Goal: Task Accomplishment & Management: Complete application form

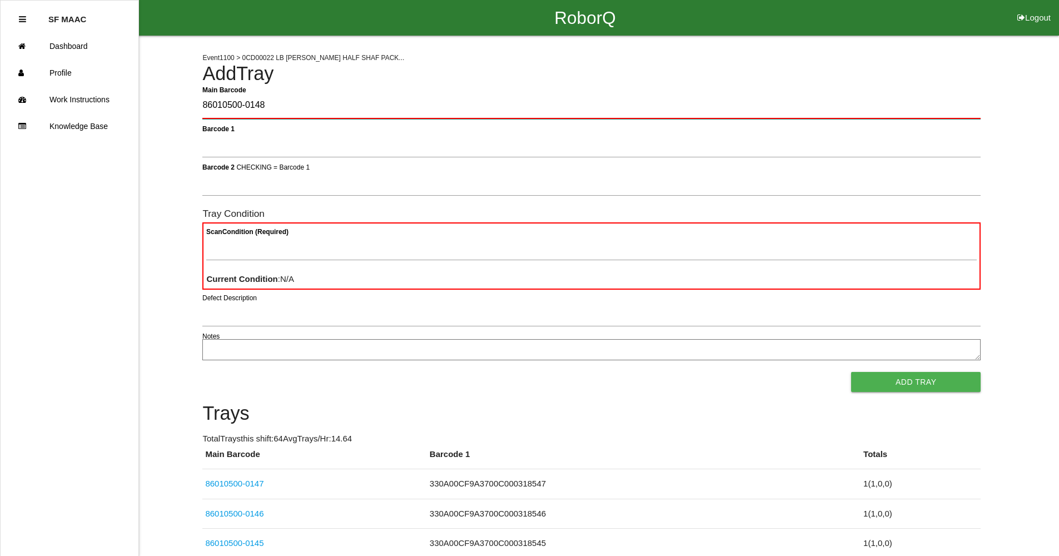
type Barcode "86010500-0148"
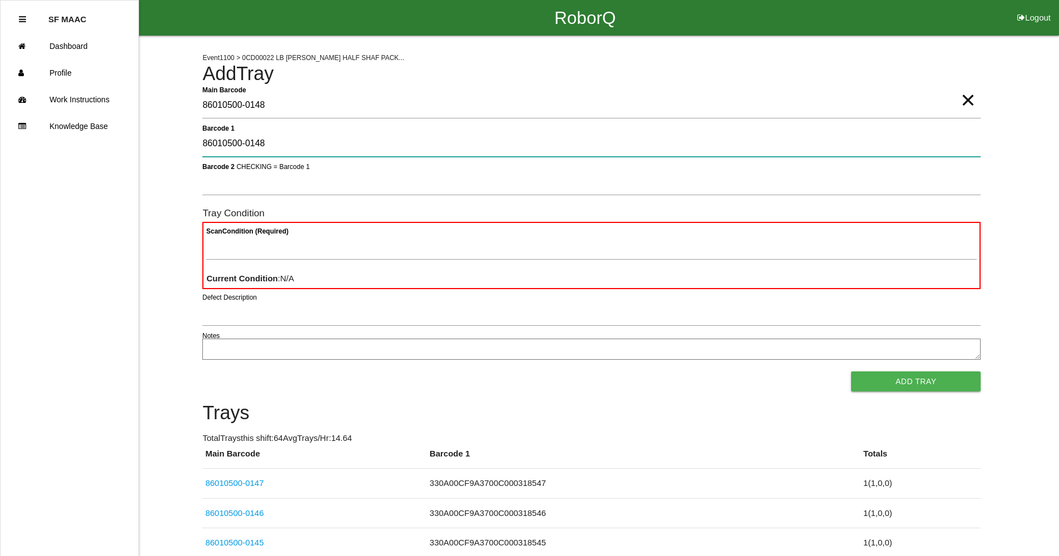
type 1 "86010500-0148"
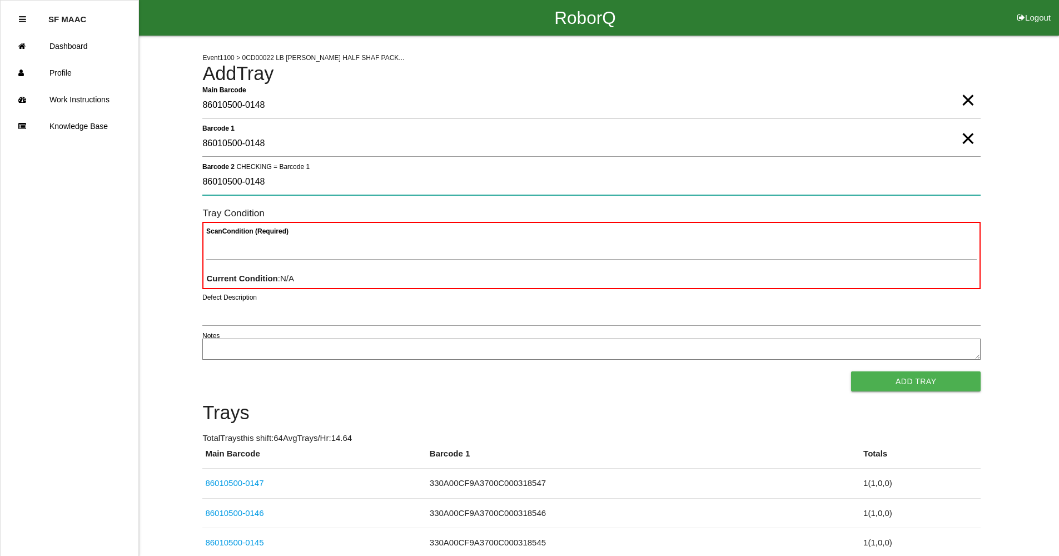
type 2 "86010500-0148"
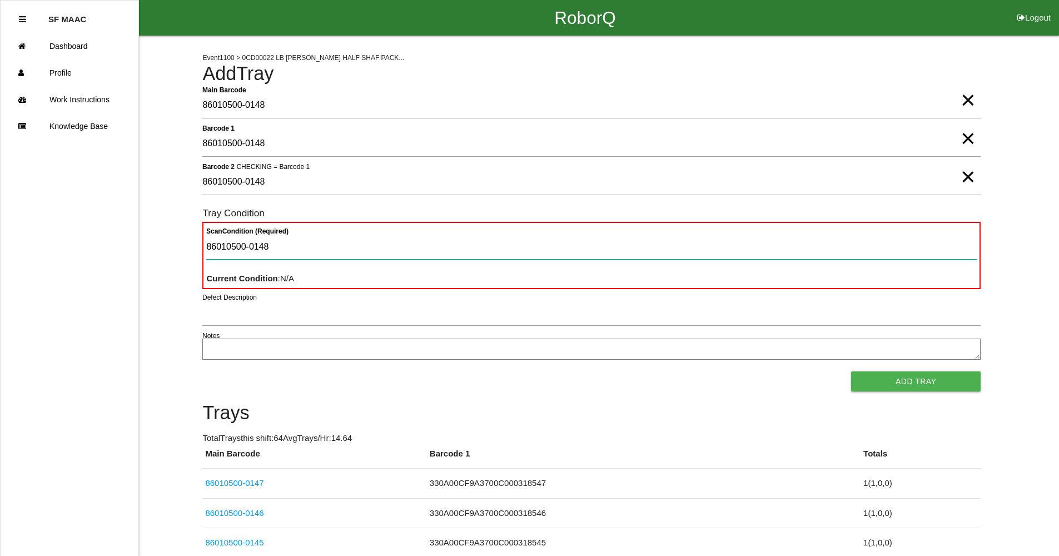
type Condition "86010500-0148"
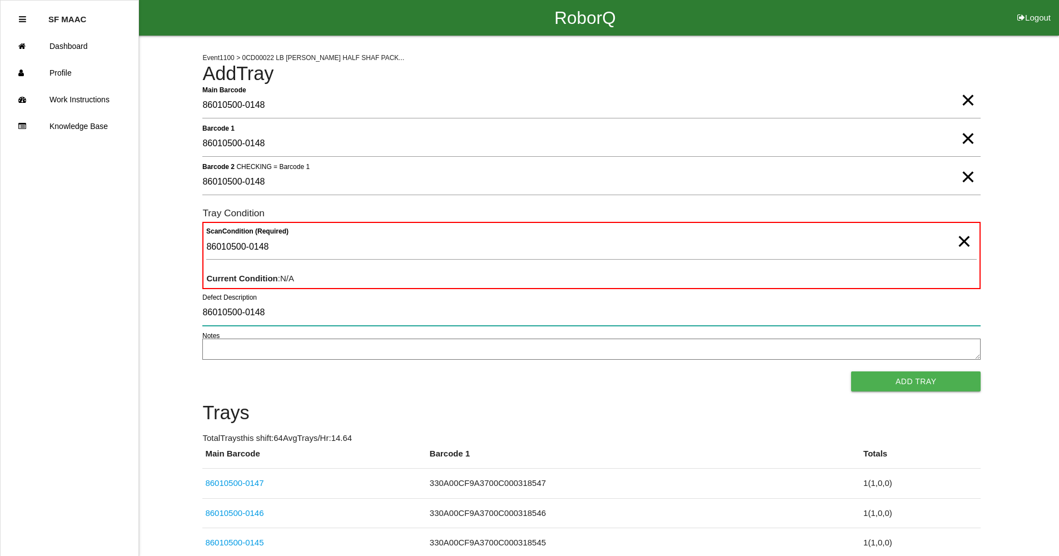
type input "86010500-0148"
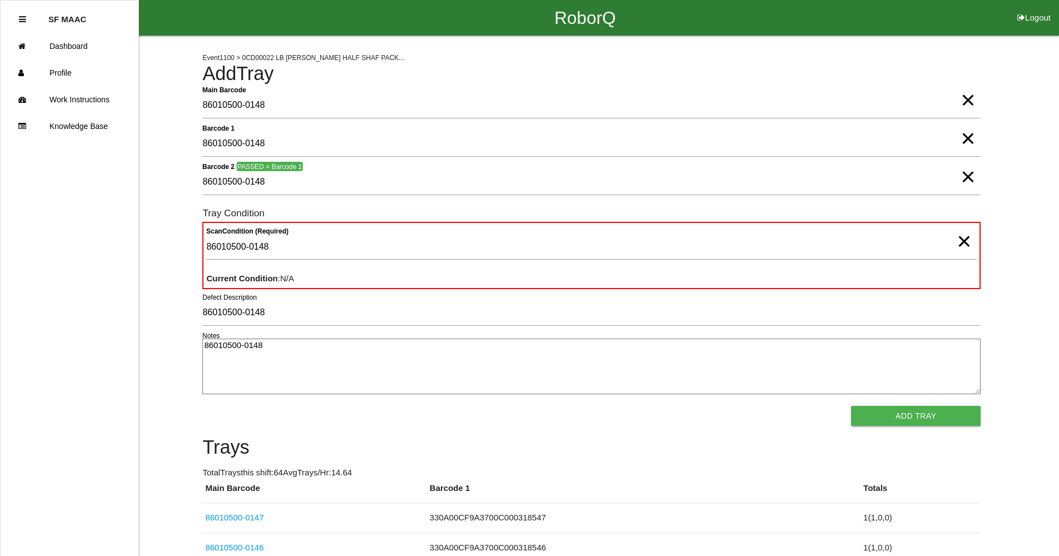
type textarea "86010500-0148"
drag, startPoint x: 312, startPoint y: 345, endPoint x: 171, endPoint y: 352, distance: 141.9
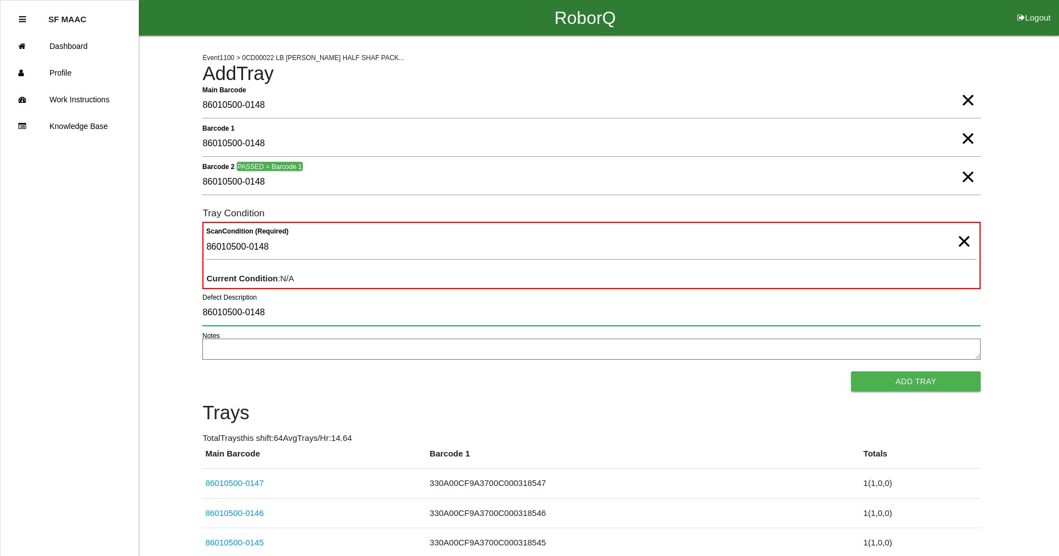
drag, startPoint x: 277, startPoint y: 316, endPoint x: 53, endPoint y: 311, distance: 224.0
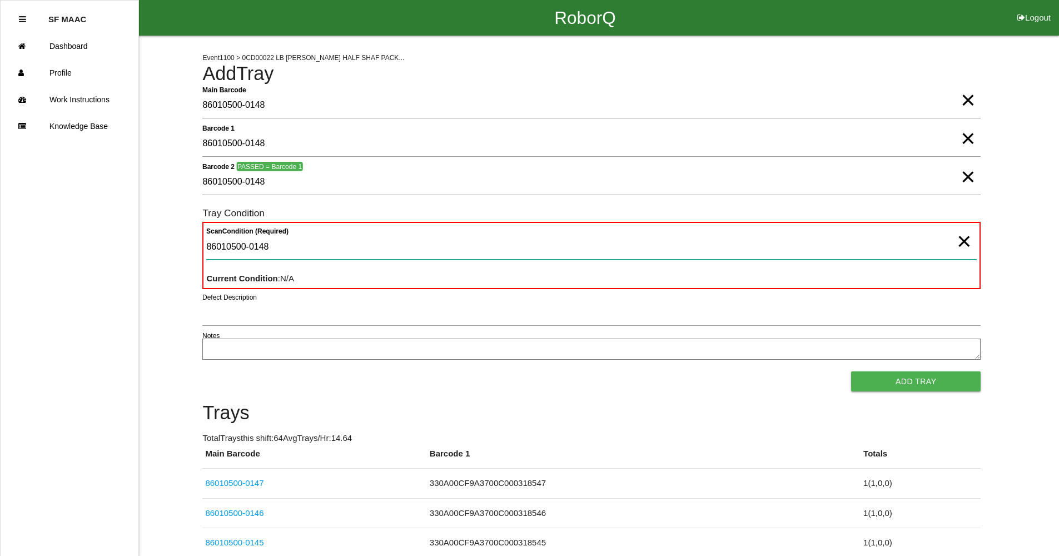
drag, startPoint x: 306, startPoint y: 250, endPoint x: 101, endPoint y: 254, distance: 205.1
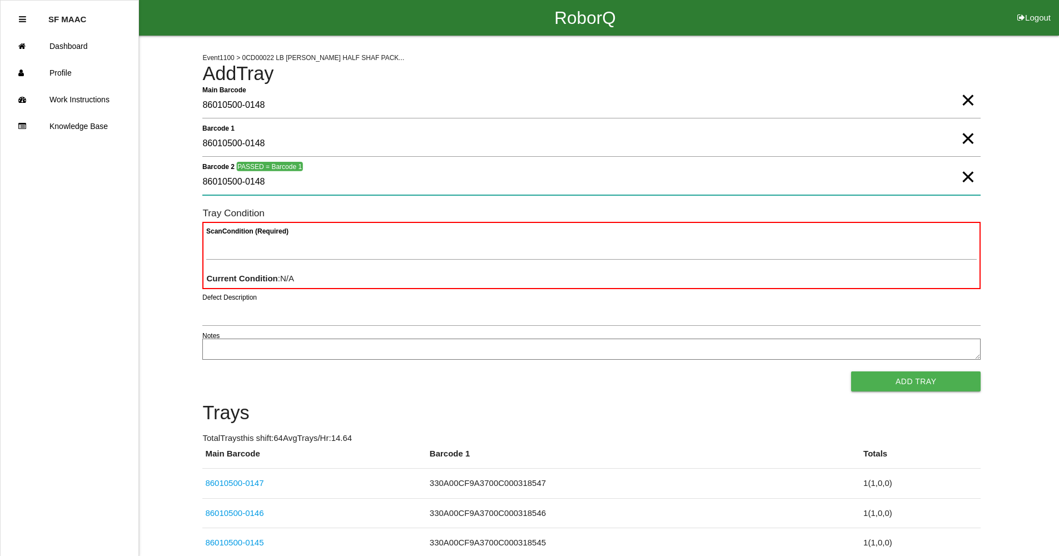
drag, startPoint x: 335, startPoint y: 193, endPoint x: 180, endPoint y: 199, distance: 155.2
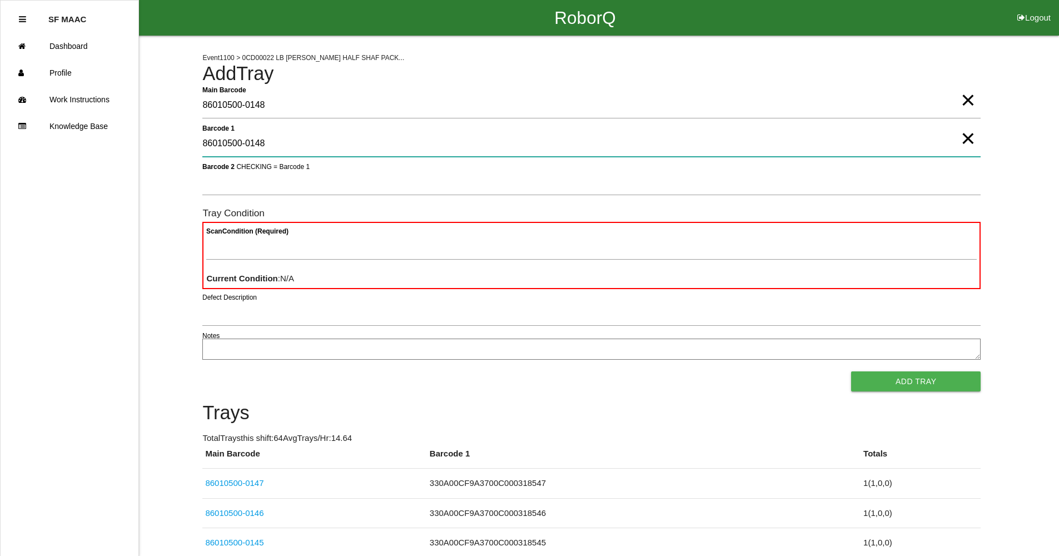
drag, startPoint x: 282, startPoint y: 154, endPoint x: 125, endPoint y: 168, distance: 158.0
type 1 "330A00CF9A3700C000318548"
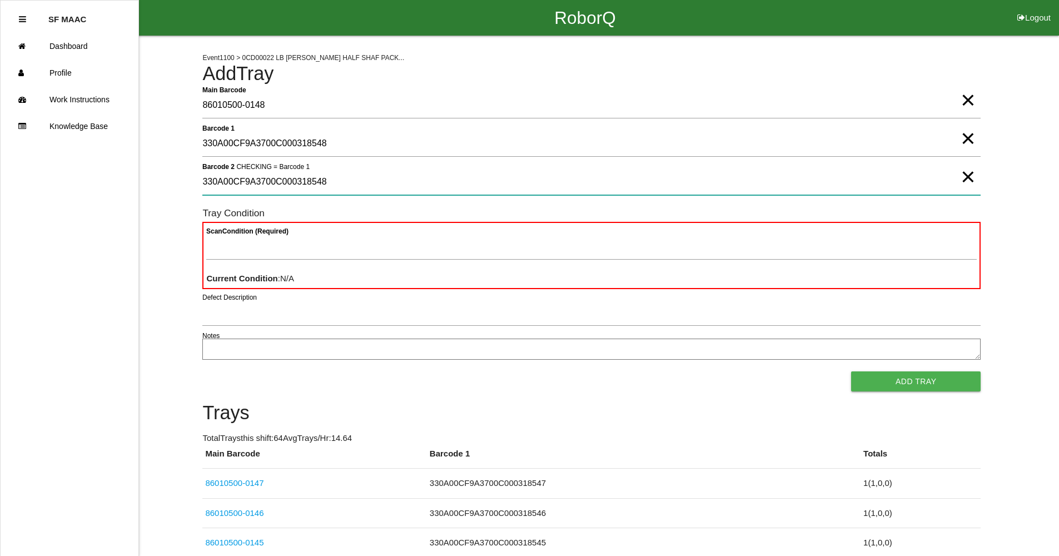
type 2 "330A00CF9A3700C000318548"
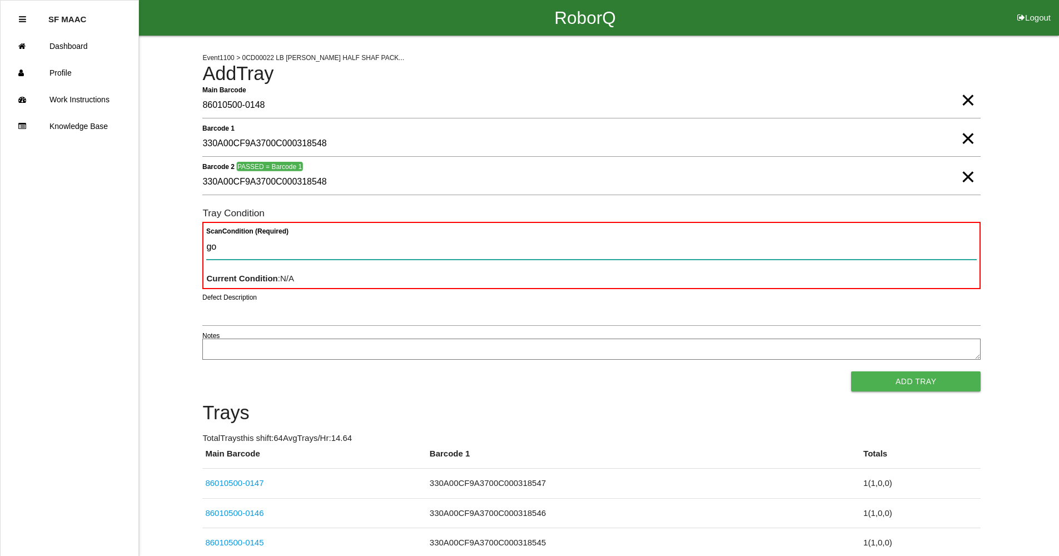
type Condition "goo"
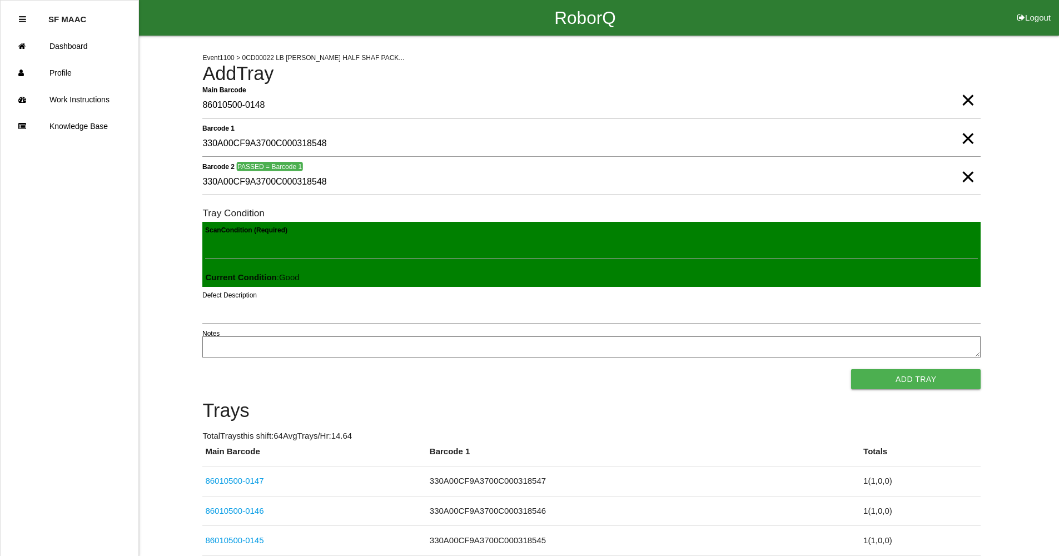
click at [851, 369] on button "Add Tray" at bounding box center [916, 379] width 130 height 20
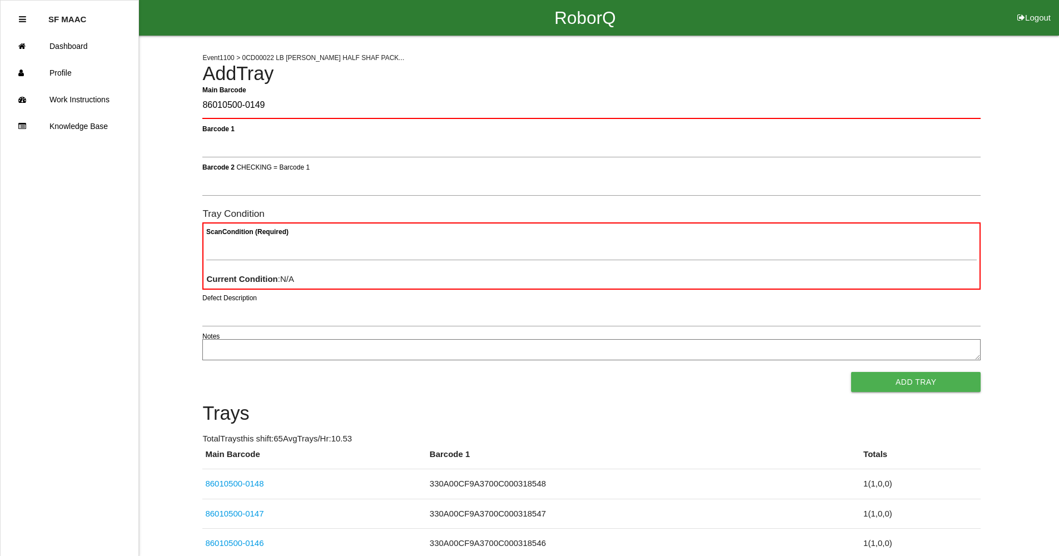
type Barcode "86010500-0149"
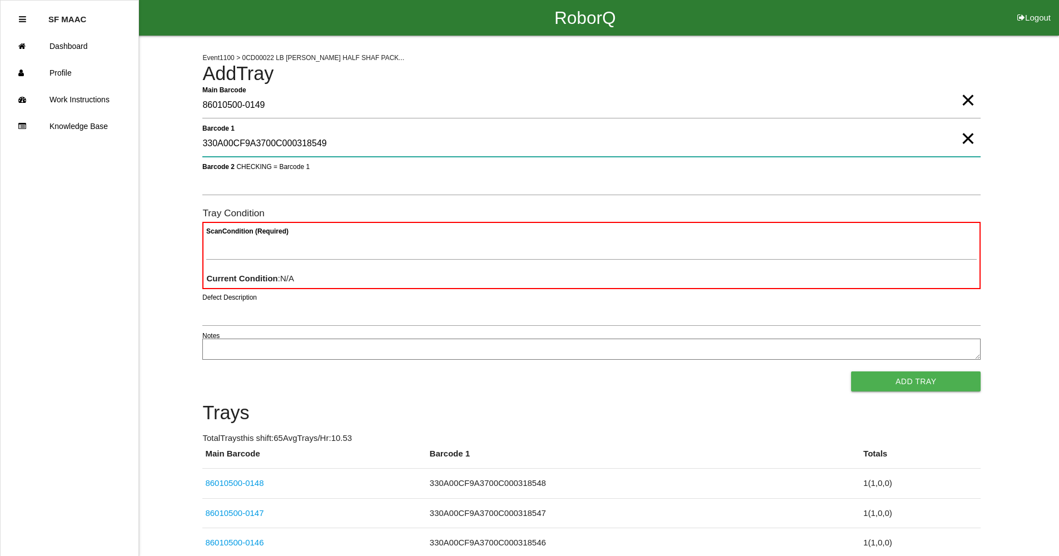
type 1 "330A00CF9A3700C000318549"
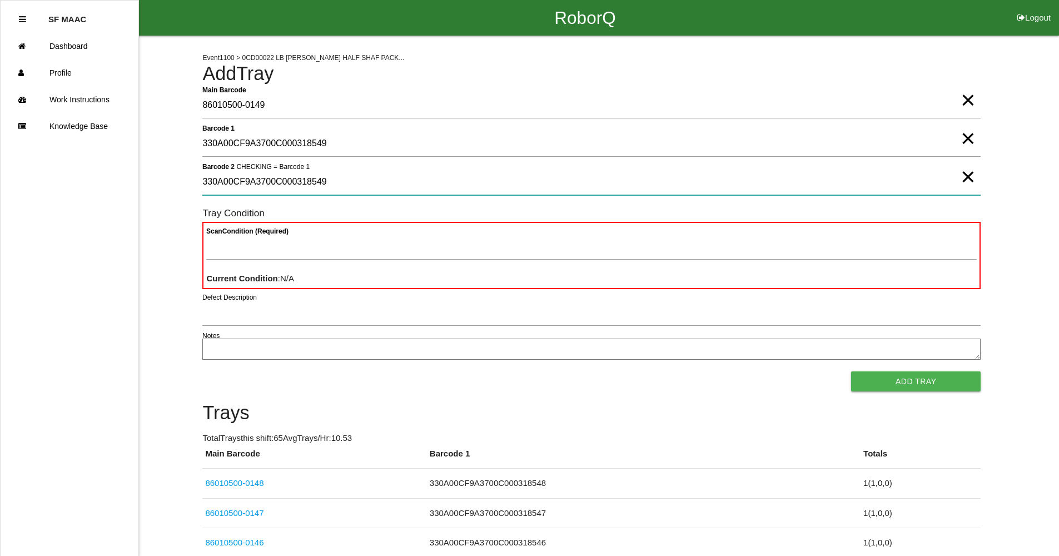
type 2 "330A00CF9A3700C000318549"
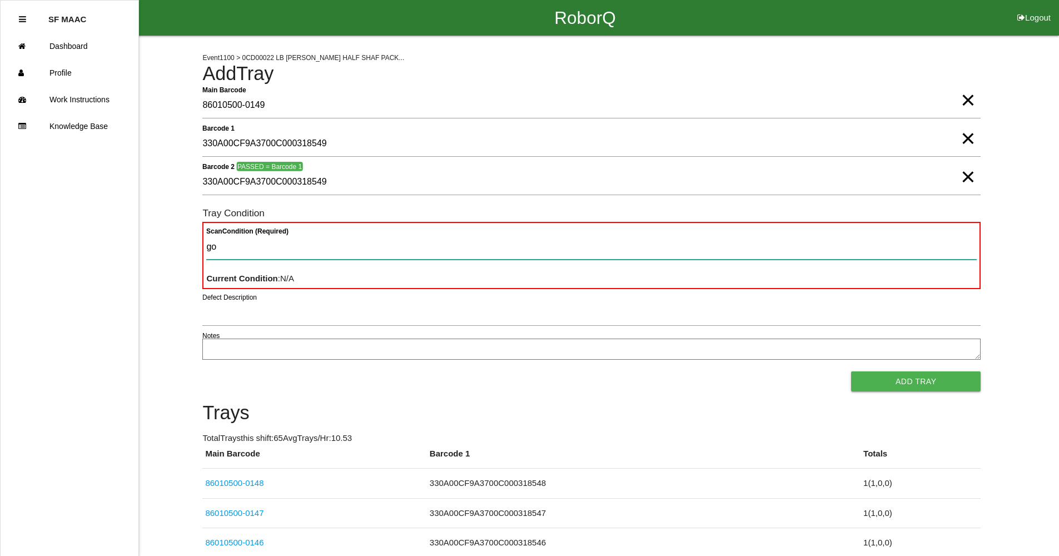
type Condition "goo"
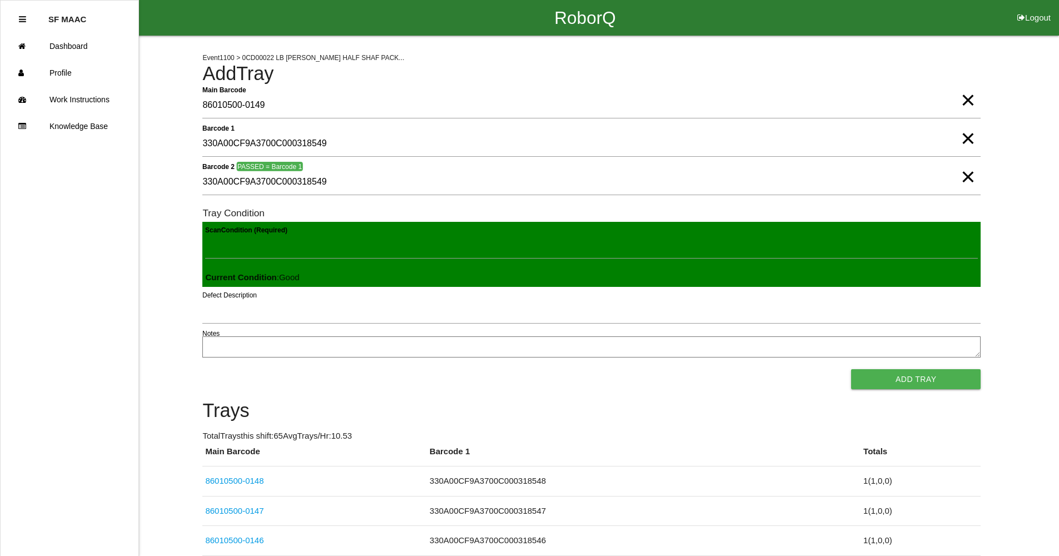
click at [851, 369] on button "Add Tray" at bounding box center [916, 379] width 130 height 20
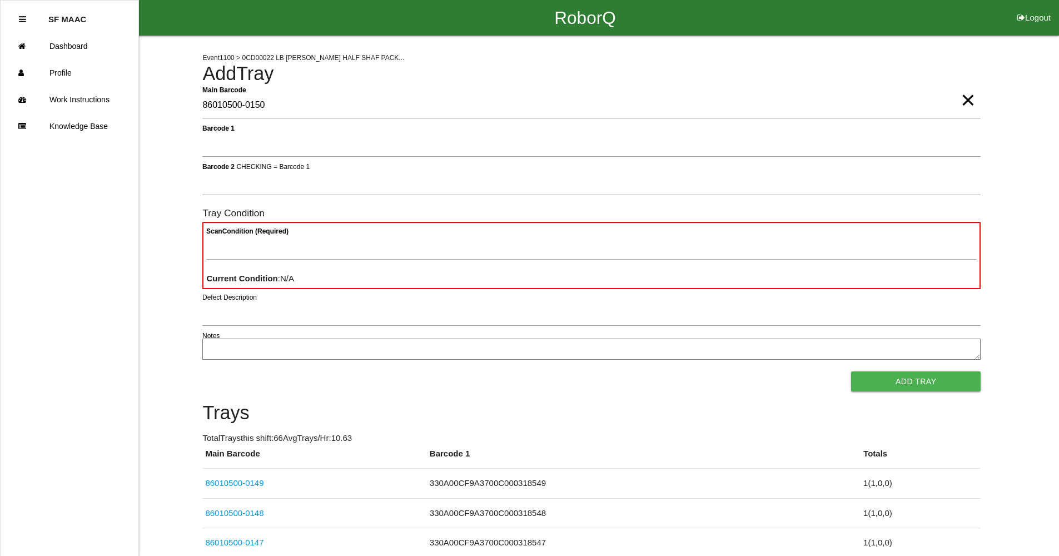
type Barcode "86010500-0150"
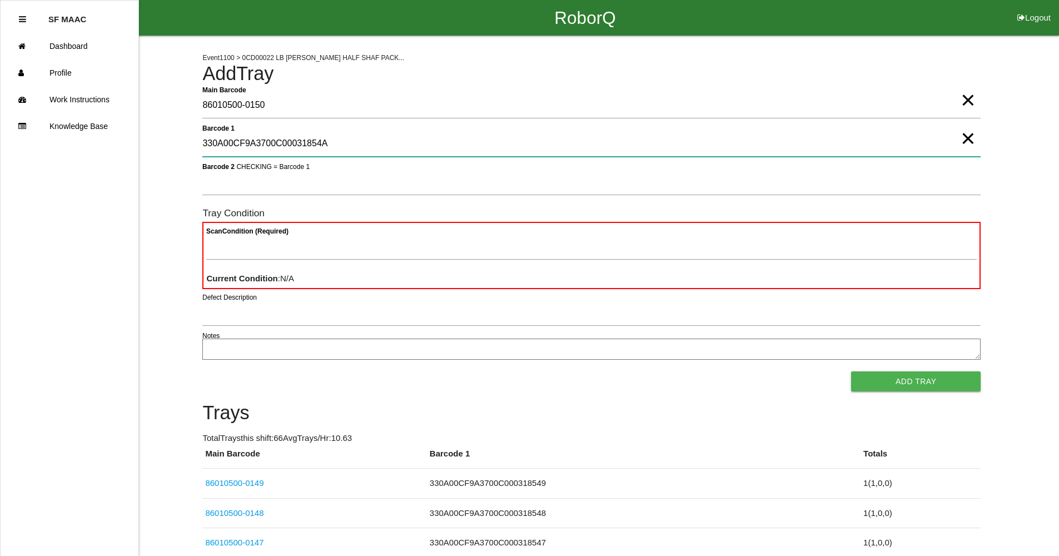
type 1 "330A00CF9A3700C00031854A"
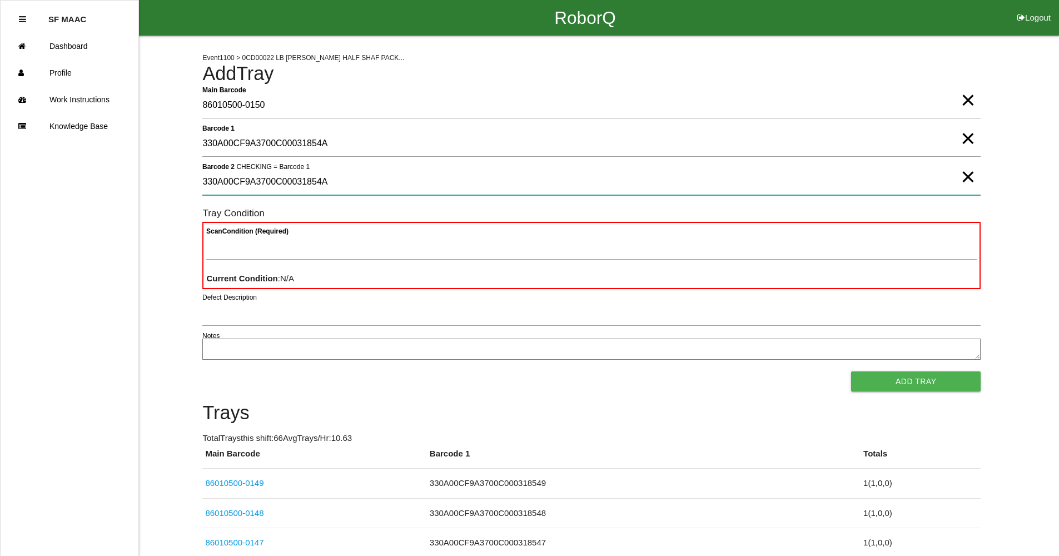
type 2 "330A00CF9A3700C00031854A"
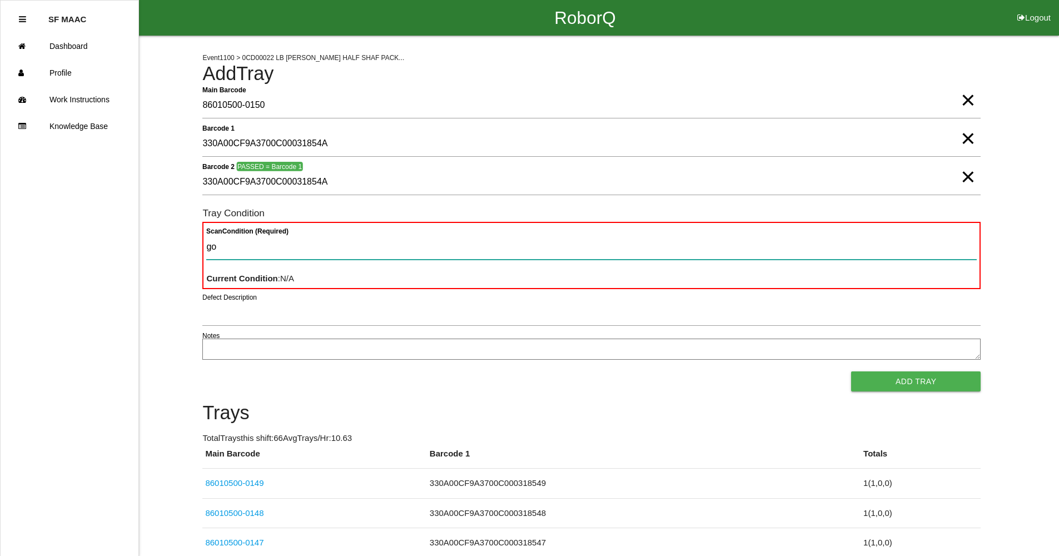
type Condition "goo"
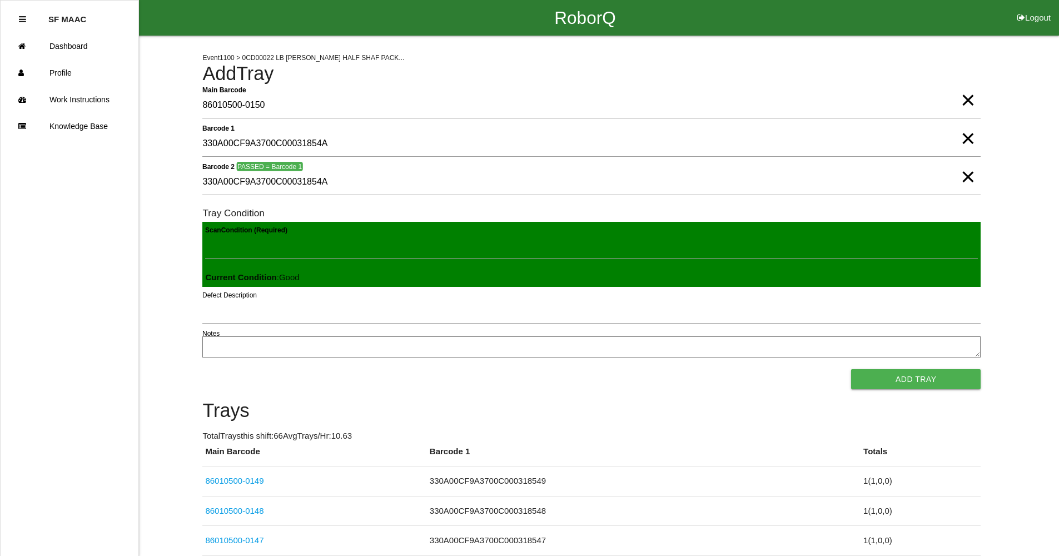
click at [851, 369] on button "Add Tray" at bounding box center [916, 379] width 130 height 20
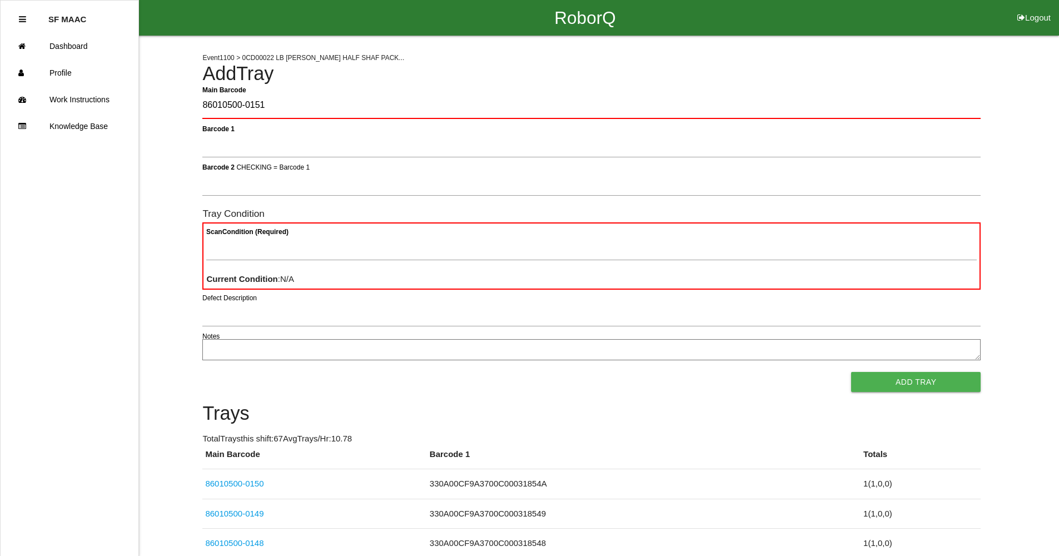
type Barcode "86010500-0151"
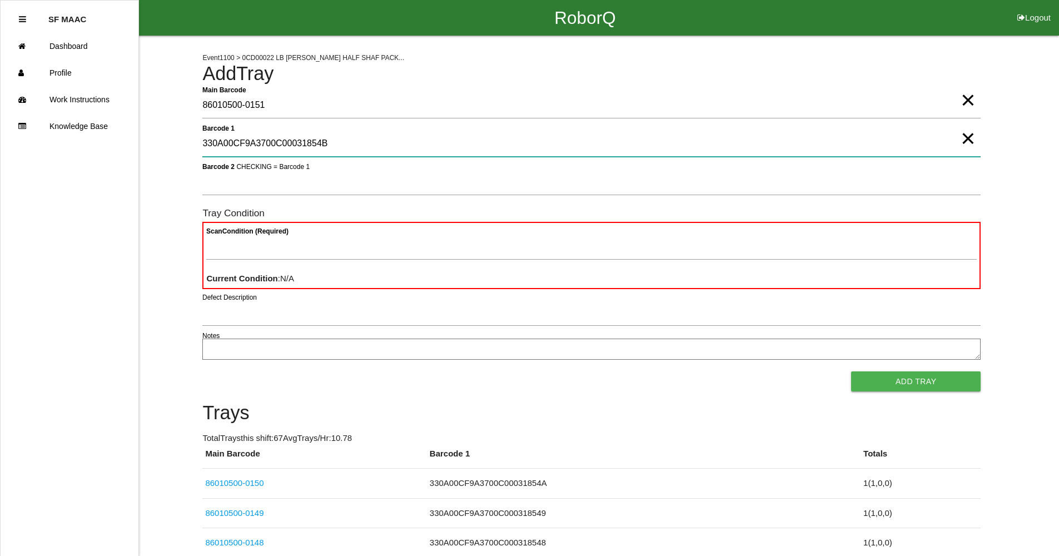
type 1 "330A00CF9A3700C00031854B"
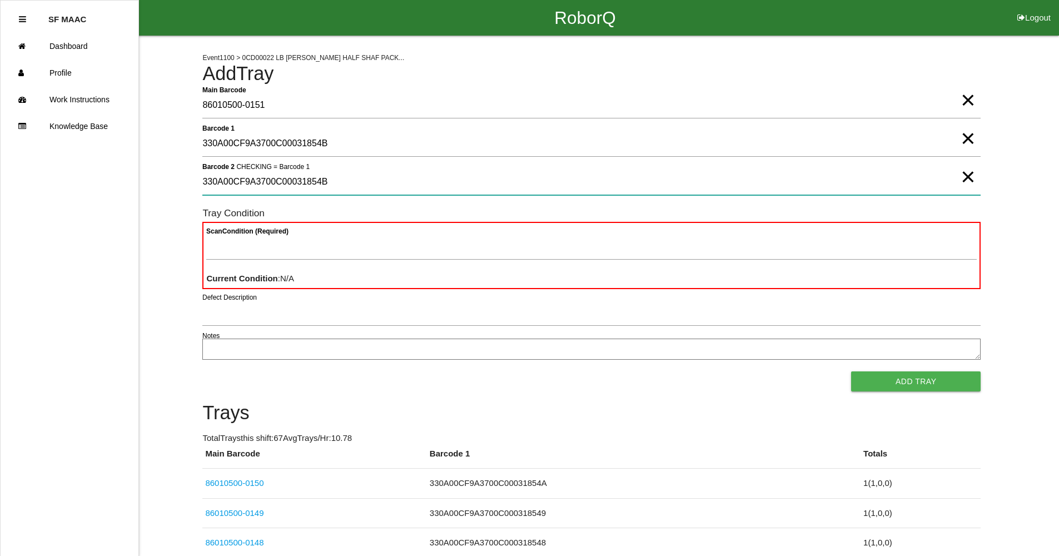
type 2 "330A00CF9A3700C00031854B"
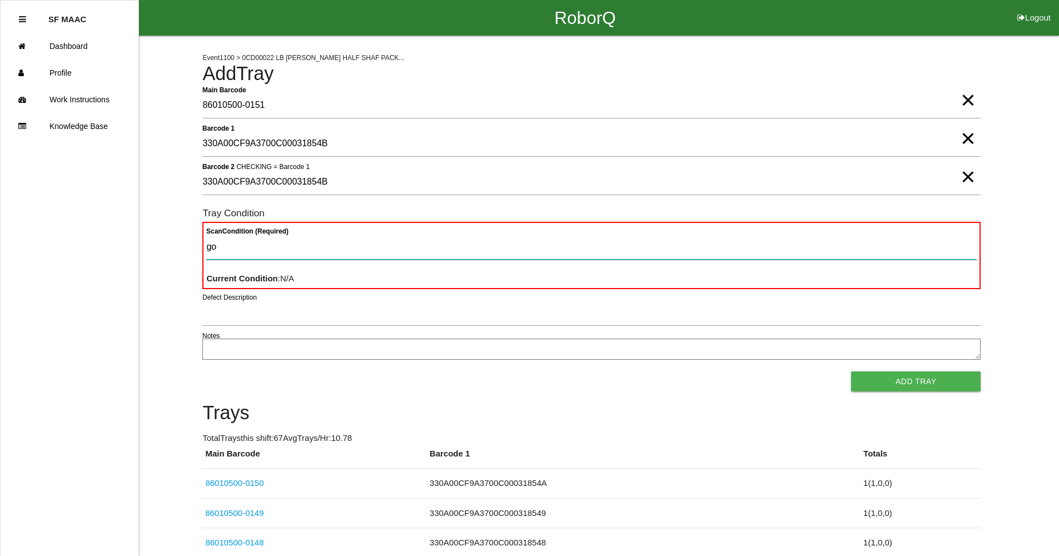
type Condition "goo"
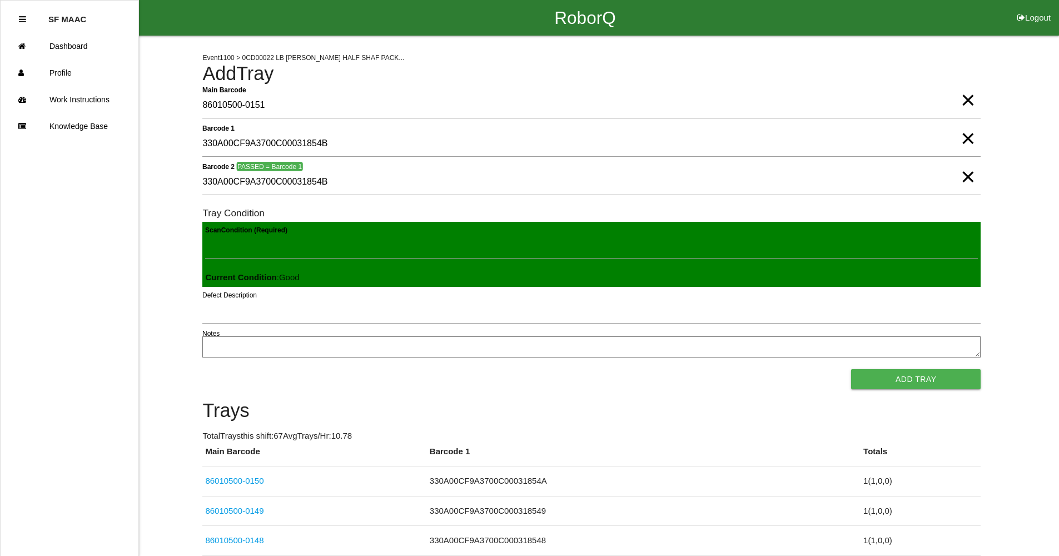
click at [851, 369] on button "Add Tray" at bounding box center [916, 379] width 130 height 20
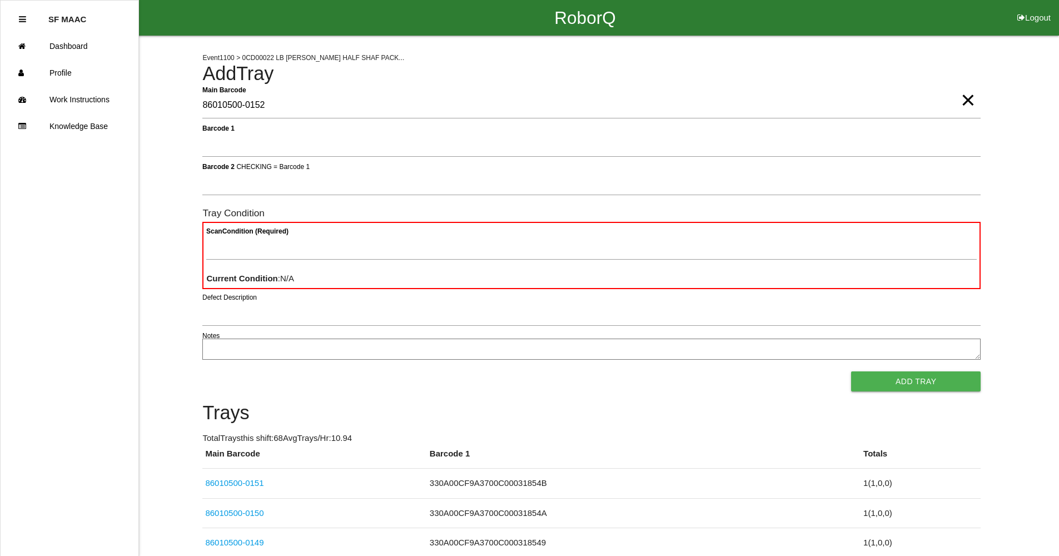
type Barcode "86010500-0152"
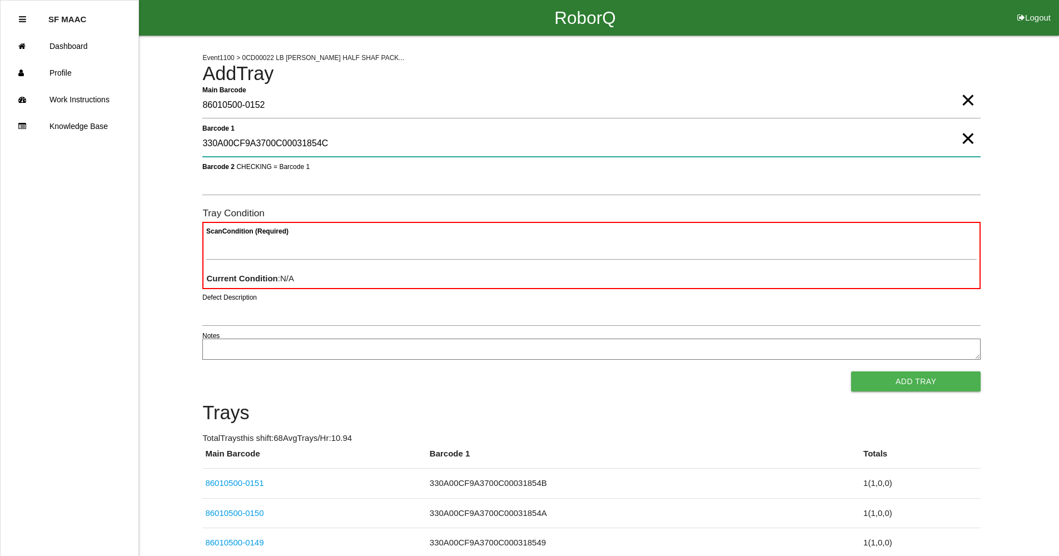
type 1 "330A00CF9A3700C00031854C"
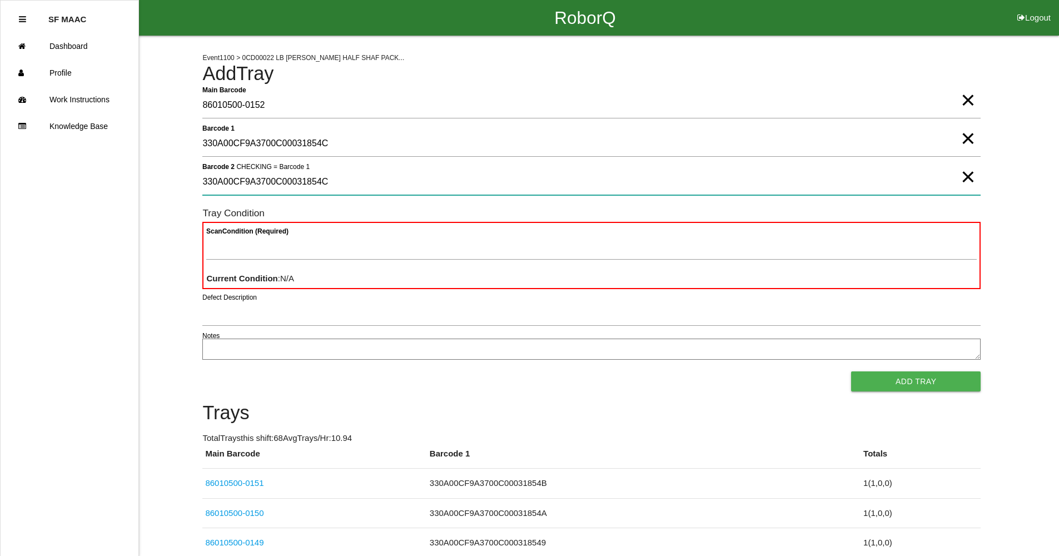
type 2 "330A00CF9A3700C00031854C"
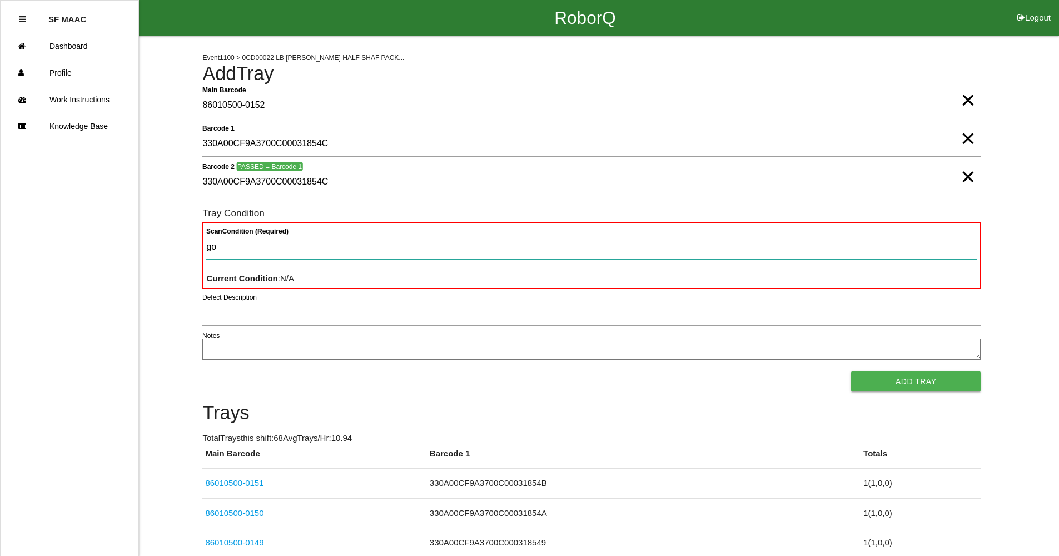
type Condition "goo"
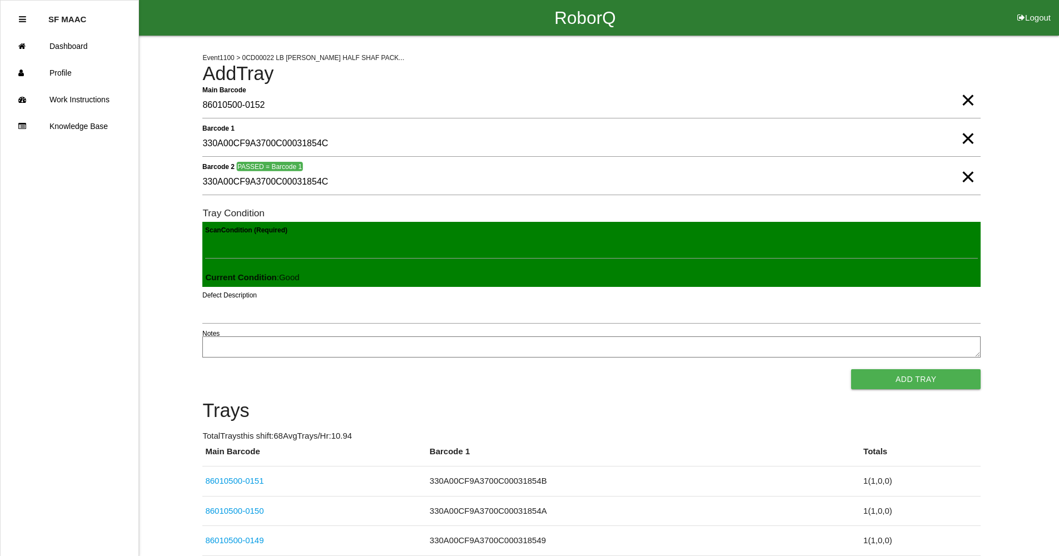
click at [851, 369] on button "Add Tray" at bounding box center [916, 379] width 130 height 20
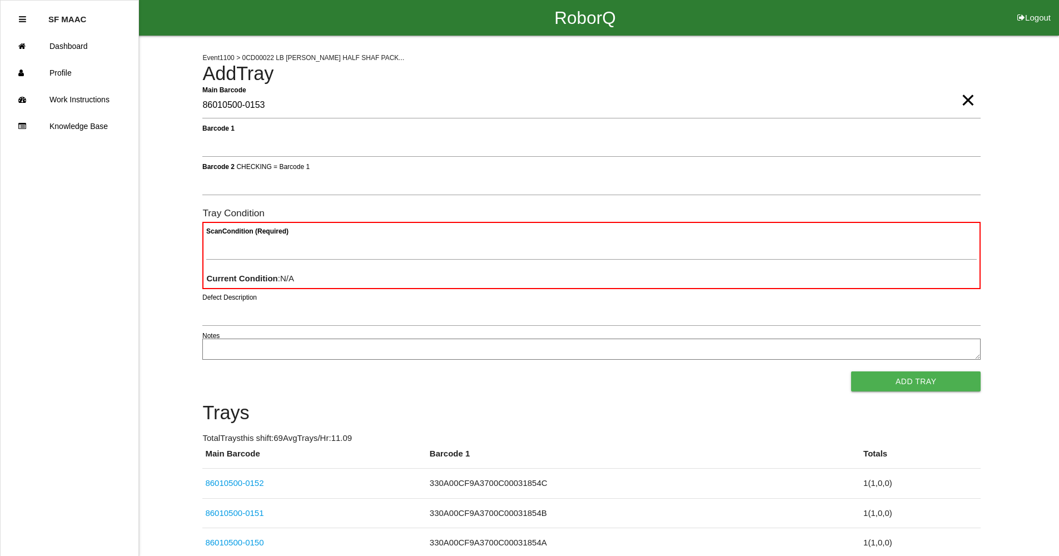
type Barcode "86010500-0153"
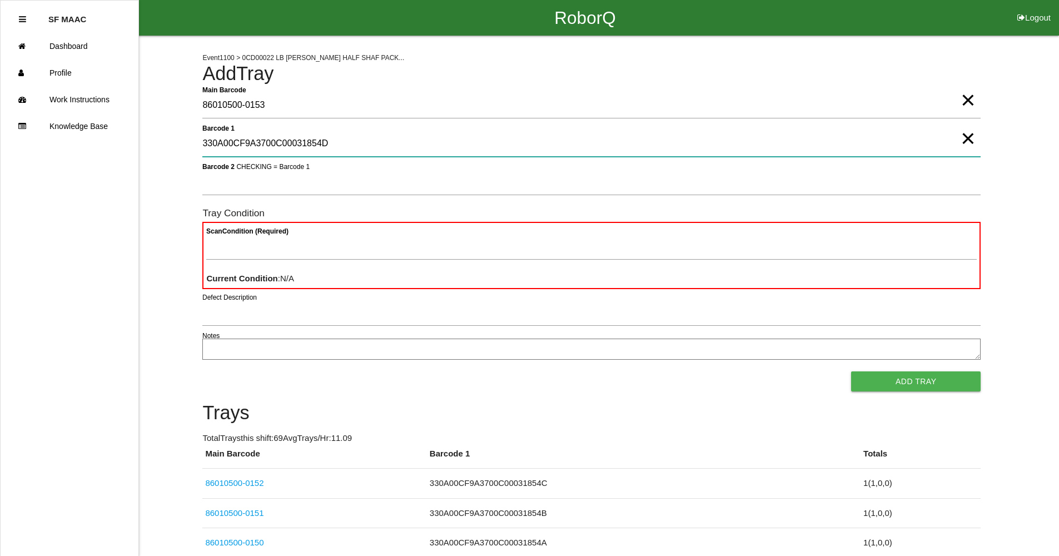
type 1 "330A00CF9A3700C00031854D"
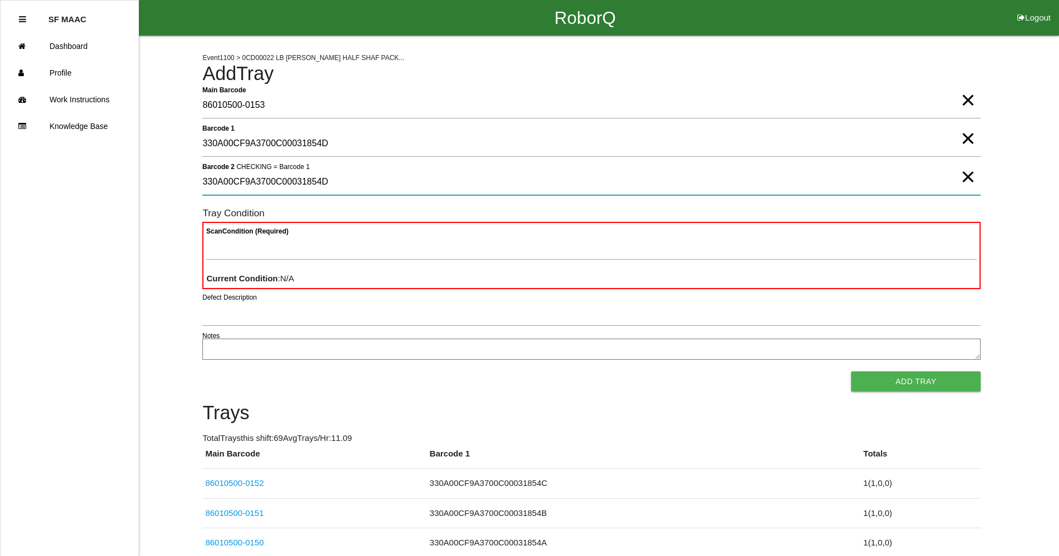
type 2 "330A00CF9A3700C00031854D"
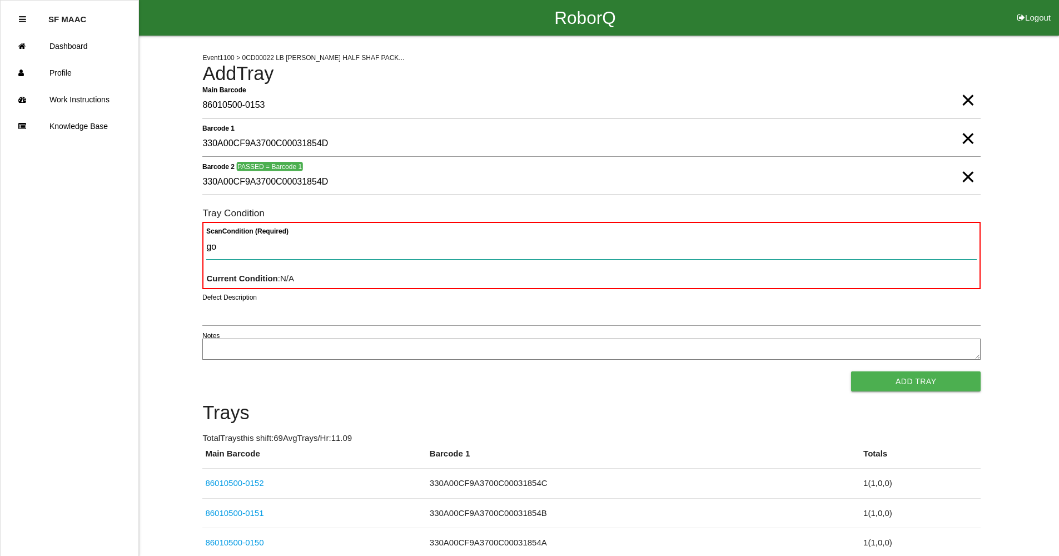
type Condition "goo"
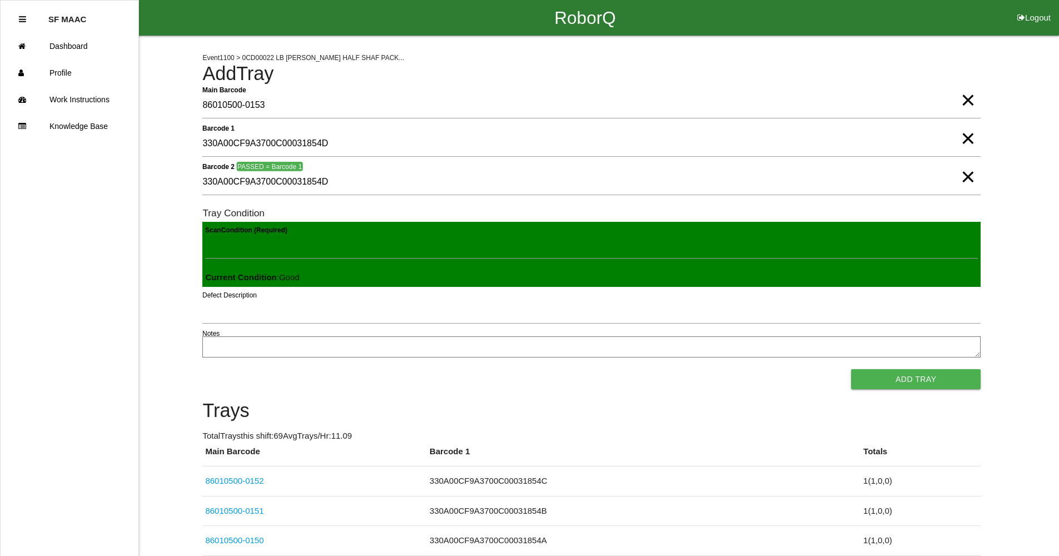
click at [851, 369] on button "Add Tray" at bounding box center [916, 379] width 130 height 20
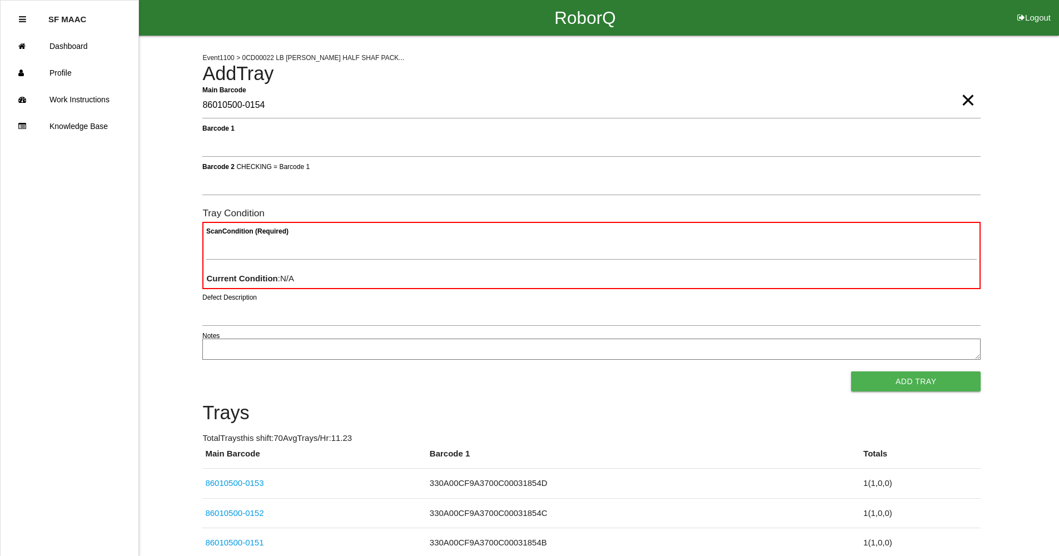
type Barcode "86010500-0154"
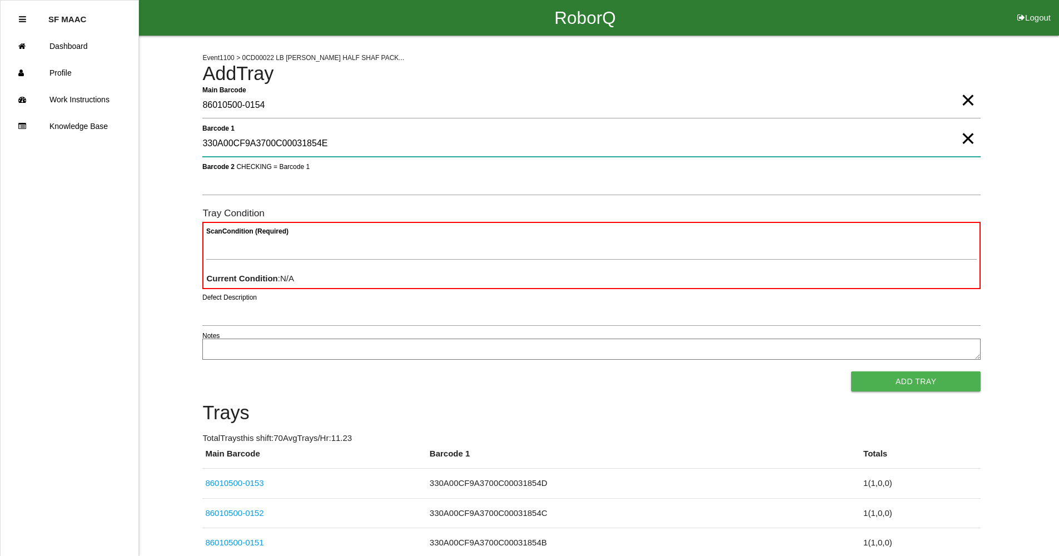
type 1 "330A00CF9A3700C00031854E"
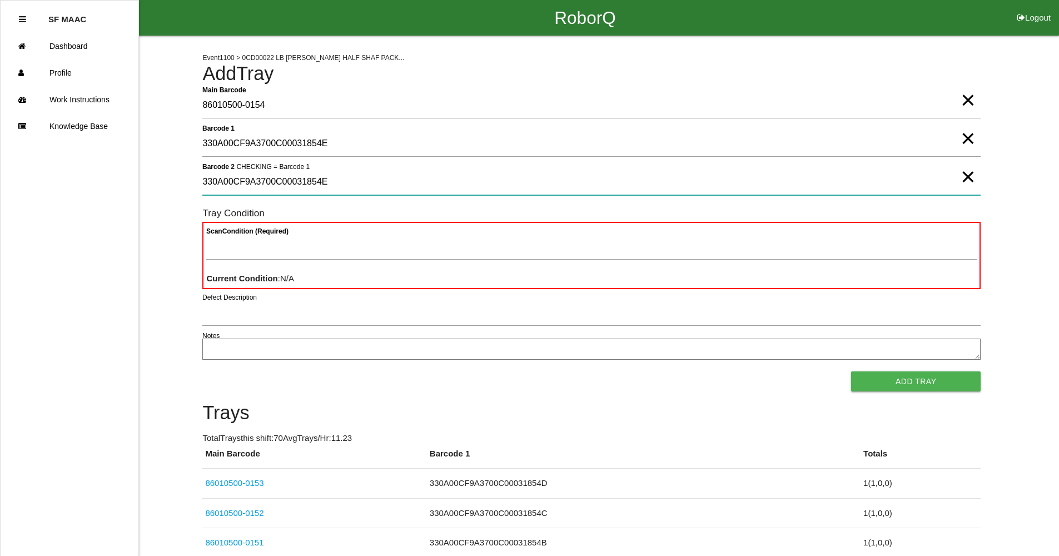
type 2 "330A00CF9A3700C00031854E"
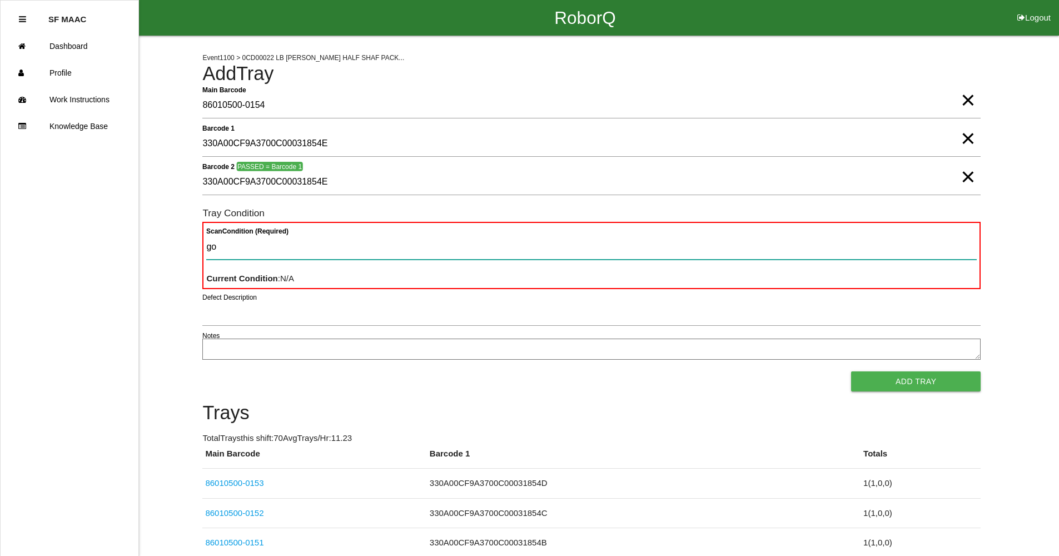
type Condition "goo"
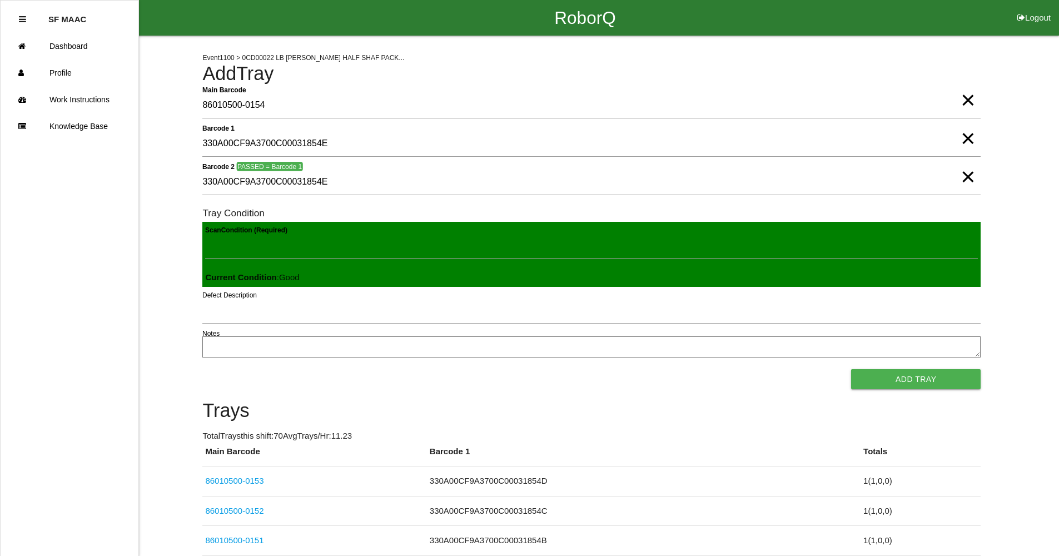
click at [851, 369] on button "Add Tray" at bounding box center [916, 379] width 130 height 20
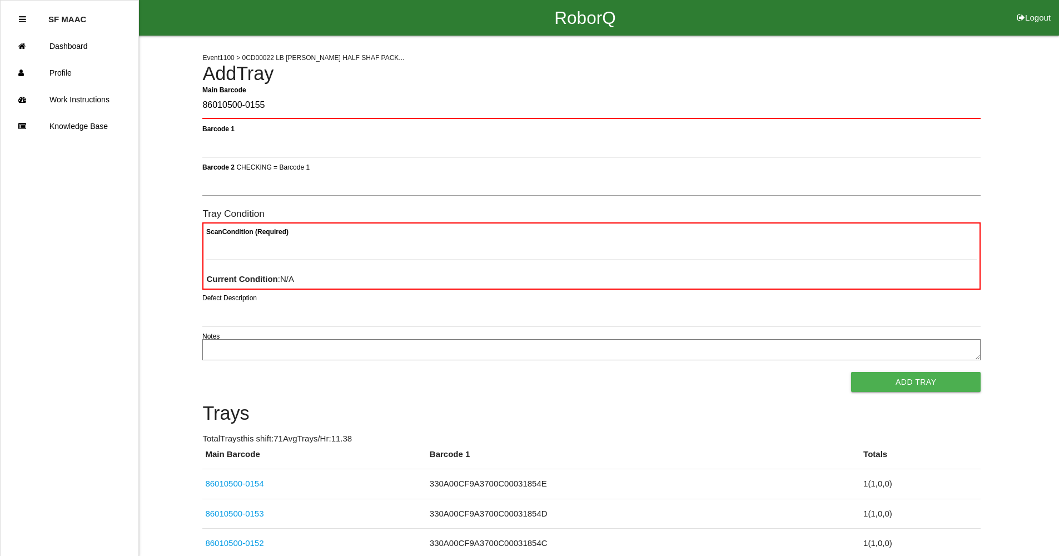
type Barcode "86010500-0155"
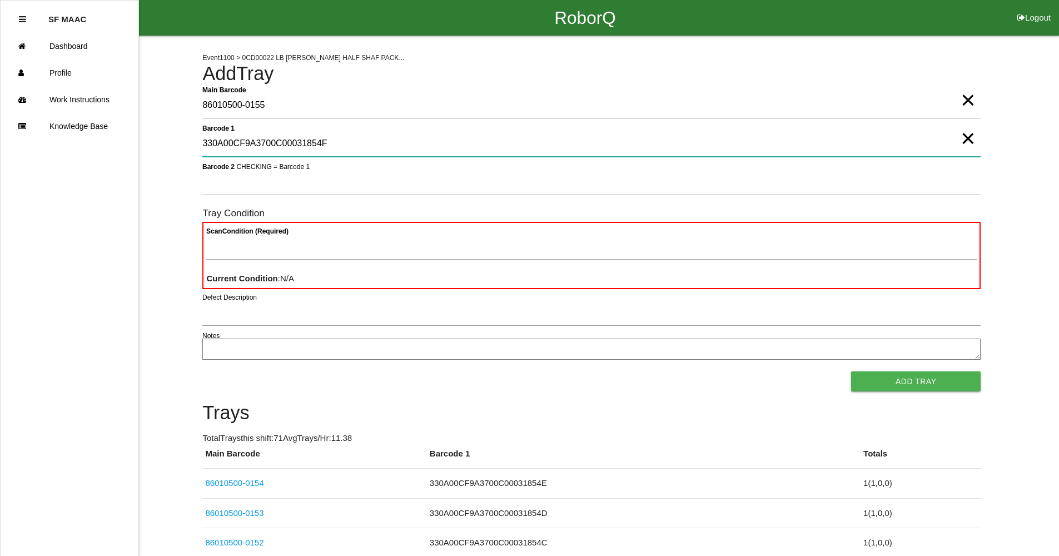
type 1 "330A00CF9A3700C00031854F"
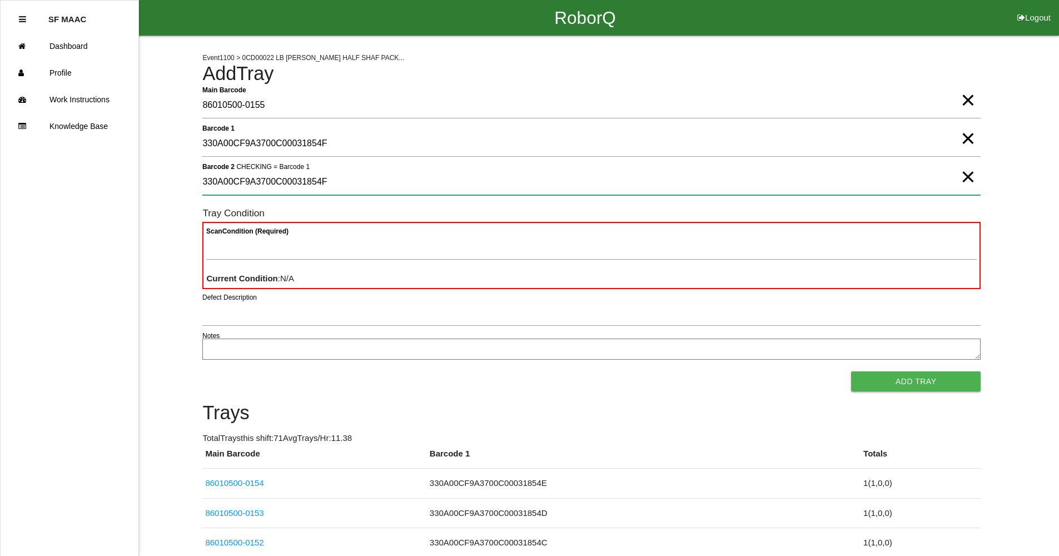
type 2 "330A00CF9A3700C00031854F"
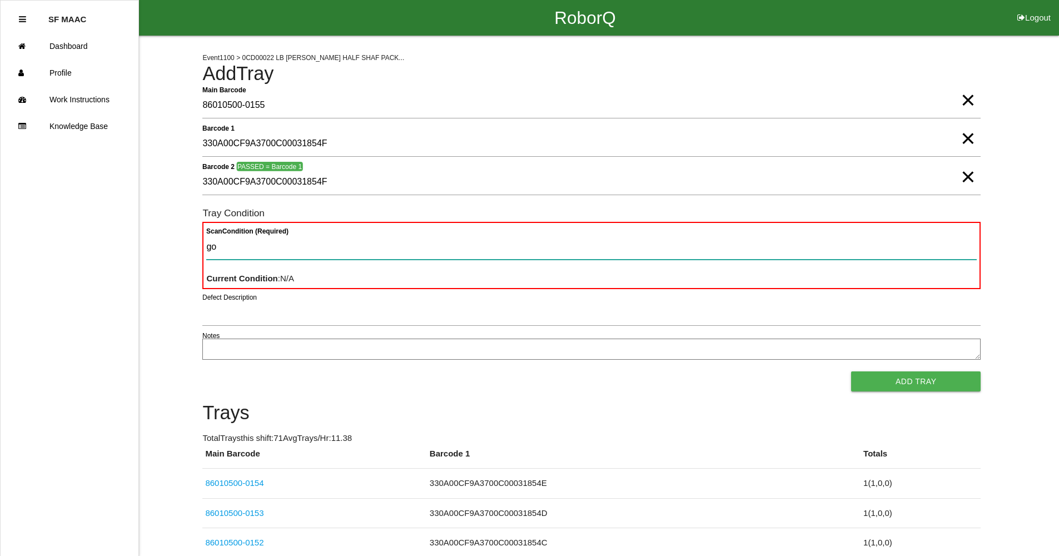
type Condition "goo"
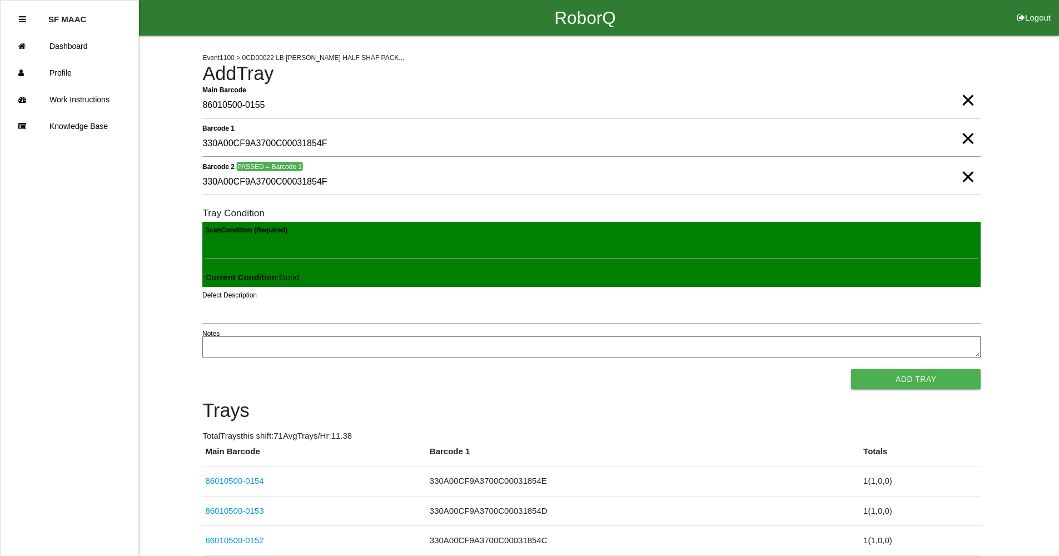
click at [851, 369] on button "Add Tray" at bounding box center [916, 379] width 130 height 20
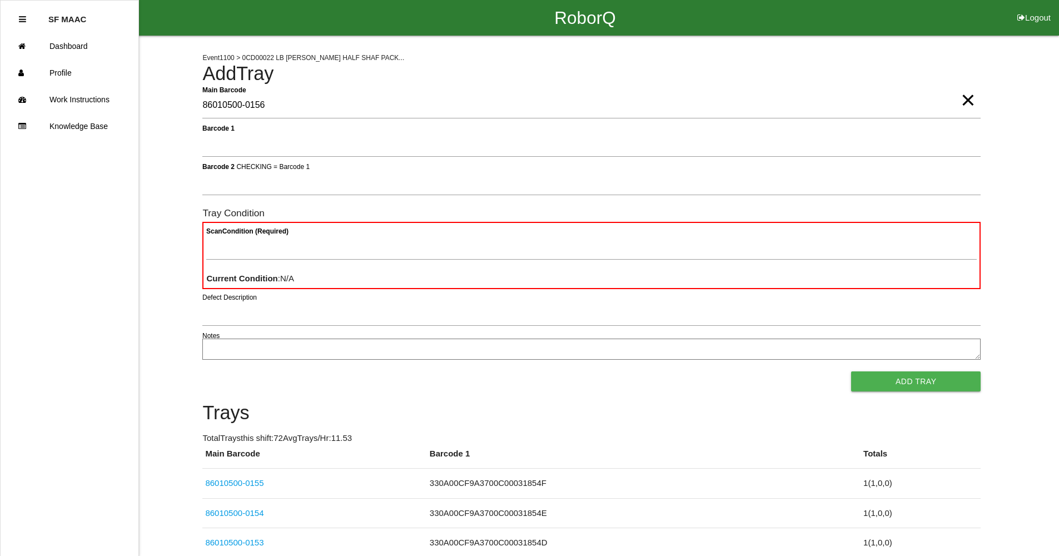
type Barcode "86010500-0156"
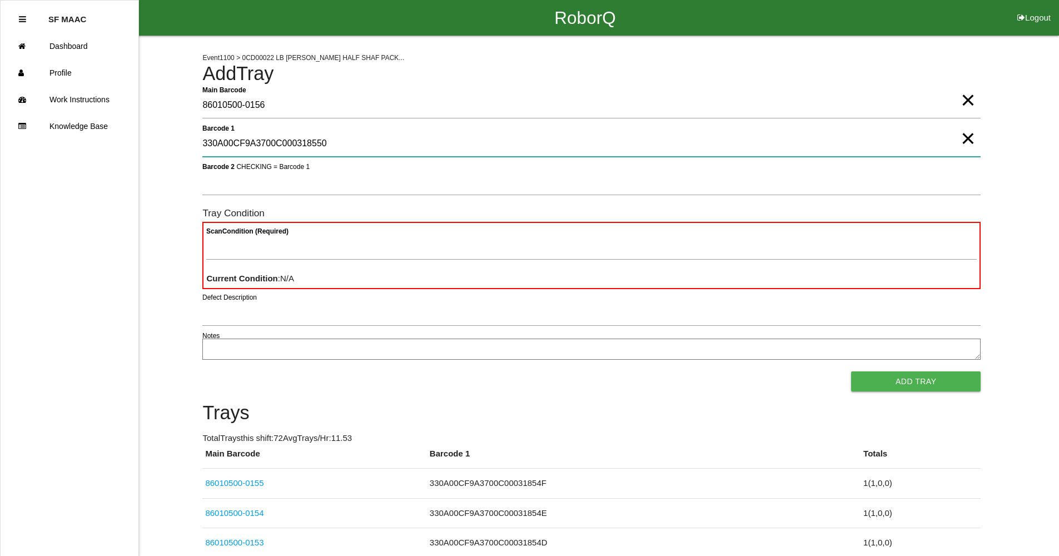
type 1 "330A00CF9A3700C000318550"
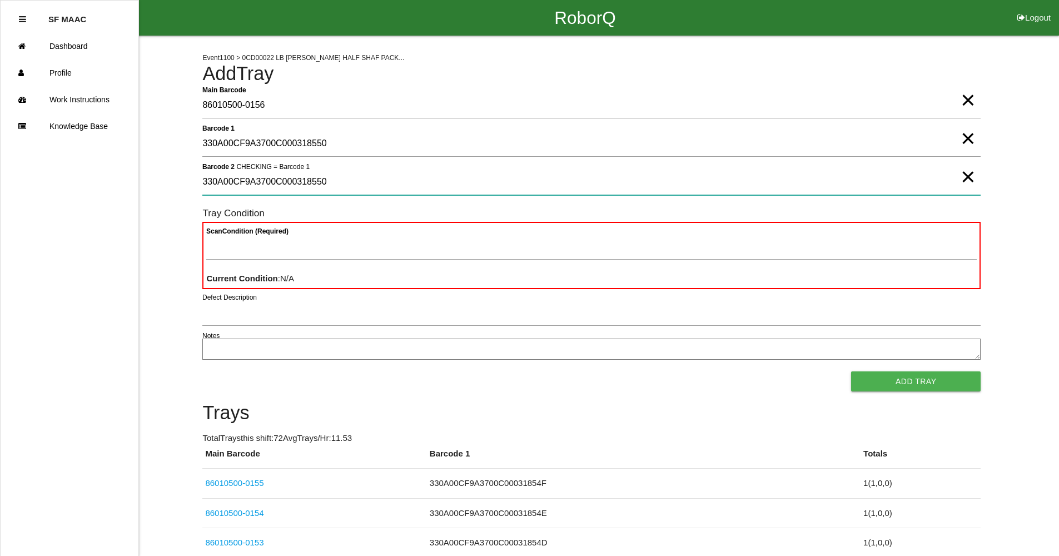
type 2 "330A00CF9A3700C000318550"
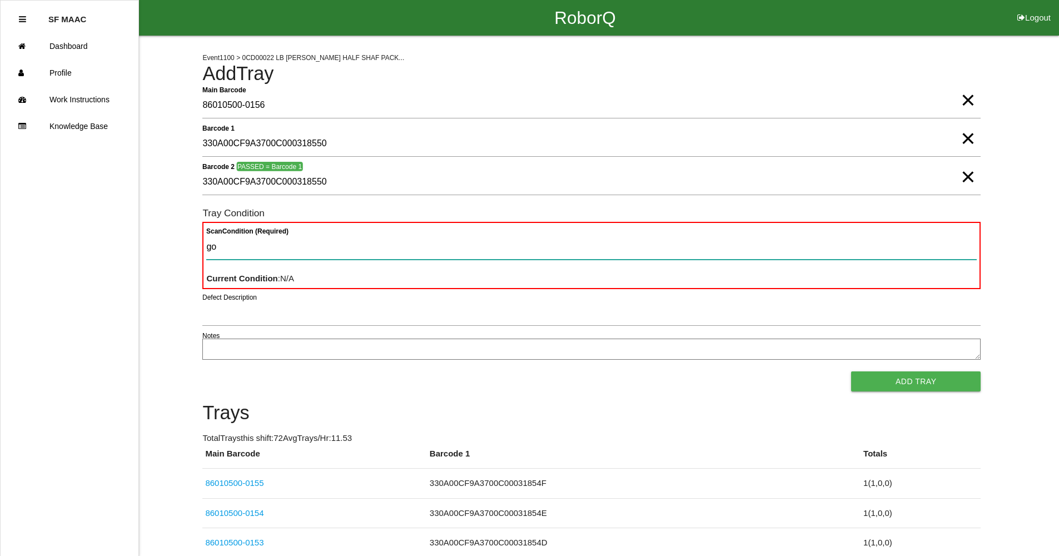
type Condition "goo"
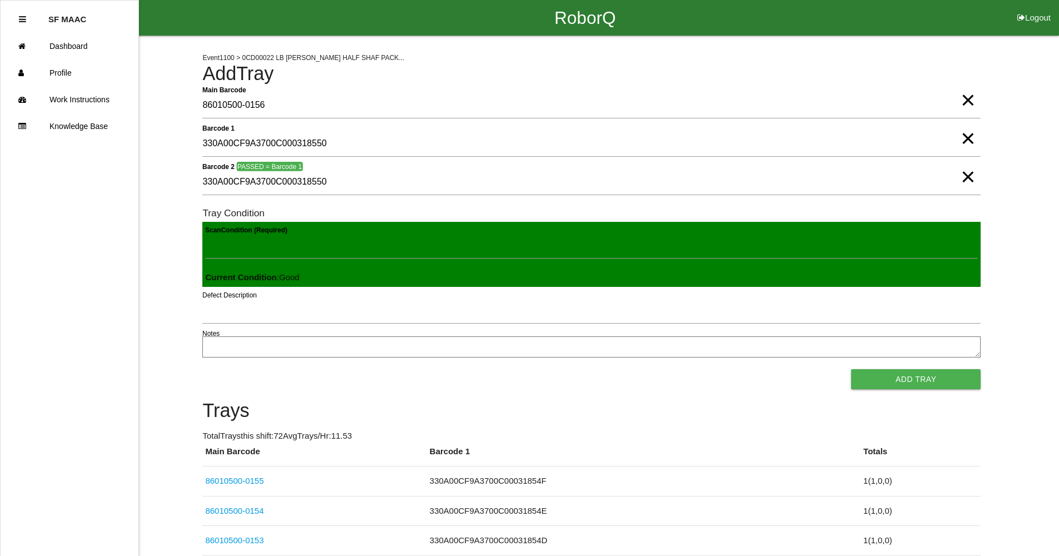
click at [851, 369] on button "Add Tray" at bounding box center [916, 379] width 130 height 20
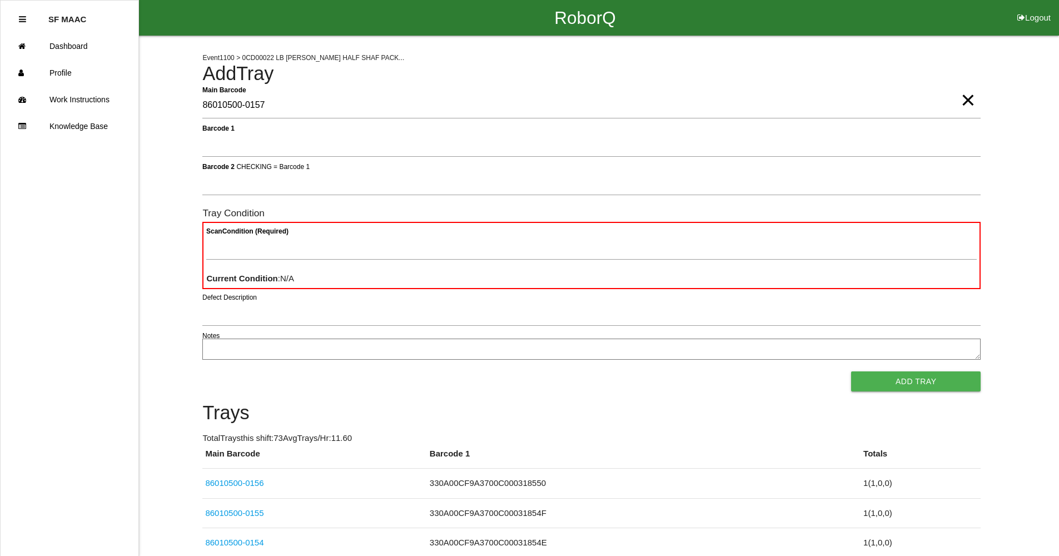
type Barcode "86010500-0157"
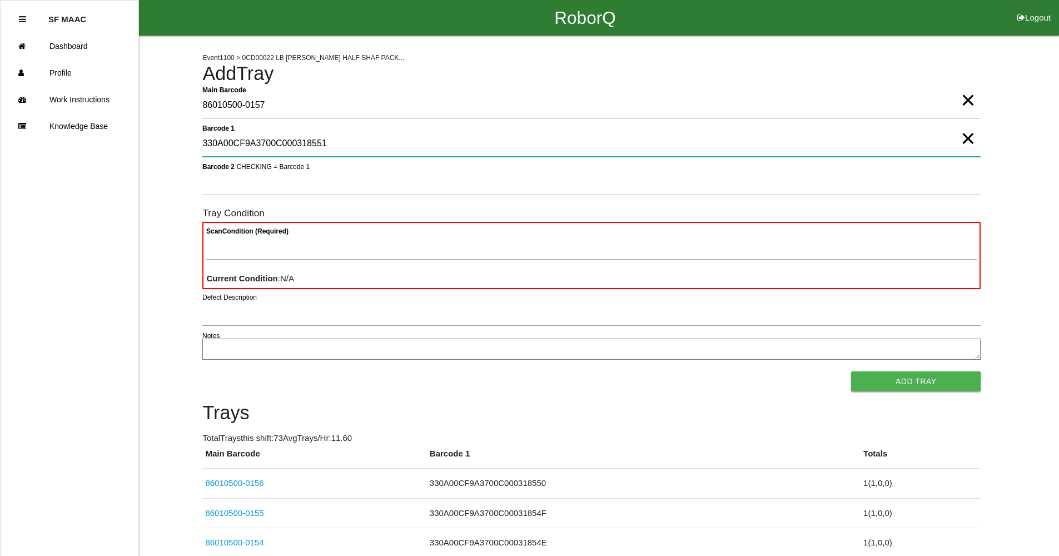
type 1 "330A00CF9A3700C000318551"
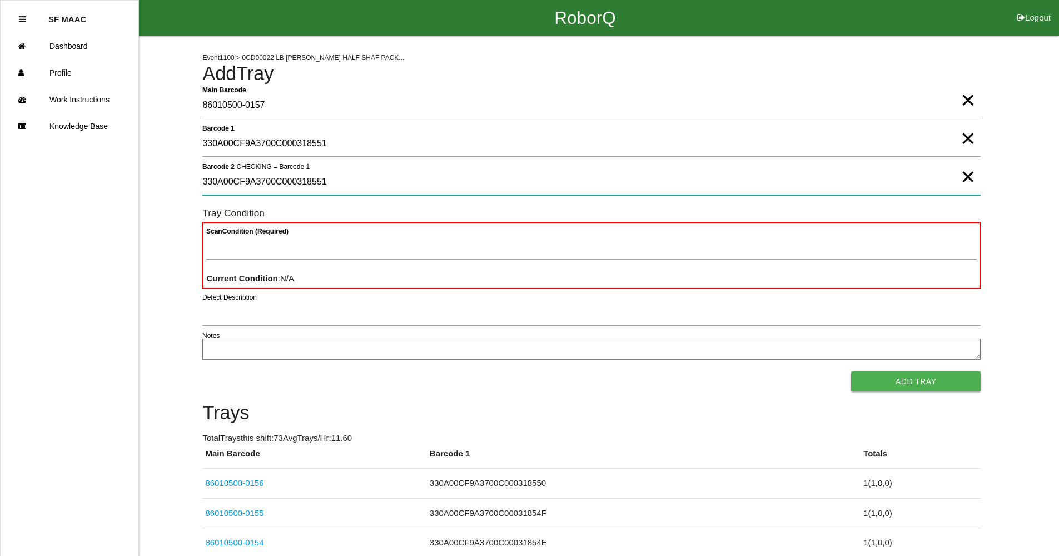
type 2 "330A00CF9A3700C000318551"
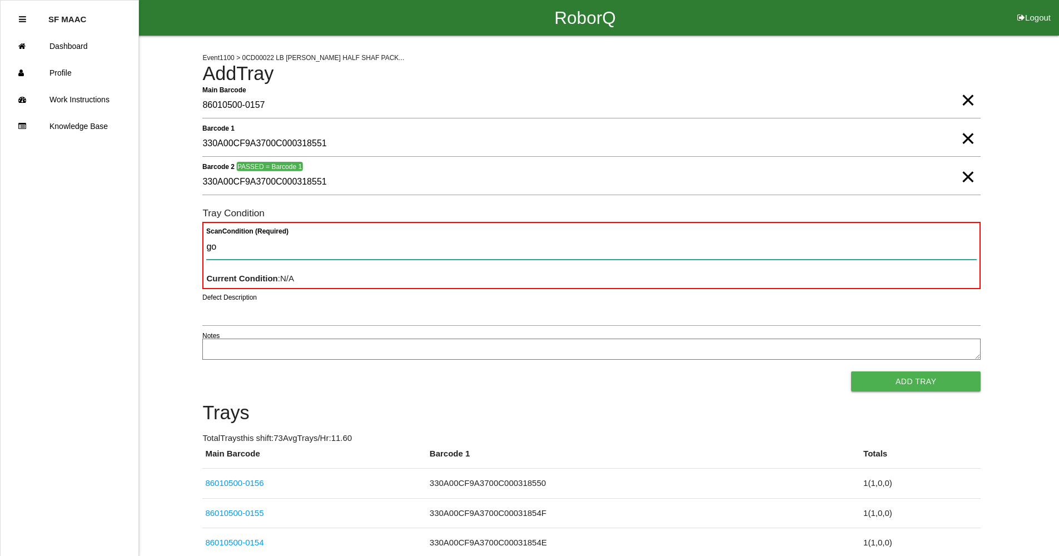
type Condition "goo"
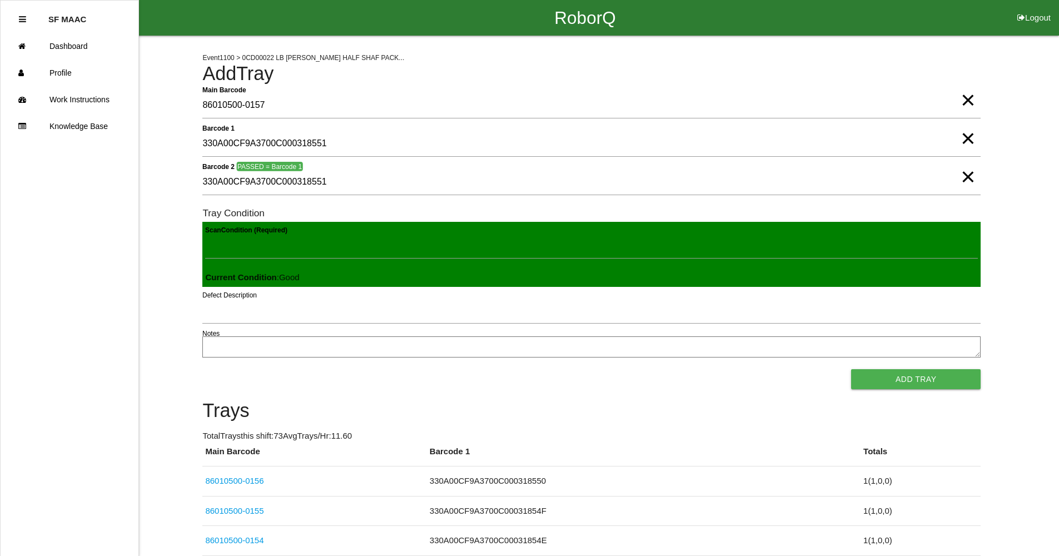
click at [851, 369] on button "Add Tray" at bounding box center [916, 379] width 130 height 20
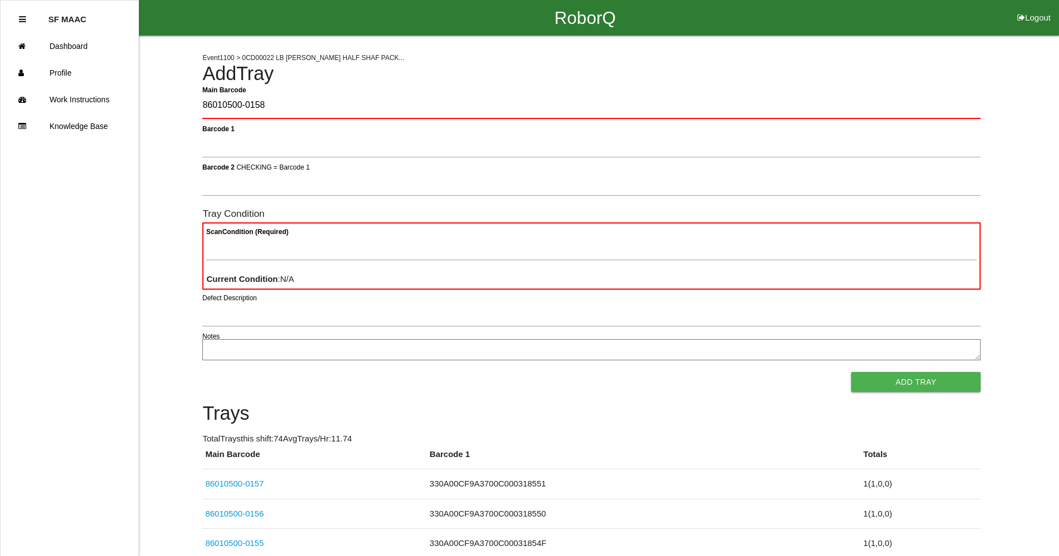
type Barcode "86010500-0158"
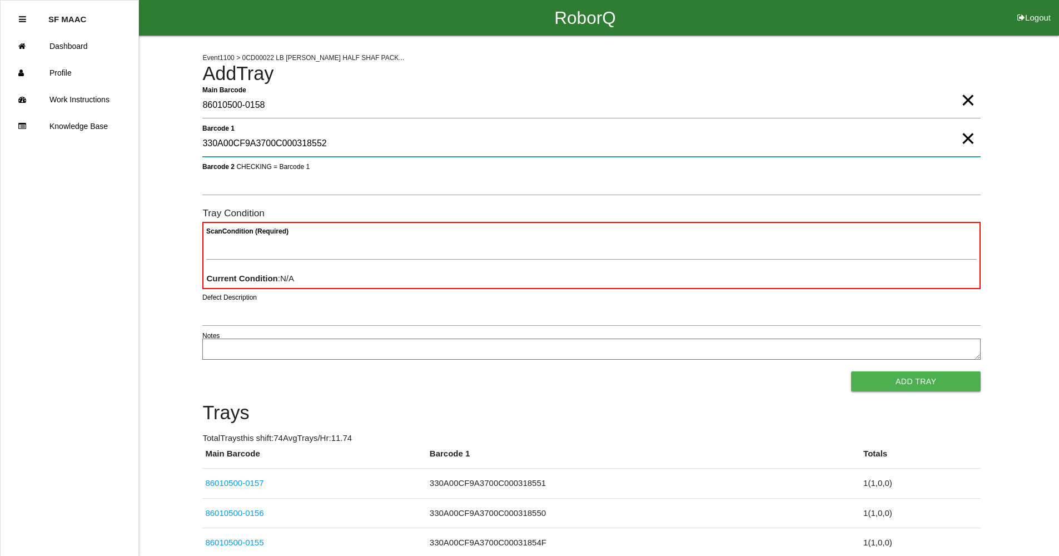
type 1 "330A00CF9A3700C000318552"
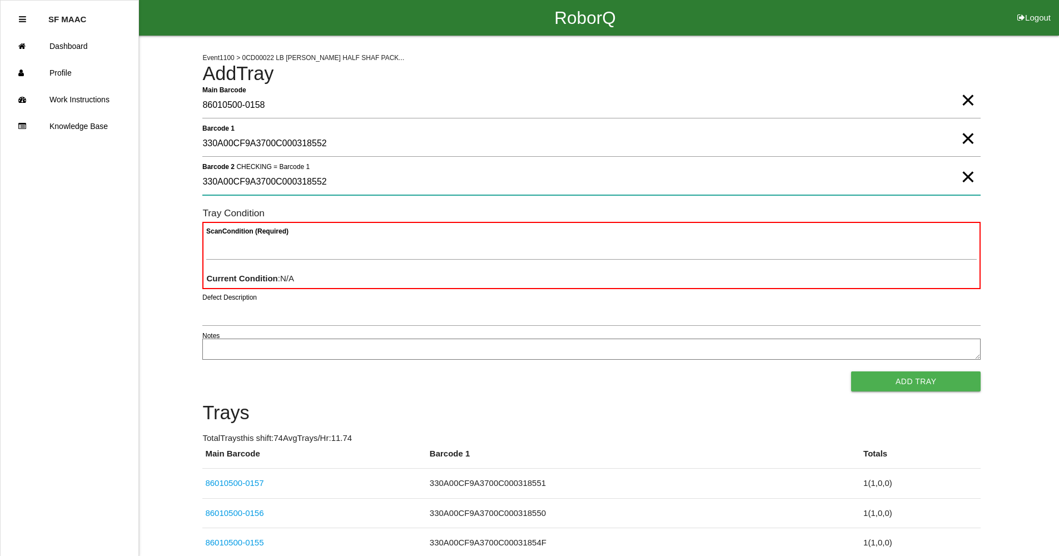
type 2 "330A00CF9A3700C000318552"
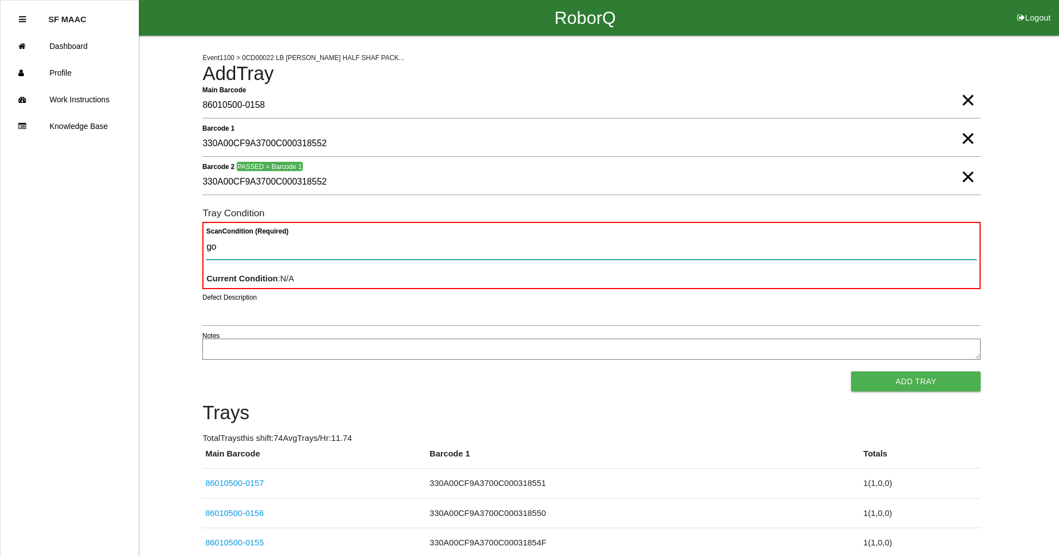
type Condition "goo"
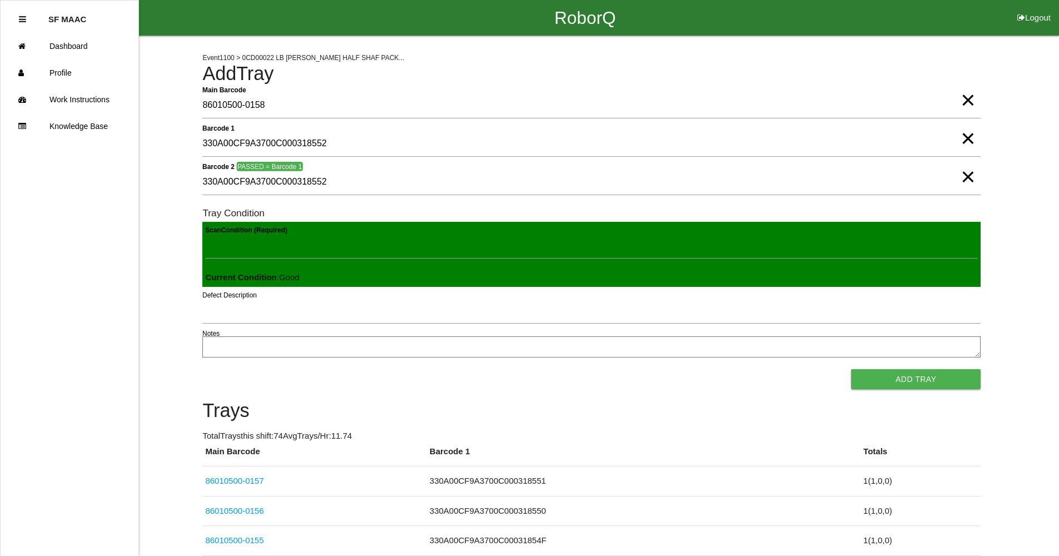
click at [851, 369] on button "Add Tray" at bounding box center [916, 379] width 130 height 20
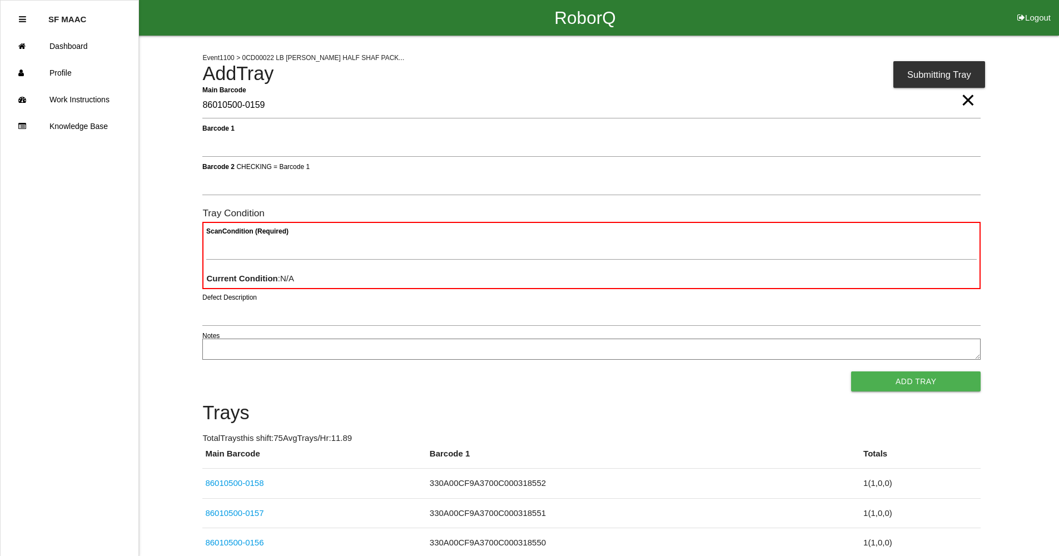
type Barcode "86010500-0159"
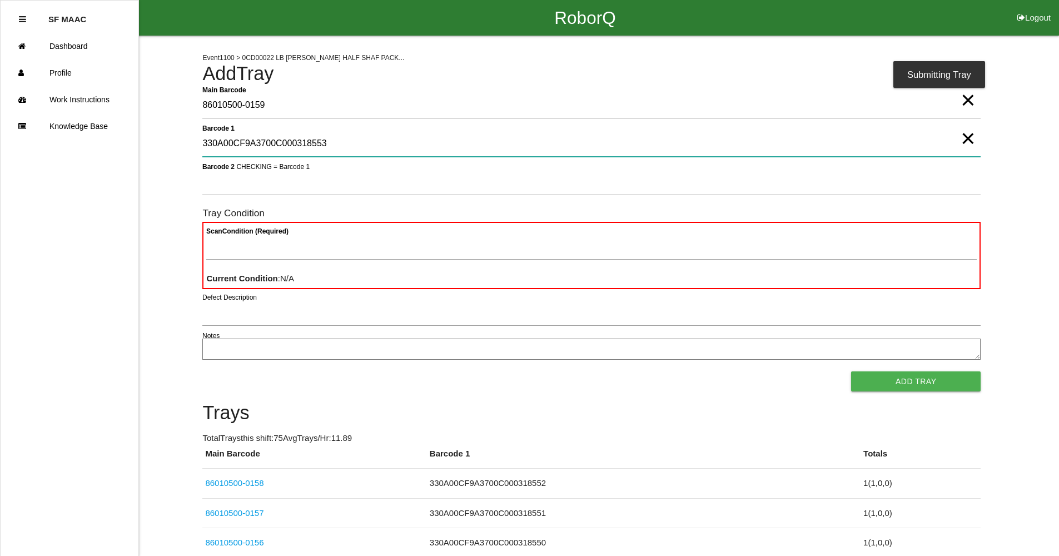
type 1 "330A00CF9A3700C000318553"
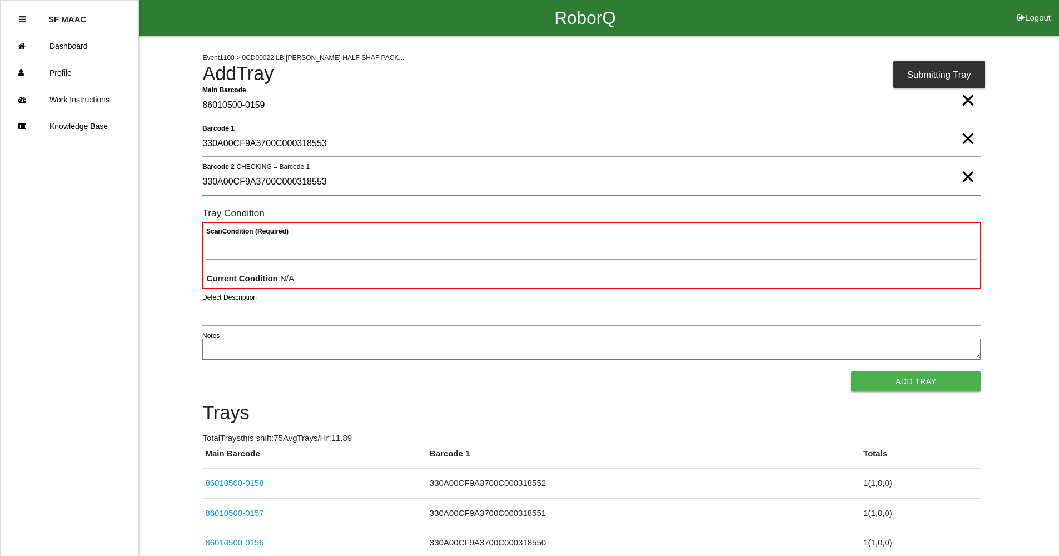
type 2 "330A00CF9A3700C000318553"
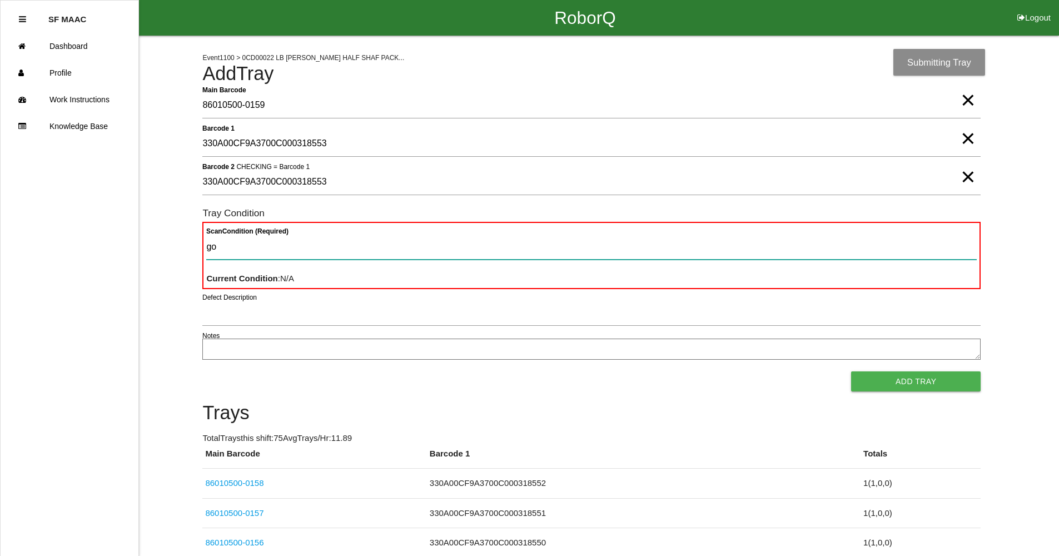
type Condition "goo"
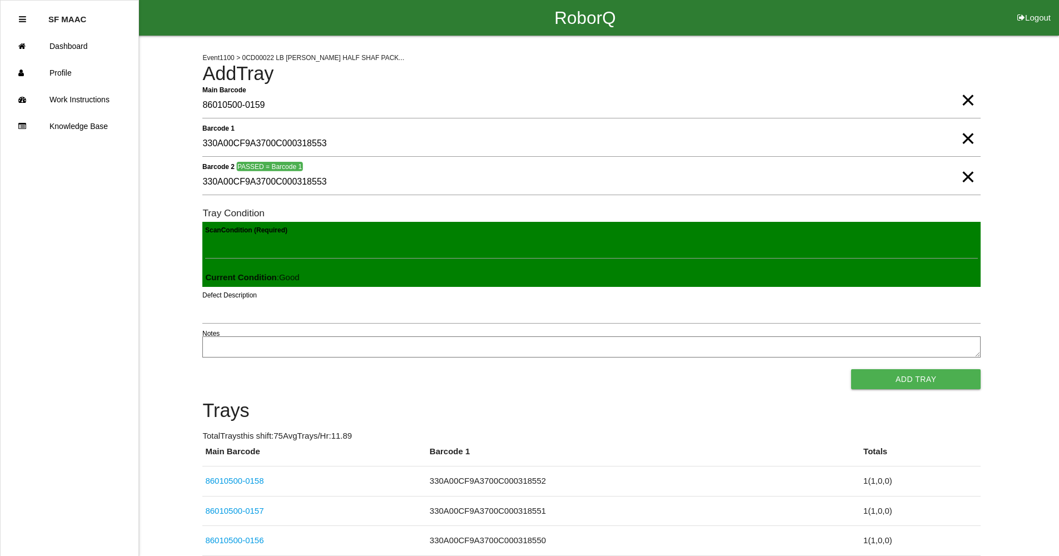
click at [851, 369] on button "Add Tray" at bounding box center [916, 379] width 130 height 20
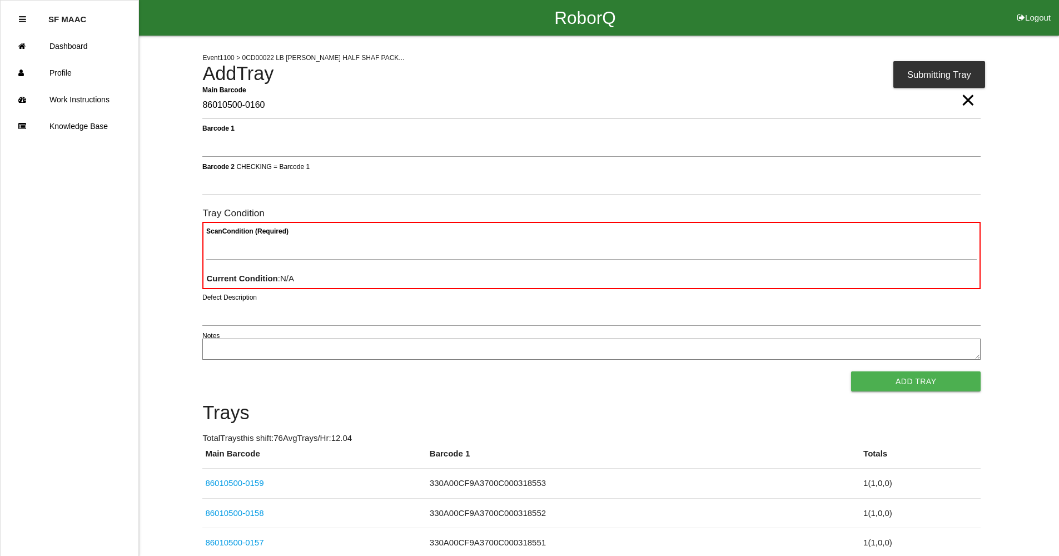
type Barcode "86010500-0160"
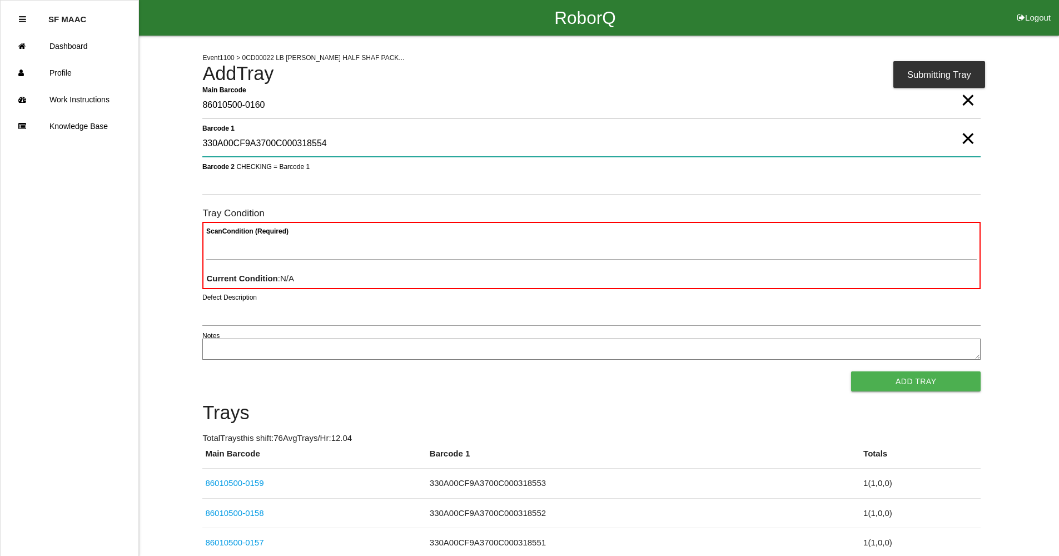
type 1 "330A00CF9A3700C000318554"
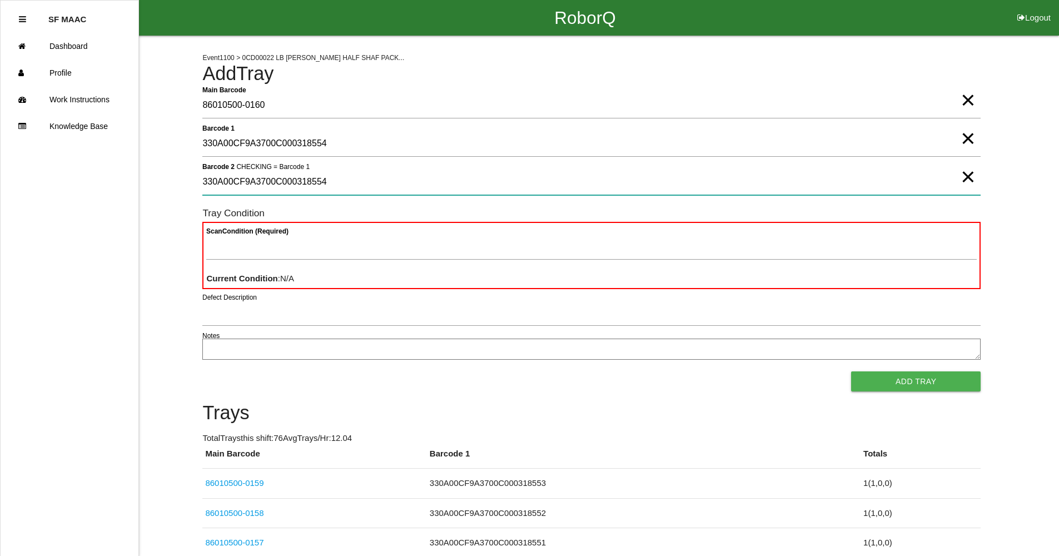
type 2 "330A00CF9A3700C000318554"
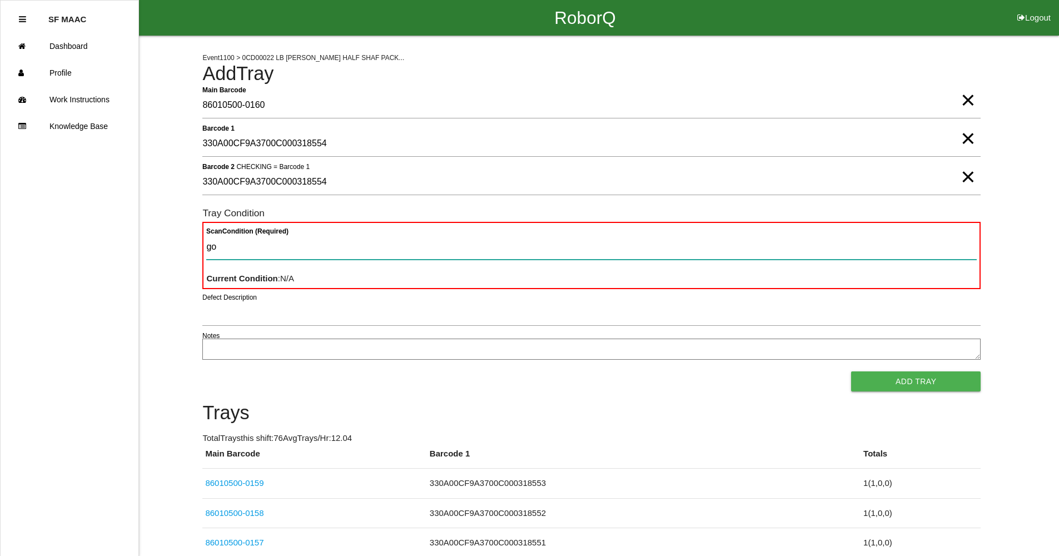
type Condition "goo"
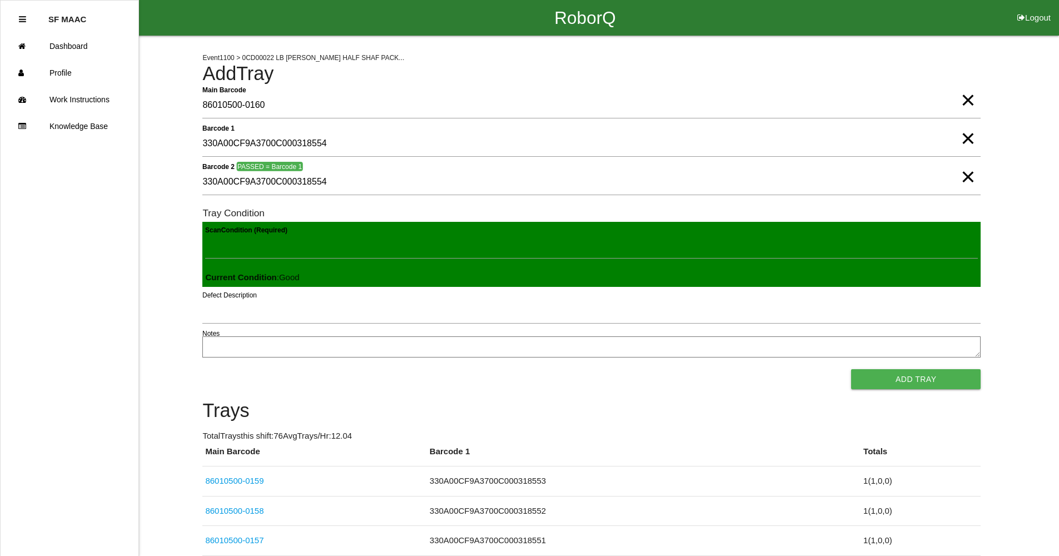
click at [851, 369] on button "Add Tray" at bounding box center [916, 379] width 130 height 20
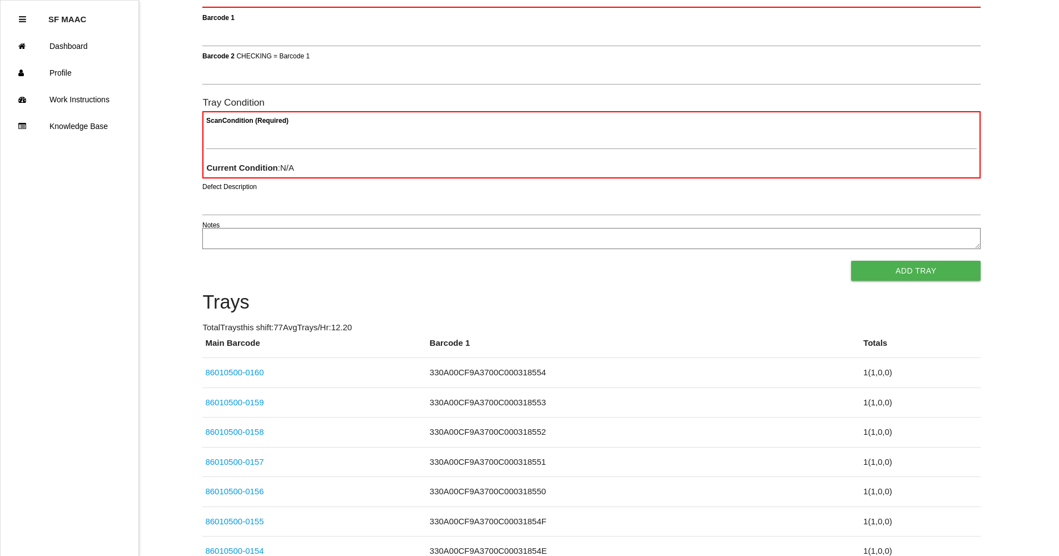
scroll to position [133, 0]
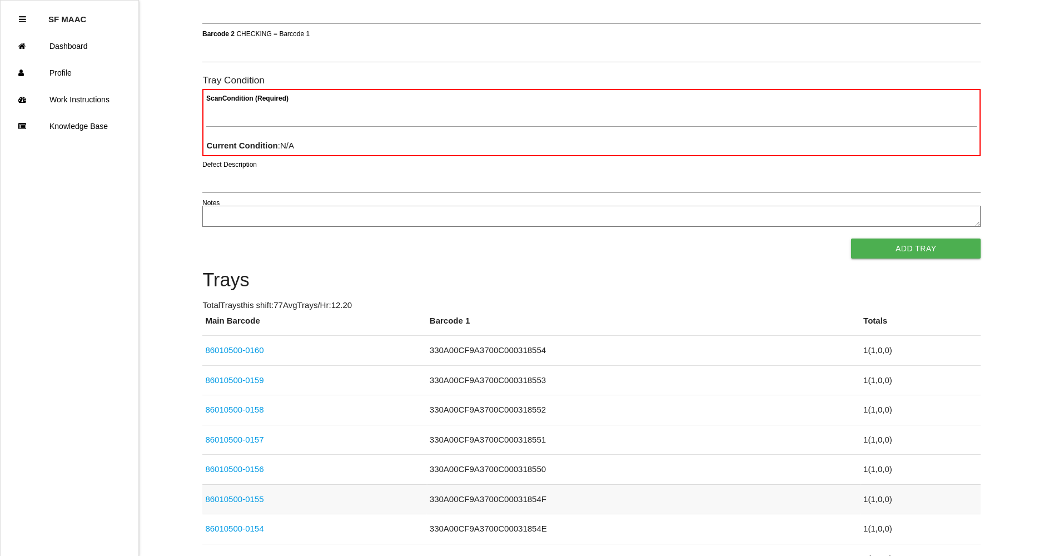
click at [480, 501] on td "330A00CF9A3700C00031854F" at bounding box center [644, 499] width 434 height 30
click at [259, 501] on link "86010500-0155" at bounding box center [234, 498] width 58 height 9
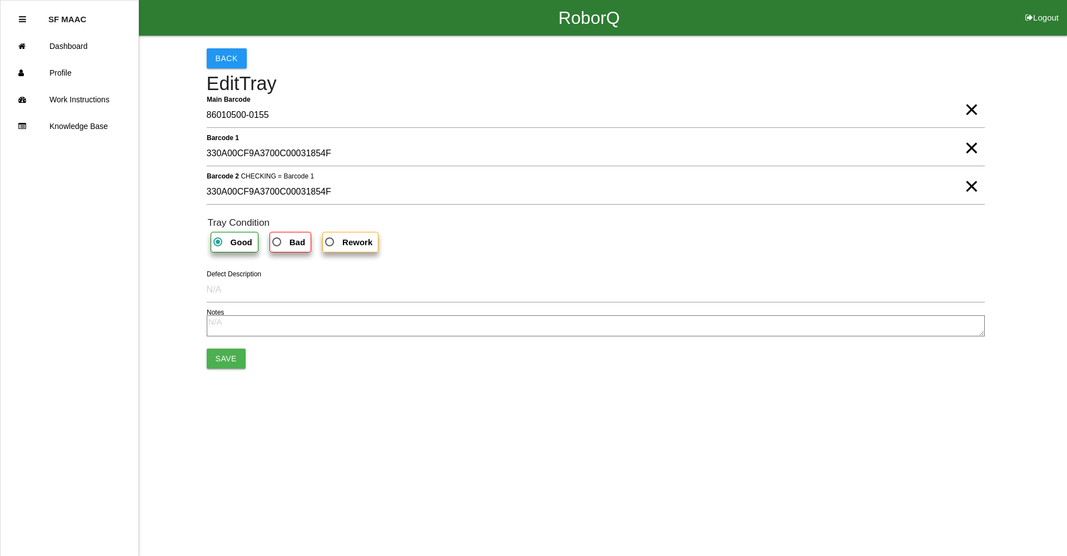
click at [971, 148] on span "×" at bounding box center [971, 137] width 14 height 22
click at [969, 186] on span "×" at bounding box center [971, 175] width 14 height 22
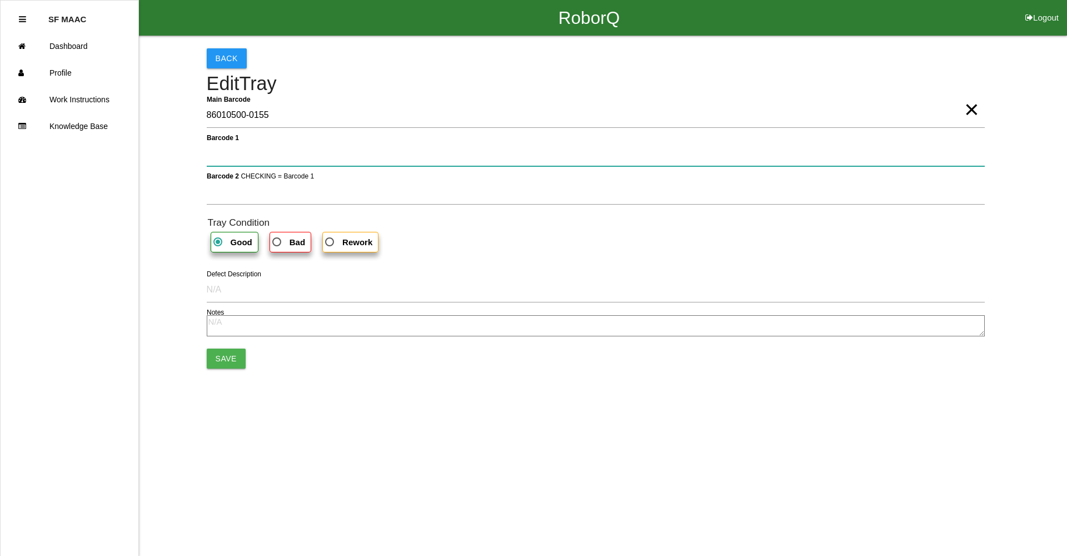
click at [935, 151] on 1 "Barcode 1" at bounding box center [596, 154] width 778 height 26
type 1 "330A00CF9A3700C000318FDF"
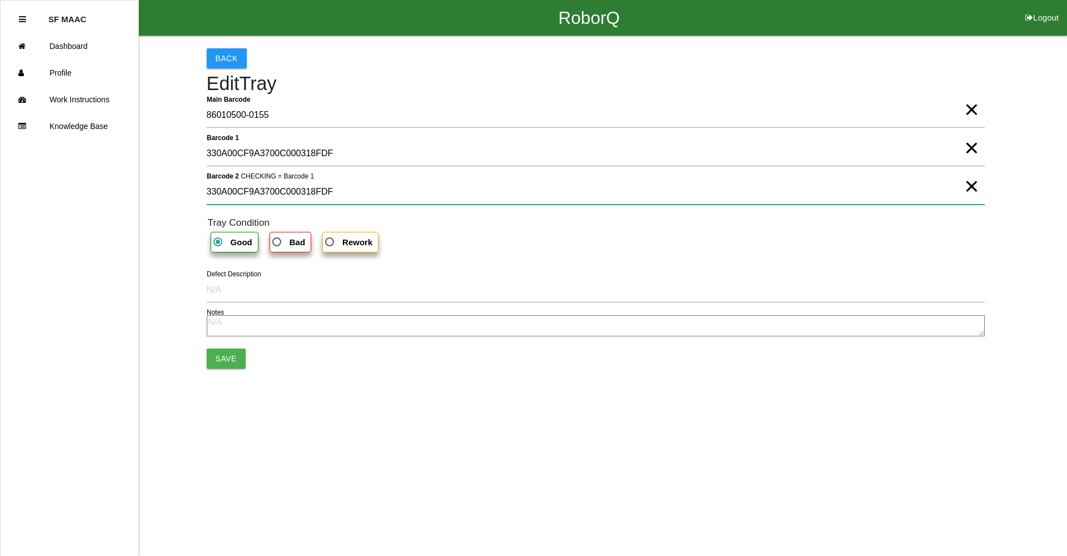
type 2 "330A00CF9A3700C000318FDF"
click at [225, 357] on button "Save" at bounding box center [226, 358] width 39 height 20
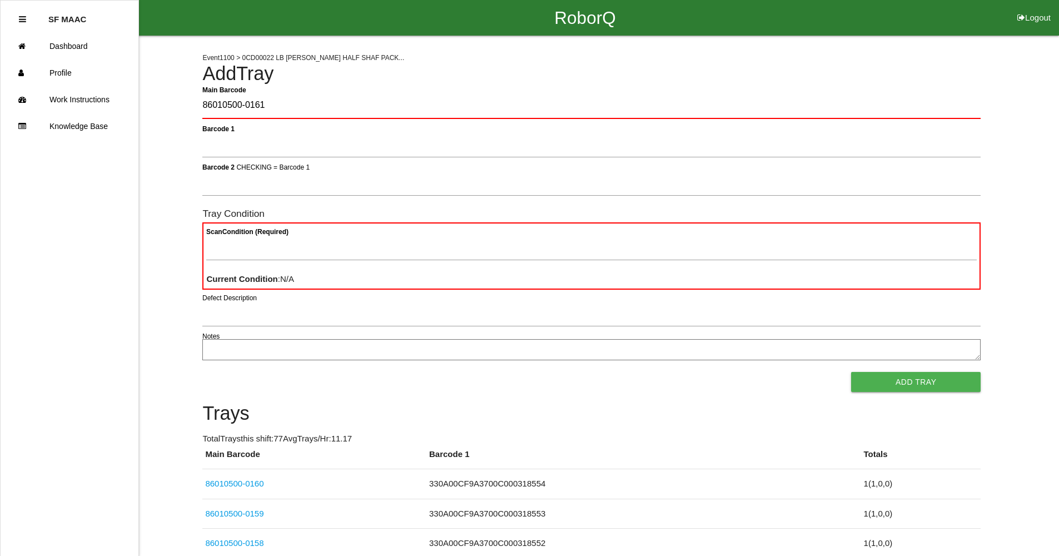
type Barcode "86010500-0161"
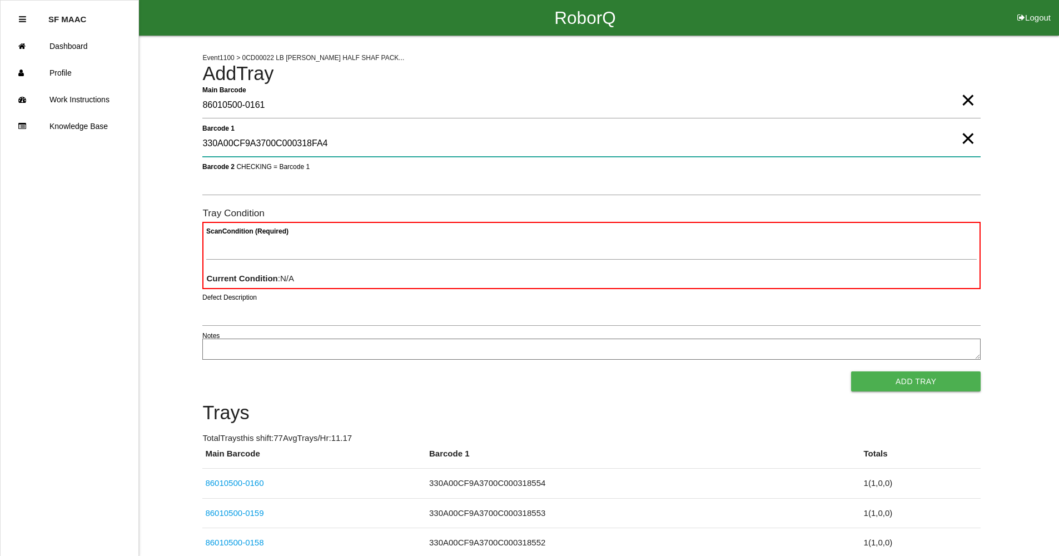
type 1 "330A00CF9A3700C000318FA4"
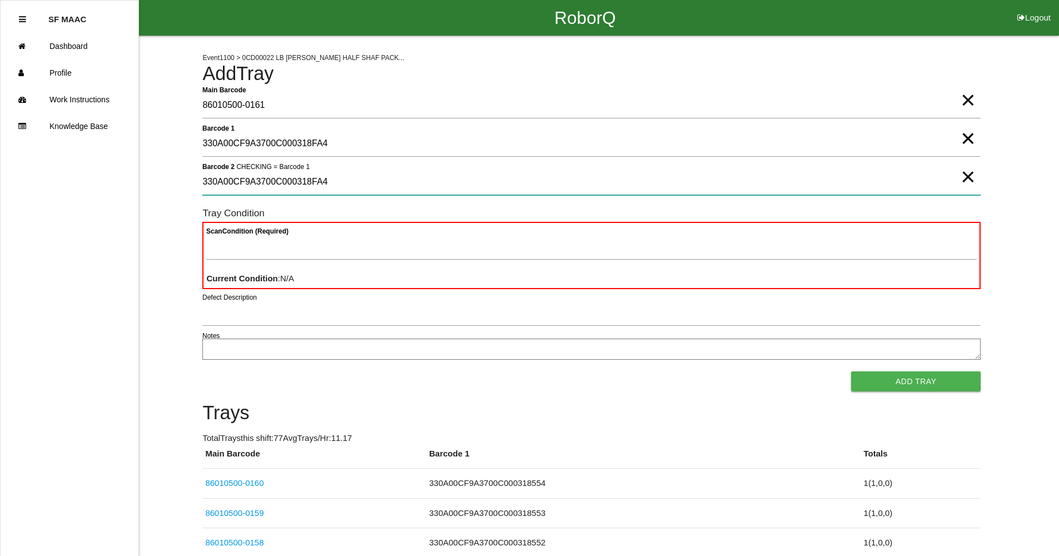
type 2 "330A00CF9A3700C000318FA4"
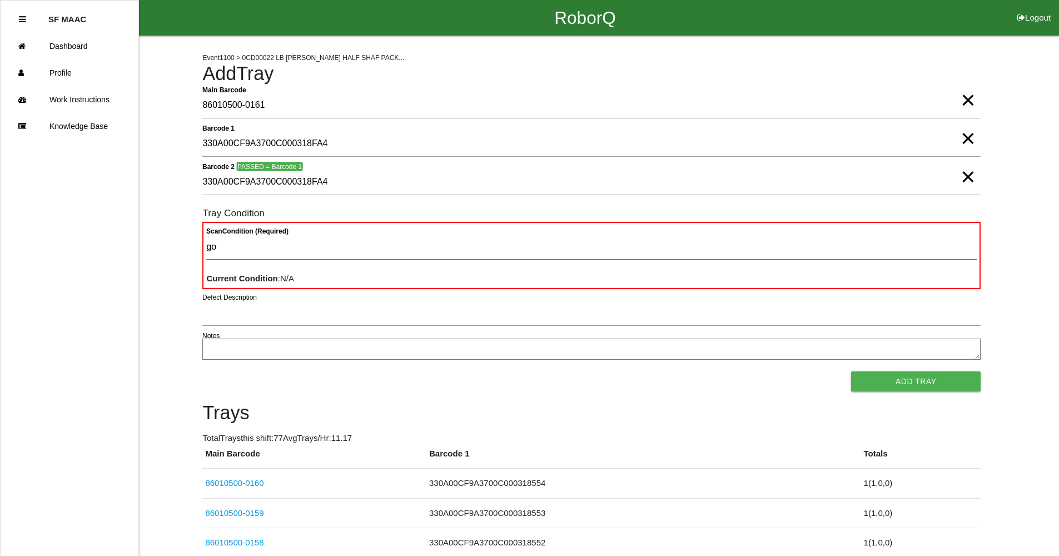
type Condition "goo"
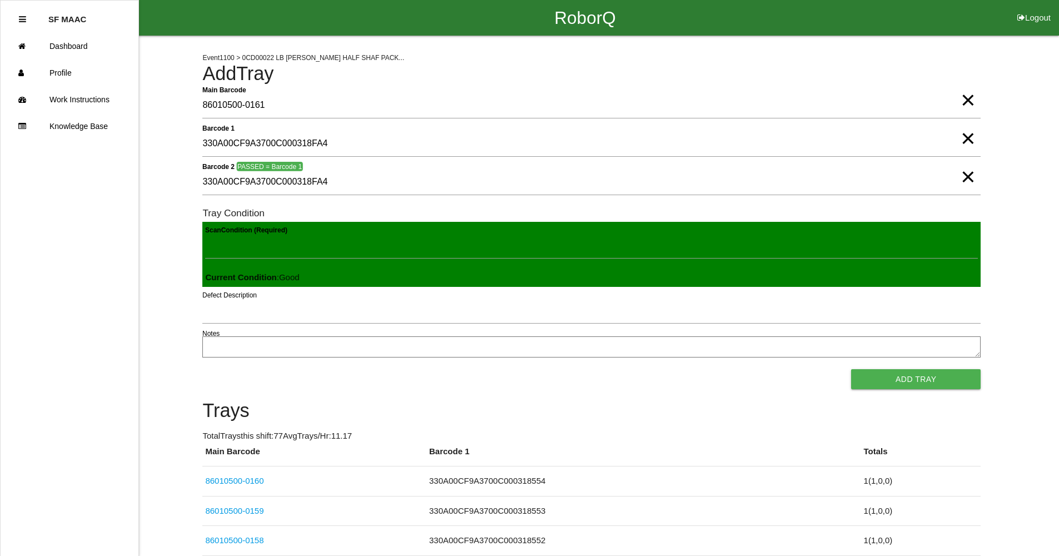
click at [851, 369] on button "Add Tray" at bounding box center [916, 379] width 130 height 20
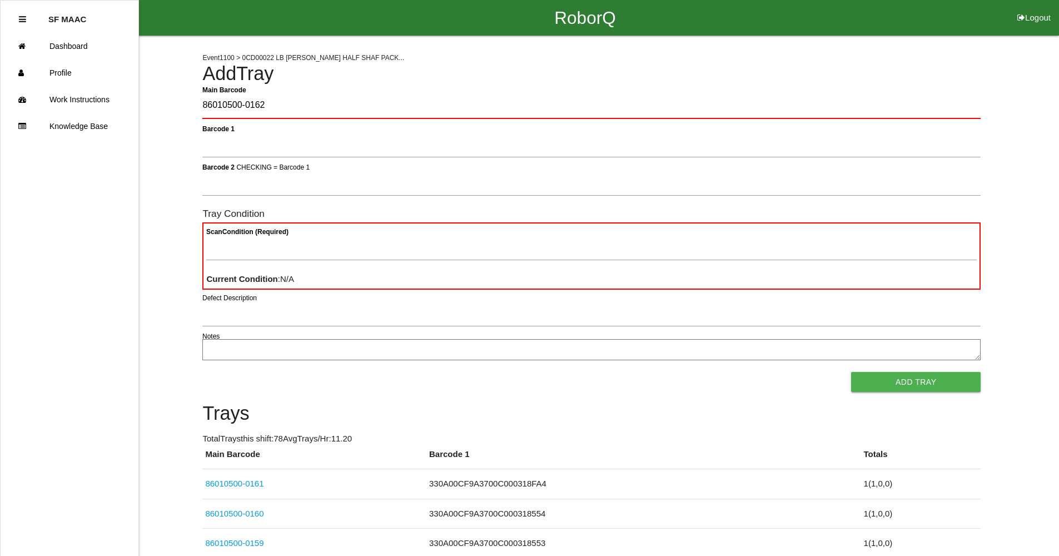
type Barcode "86010500-0162"
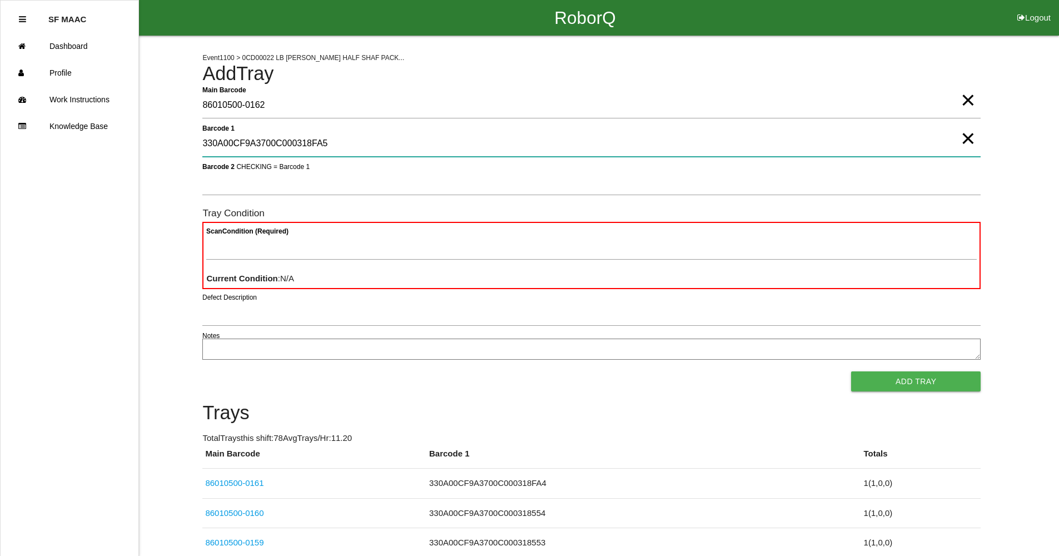
type 1 "330A00CF9A3700C000318FA5"
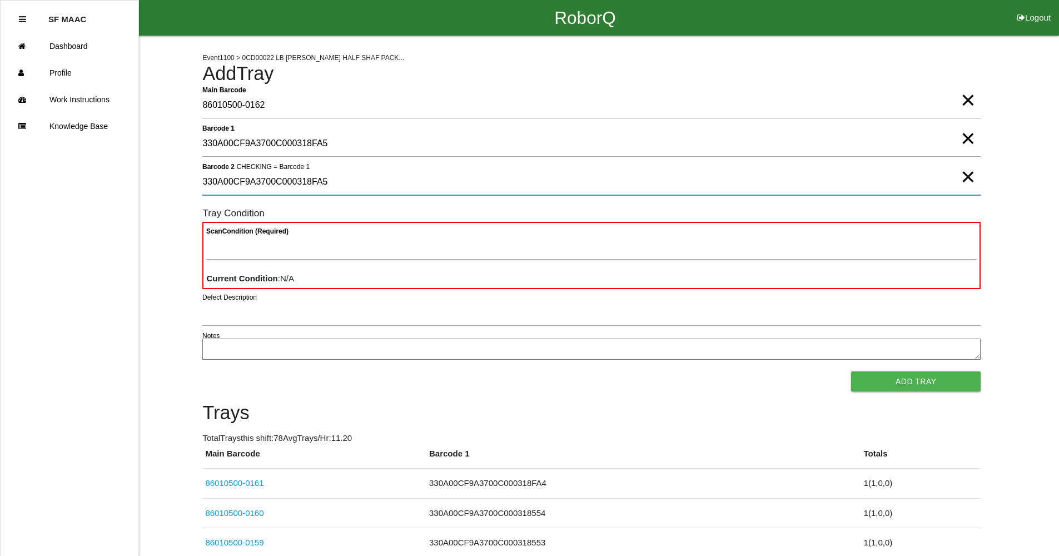
type 2 "330A00CF9A3700C000318FA5"
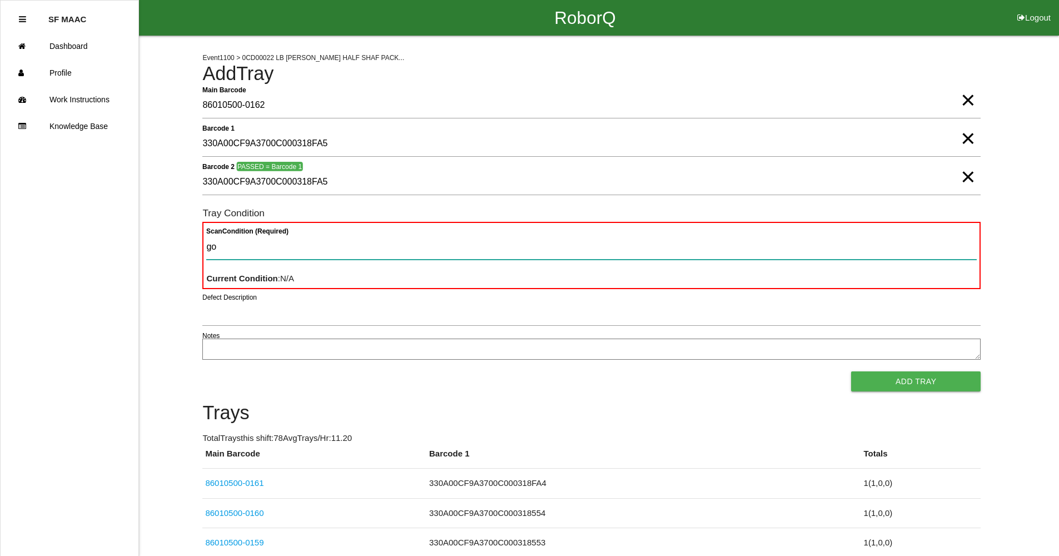
type Condition "goo"
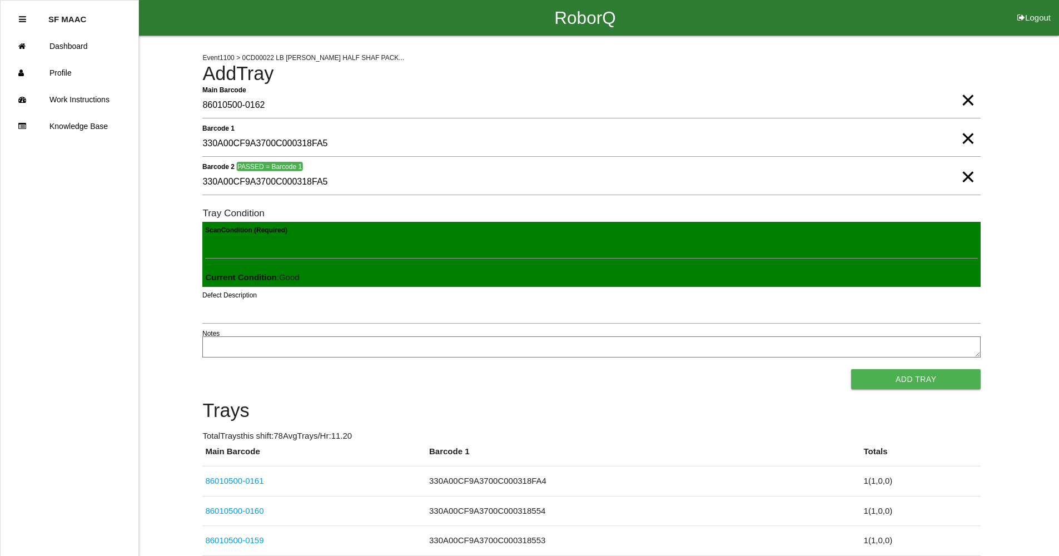
click at [851, 369] on button "Add Tray" at bounding box center [916, 379] width 130 height 20
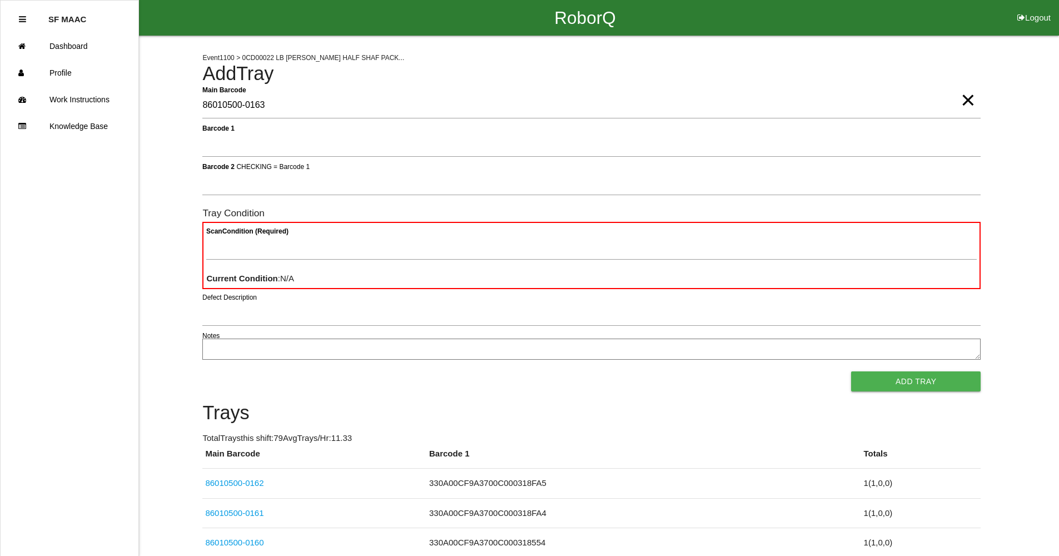
type Barcode "86010500-0163"
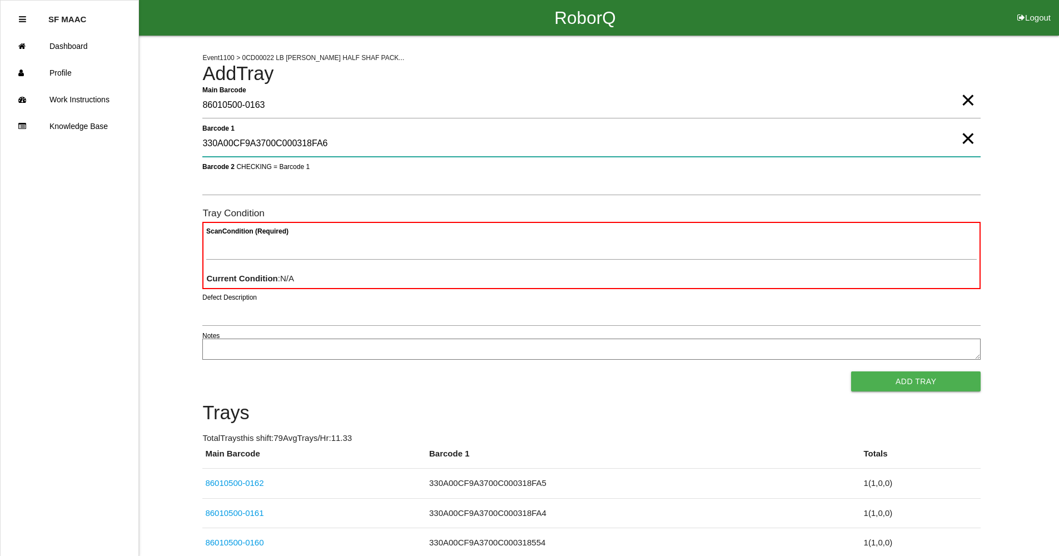
type 1 "330A00CF9A3700C000318FA6"
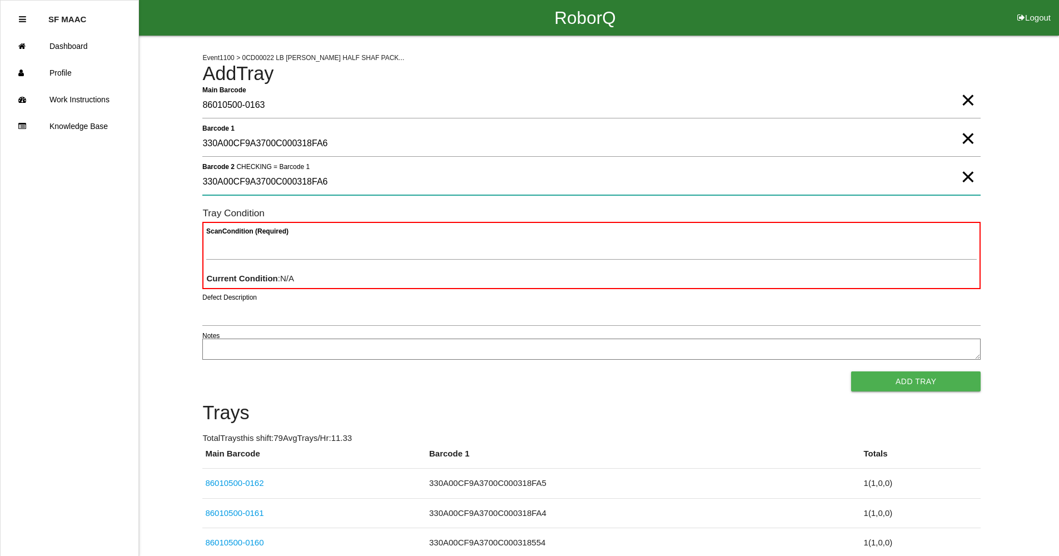
type 2 "330A00CF9A3700C000318FA6"
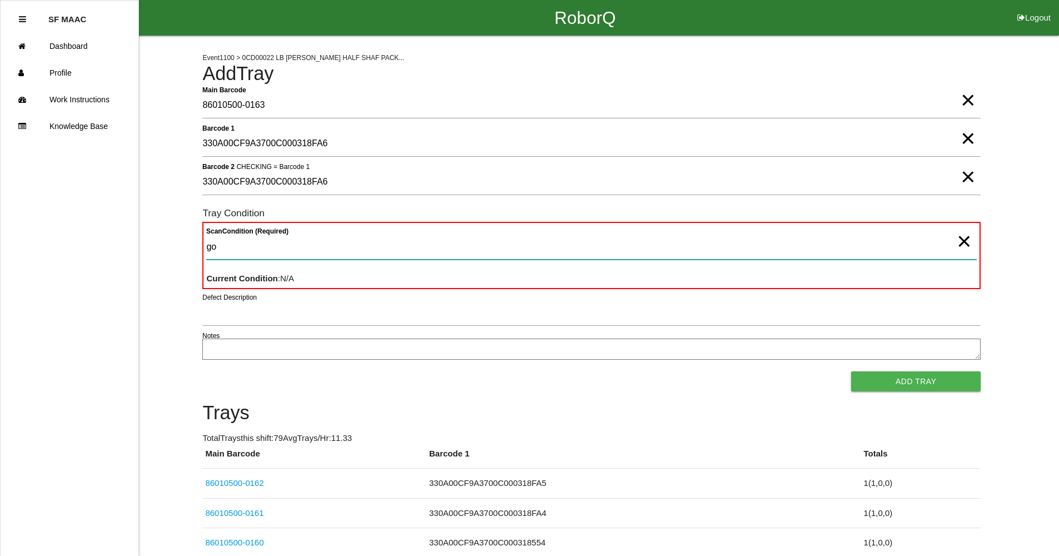
type Condition "goo"
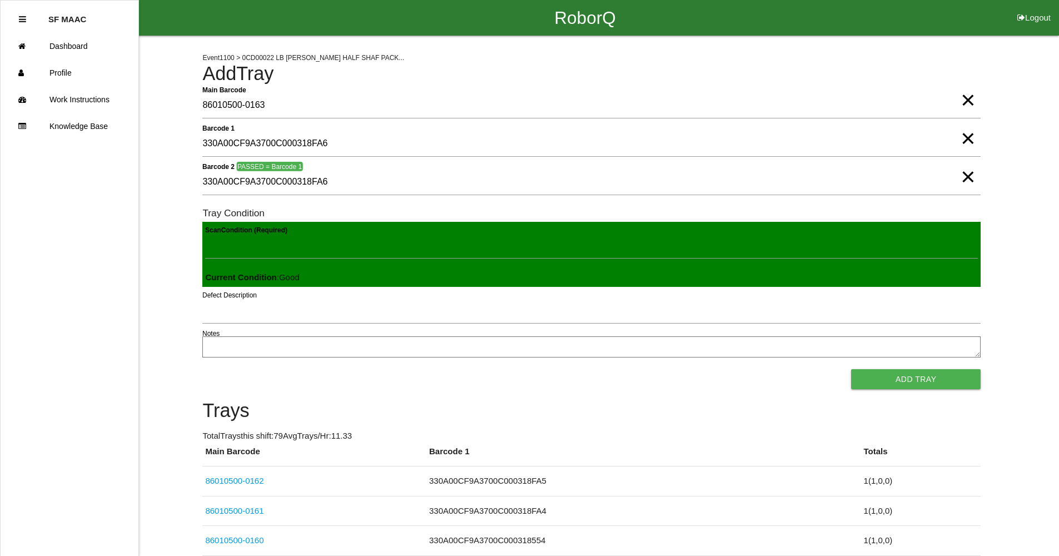
click at [851, 369] on button "Add Tray" at bounding box center [916, 379] width 130 height 20
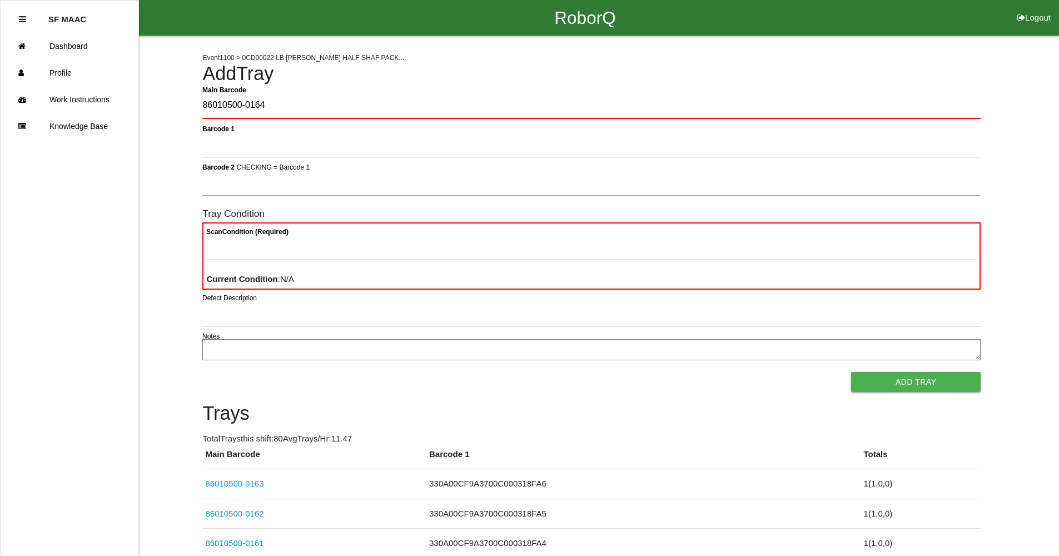
type Barcode "86010500-0164"
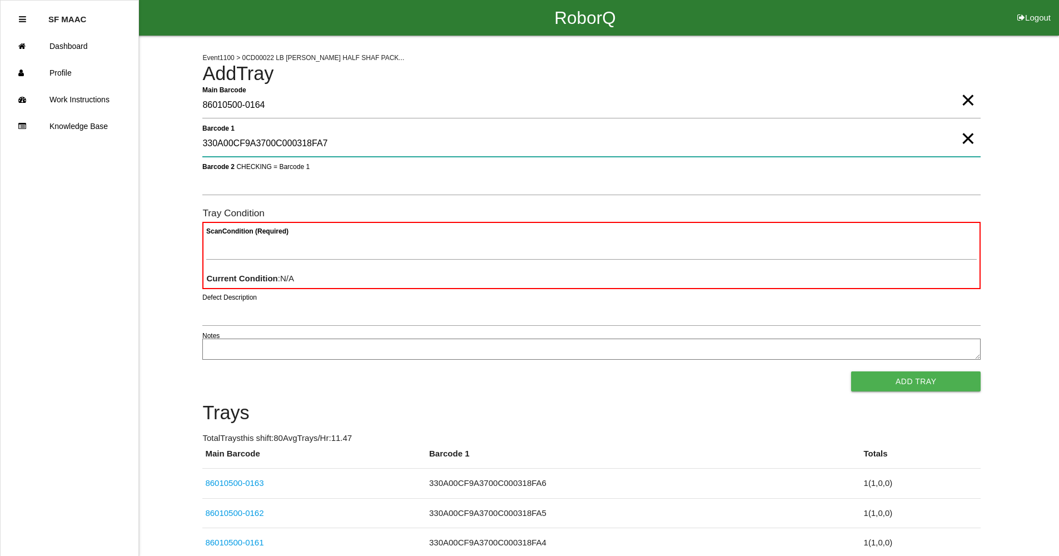
type 1 "330A00CF9A3700C000318FA7"
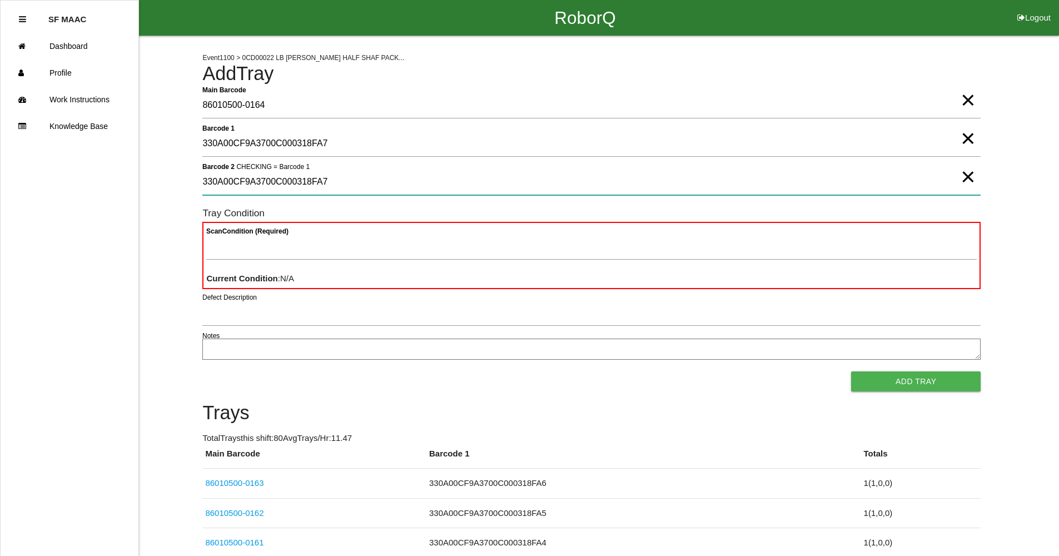
type 2 "330A00CF9A3700C000318FA7"
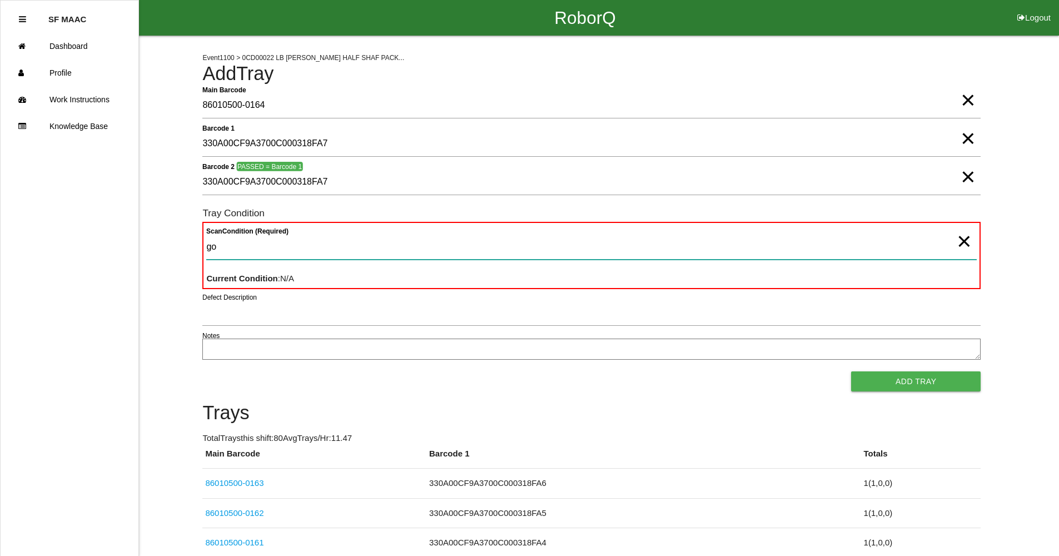
type Condition "goo"
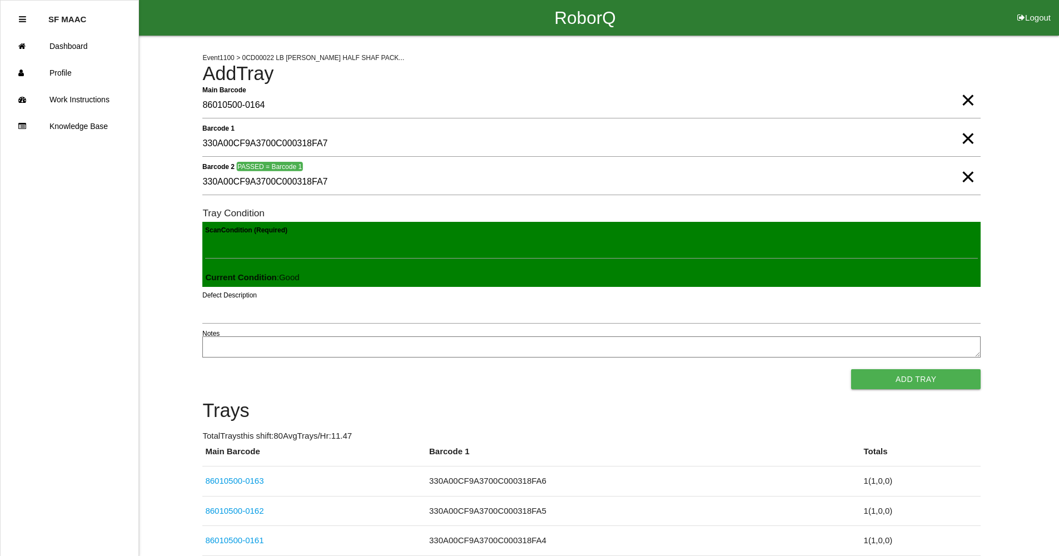
click at [851, 369] on button "Add Tray" at bounding box center [916, 379] width 130 height 20
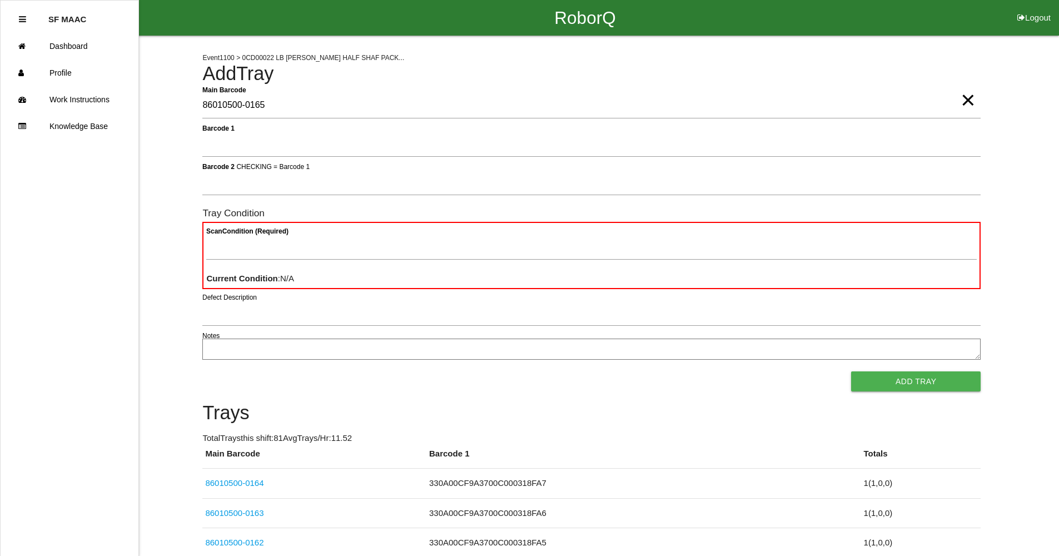
type Barcode "86010500-0165"
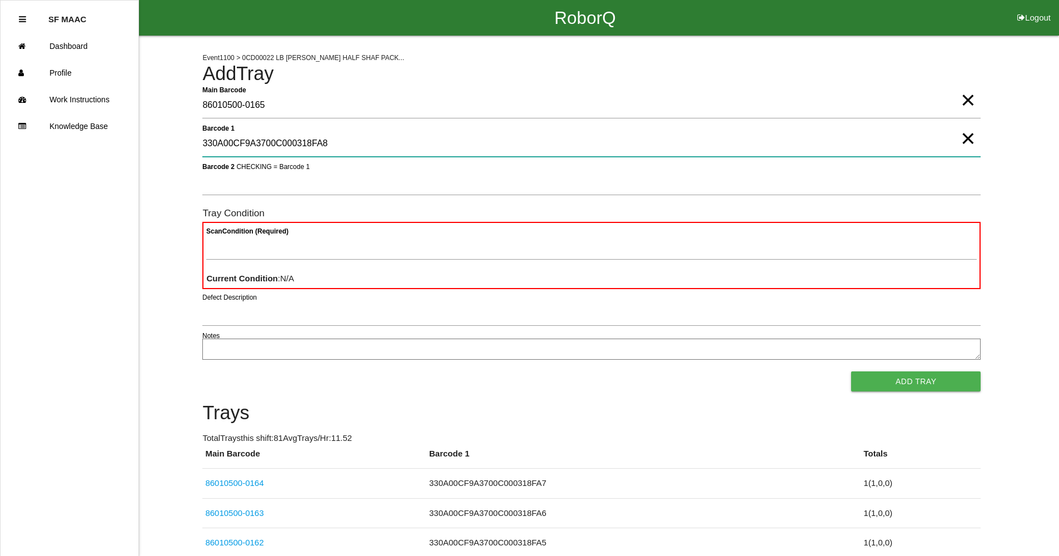
type 1 "330A00CF9A3700C000318FA8"
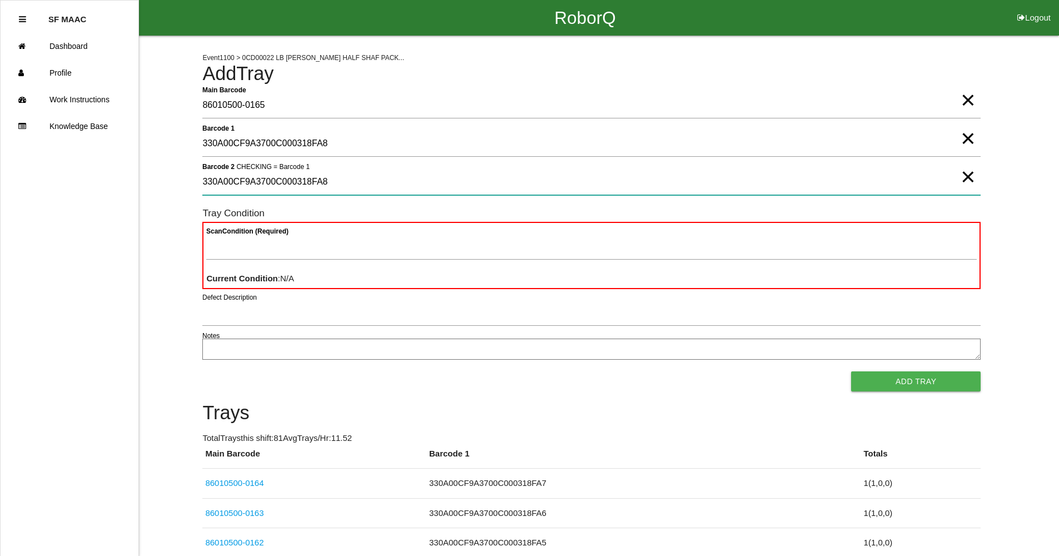
type 2 "330A00CF9A3700C000318FA8"
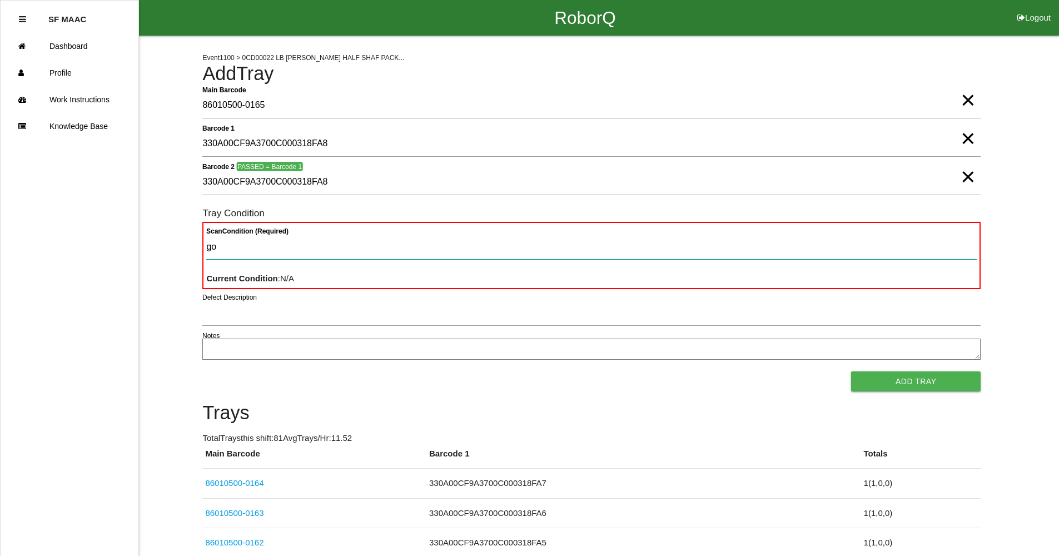
type Condition "goo"
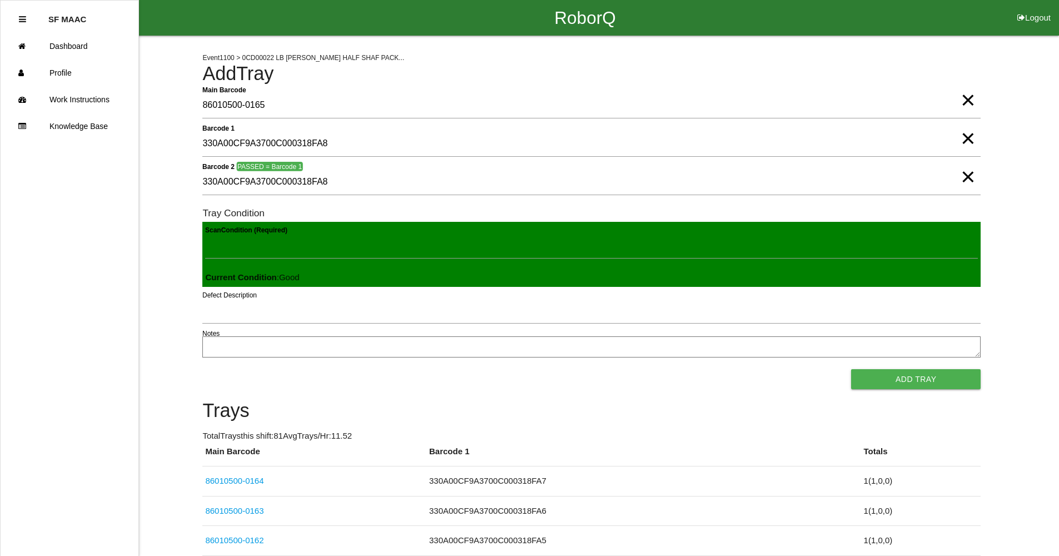
click at [851, 369] on button "Add Tray" at bounding box center [916, 379] width 130 height 20
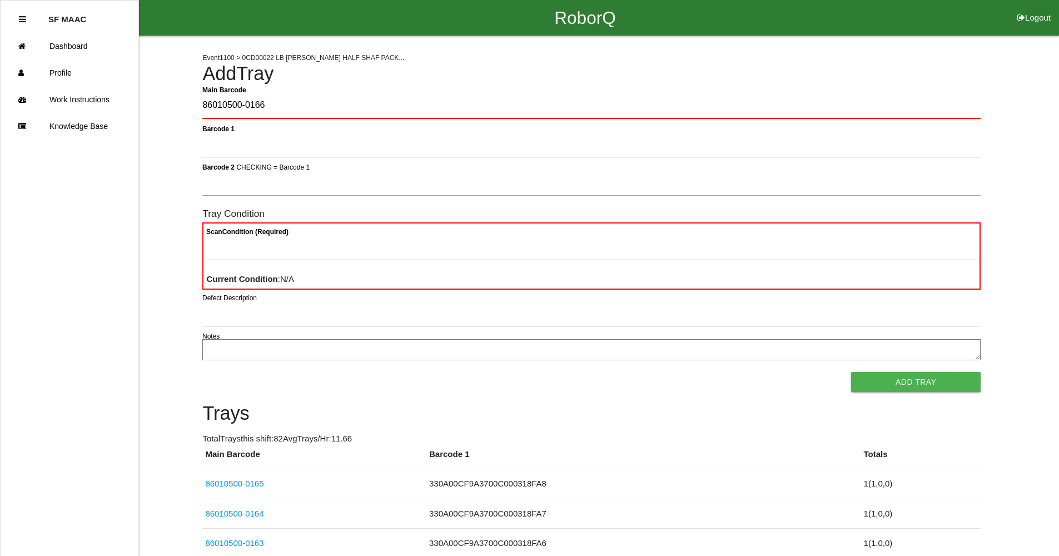
type Barcode "86010500-0166"
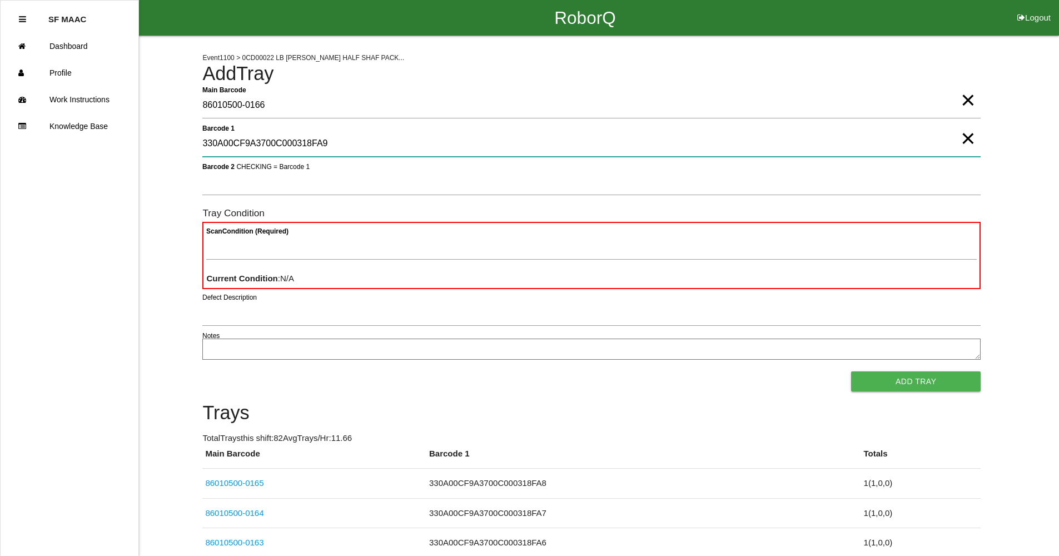
type 1 "330A00CF9A3700C000318FA9"
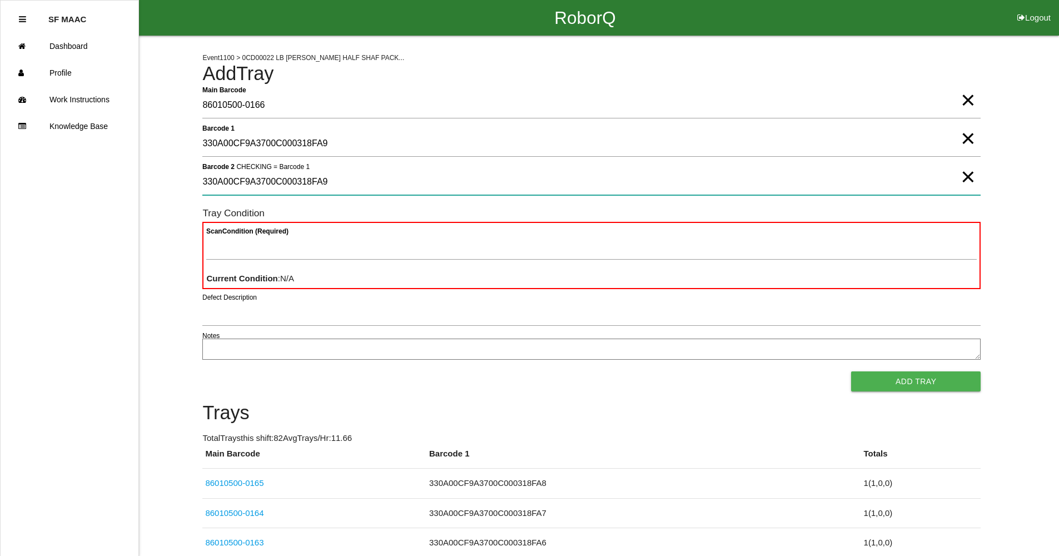
type 2 "330A00CF9A3700C000318FA9"
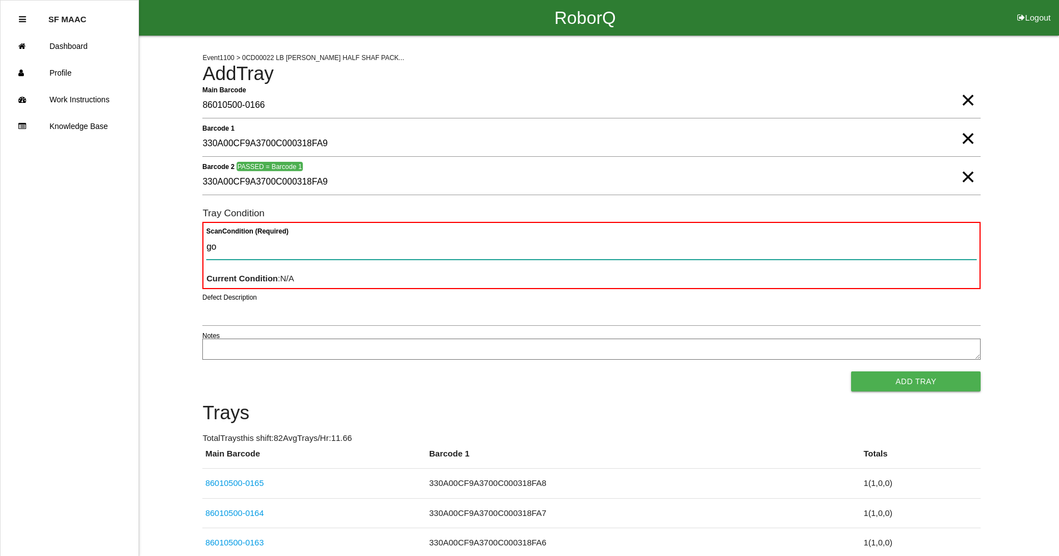
type Condition "goo"
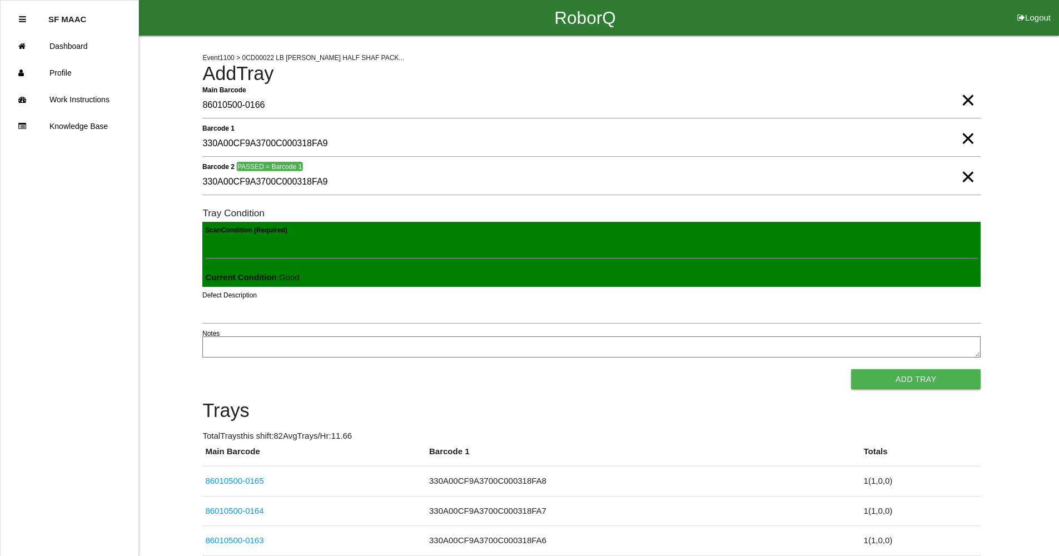
click at [851, 369] on button "Add Tray" at bounding box center [916, 379] width 130 height 20
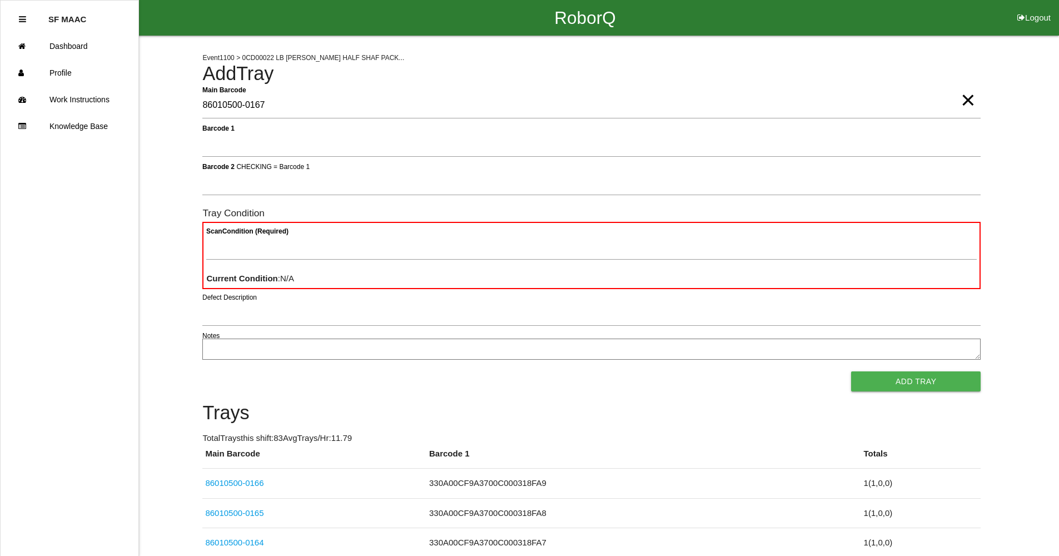
type Barcode "86010500-0167"
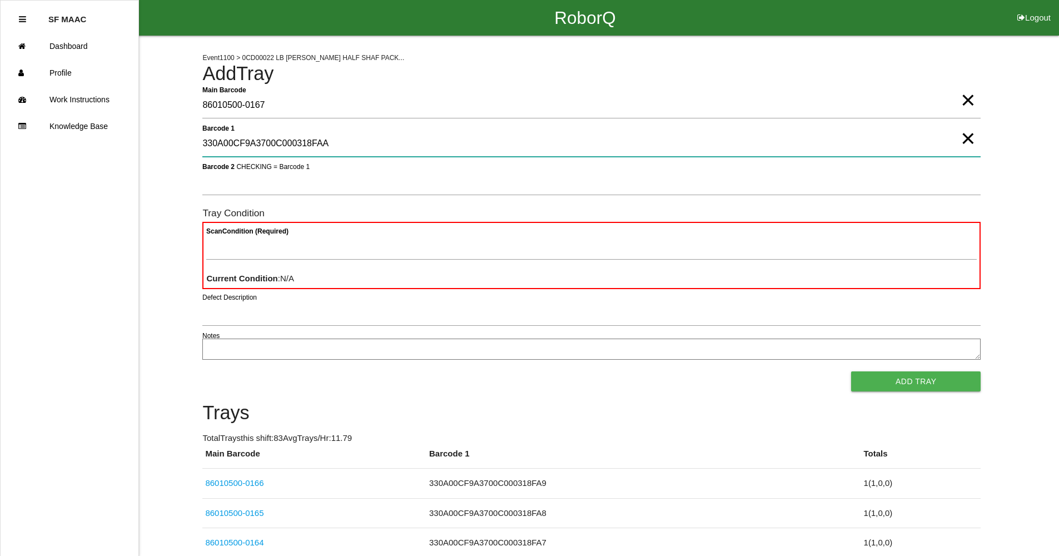
type 1 "330A00CF9A3700C000318FAA"
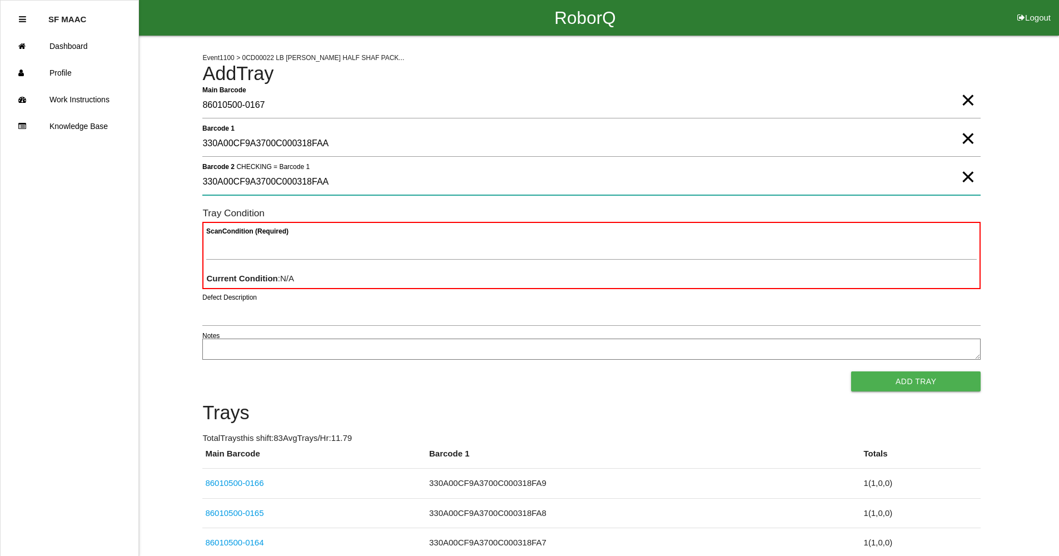
type 2 "330A00CF9A3700C000318FAA"
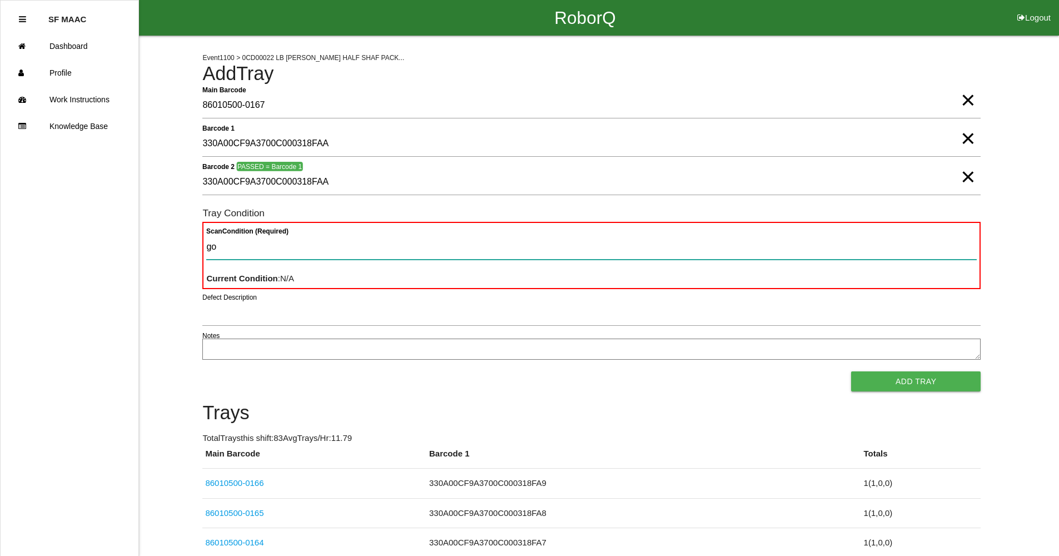
type Condition "goo"
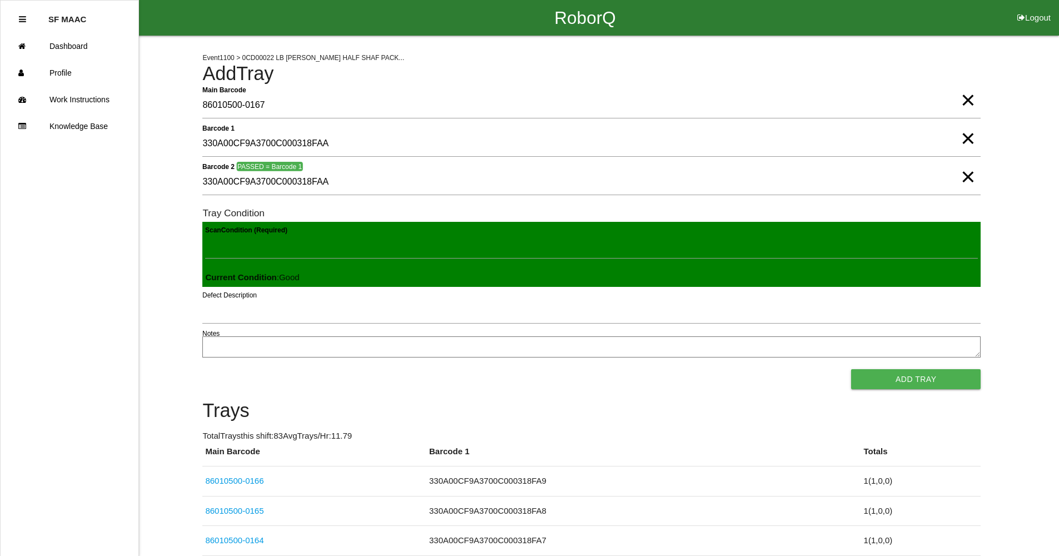
click at [851, 369] on button "Add Tray" at bounding box center [916, 379] width 130 height 20
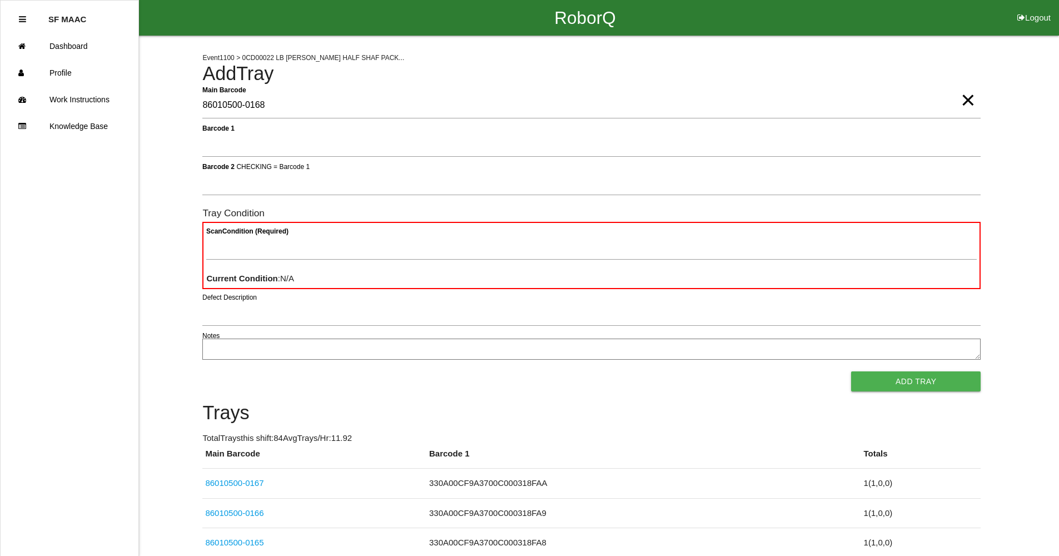
type Barcode "86010500-0168"
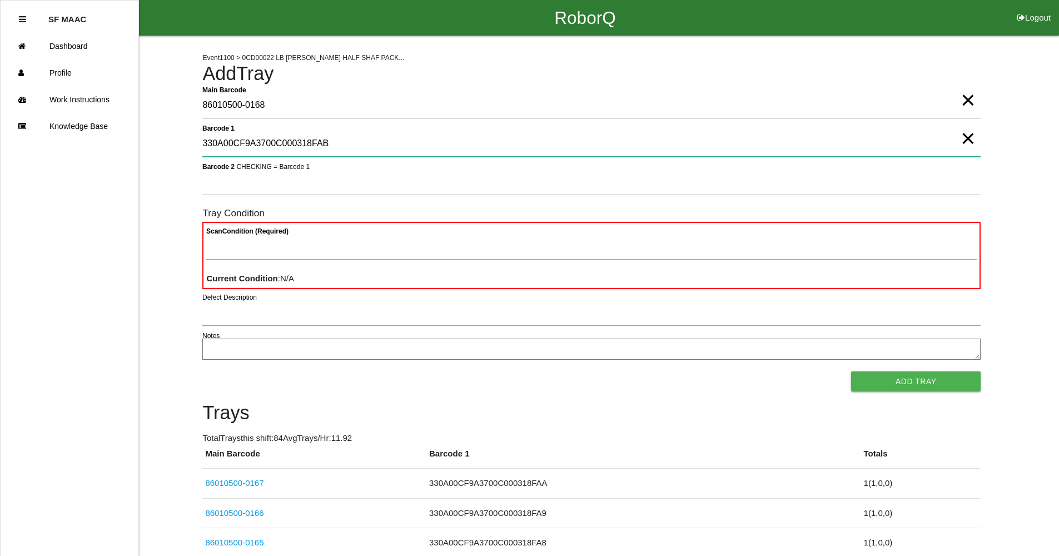
type 1 "330A00CF9A3700C000318FAB"
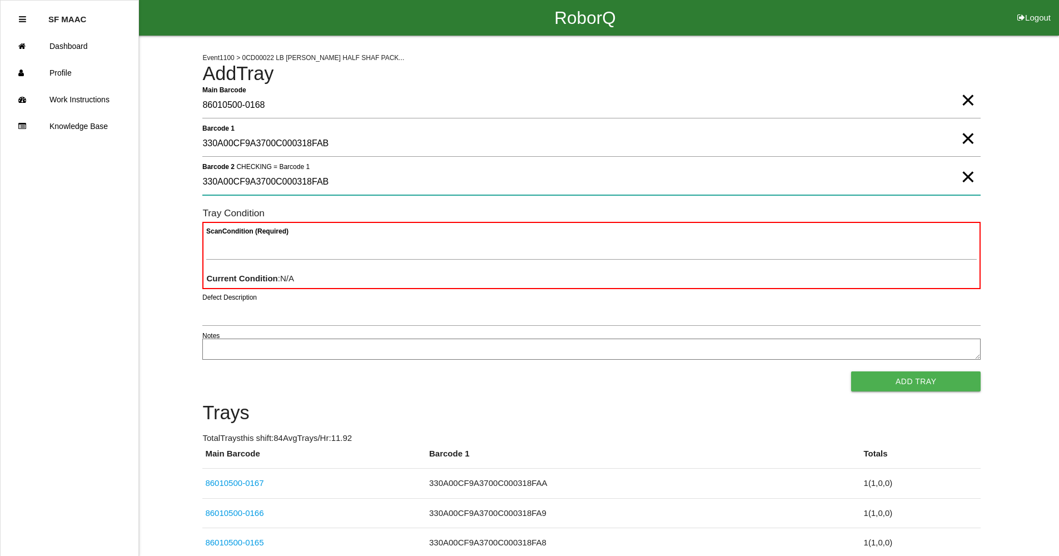
type 2 "330A00CF9A3700C000318FAB"
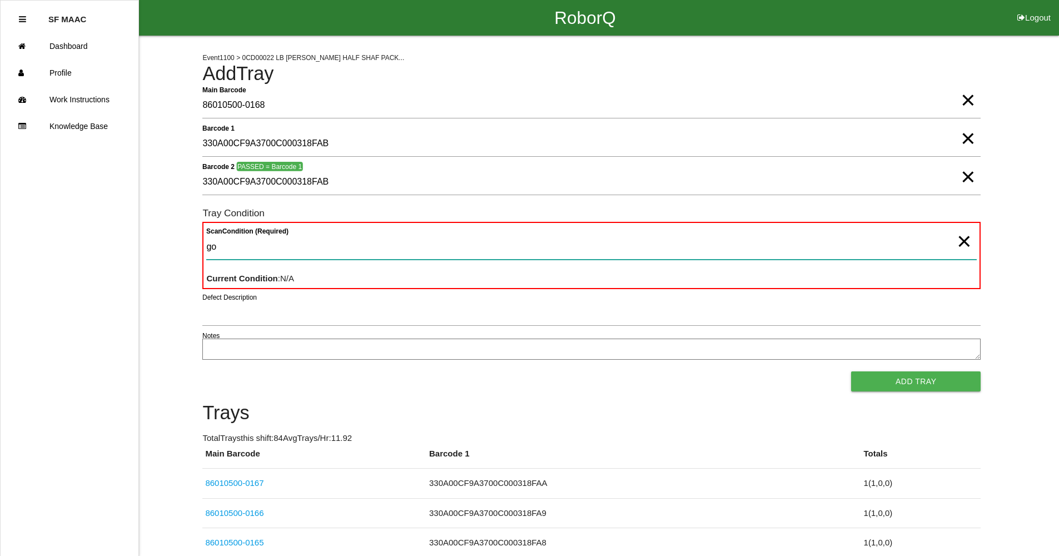
type Condition "goo"
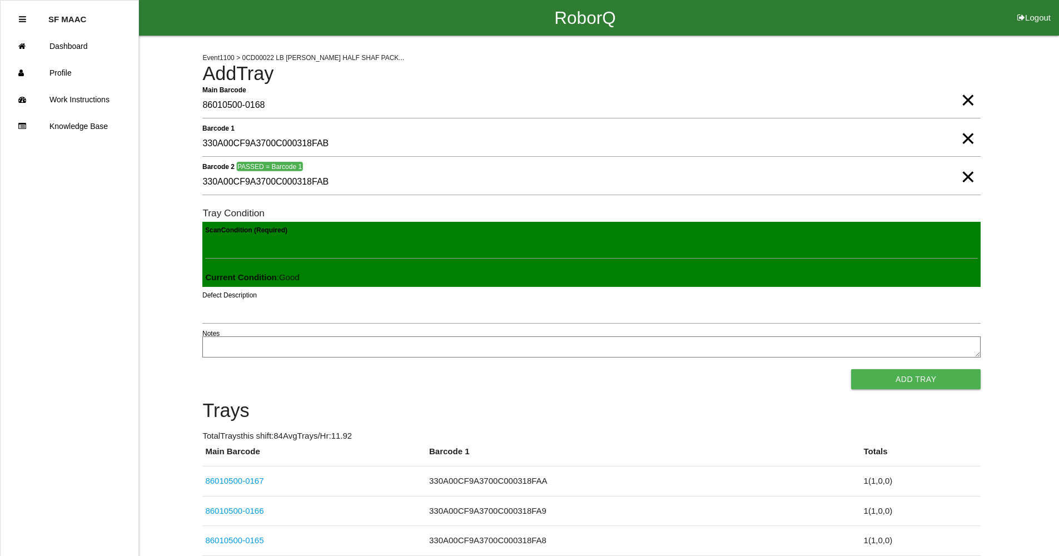
click at [851, 369] on button "Add Tray" at bounding box center [916, 379] width 130 height 20
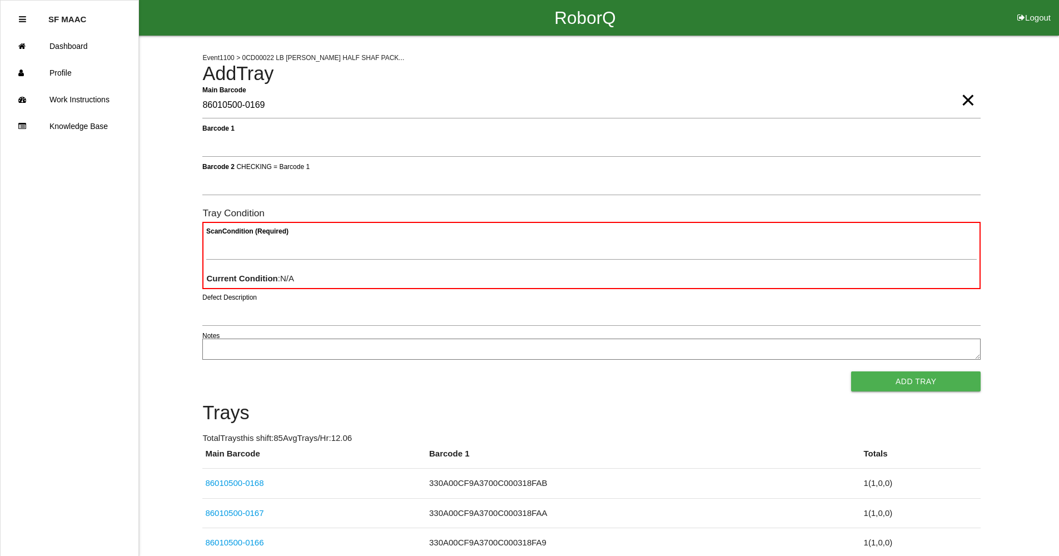
type Barcode "86010500-0169"
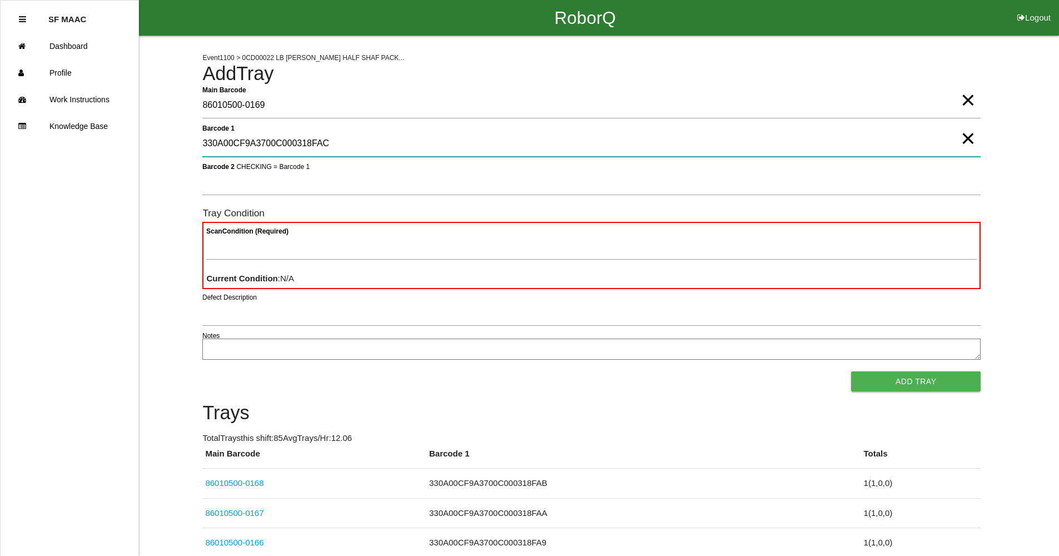
type 1 "330A00CF9A3700C000318FAC"
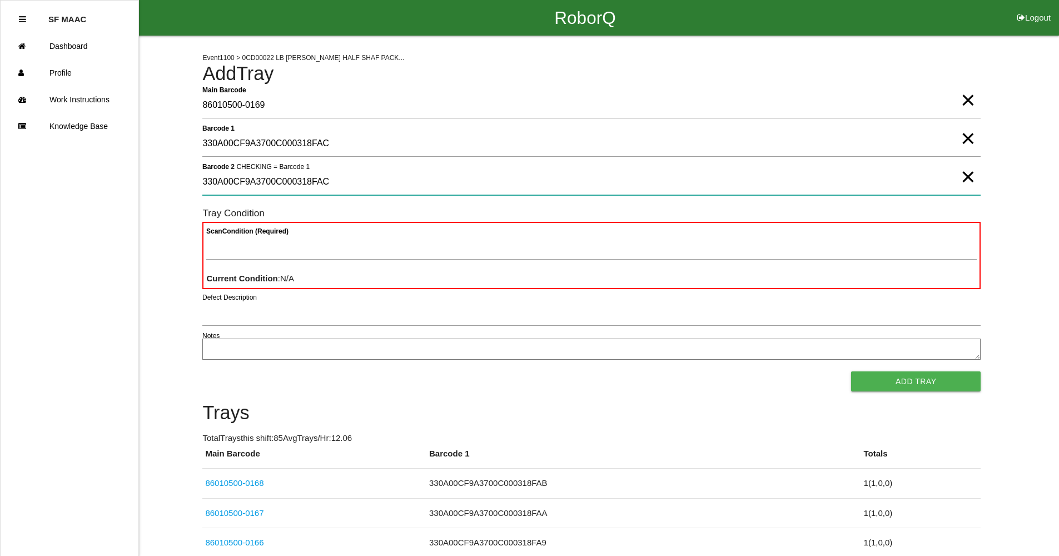
type 2 "330A00CF9A3700C000318FAC"
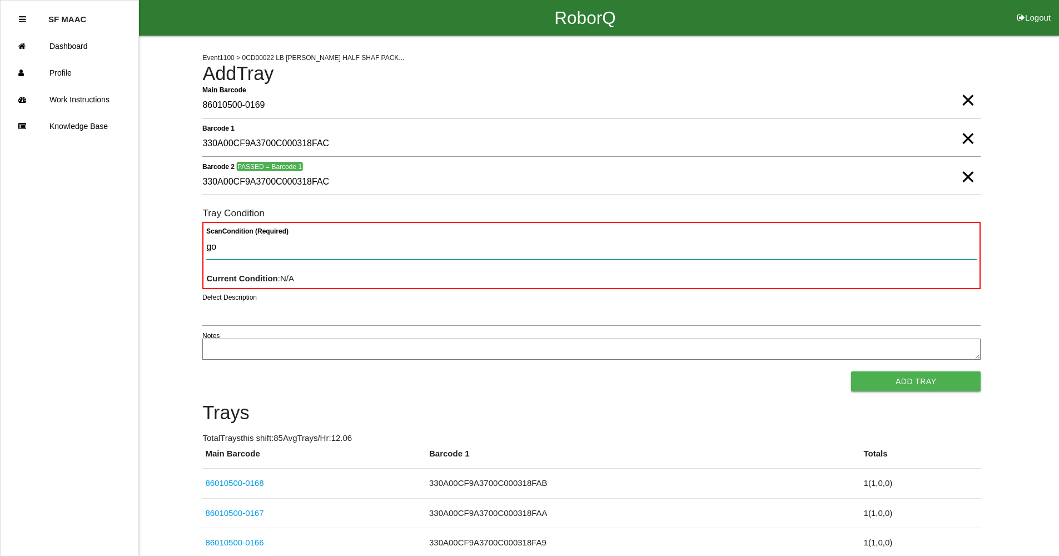
type Condition "goo"
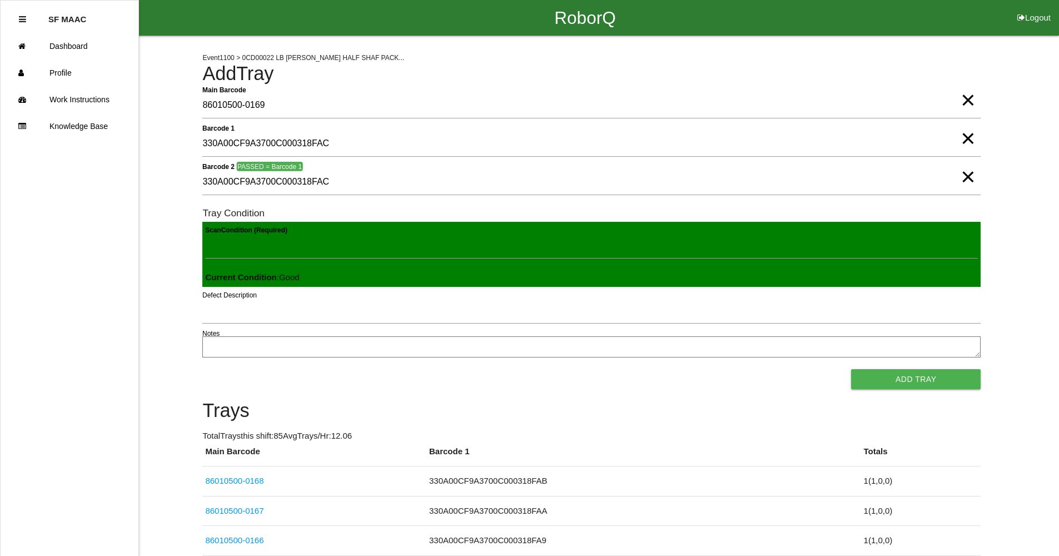
click at [851, 369] on button "Add Tray" at bounding box center [916, 379] width 130 height 20
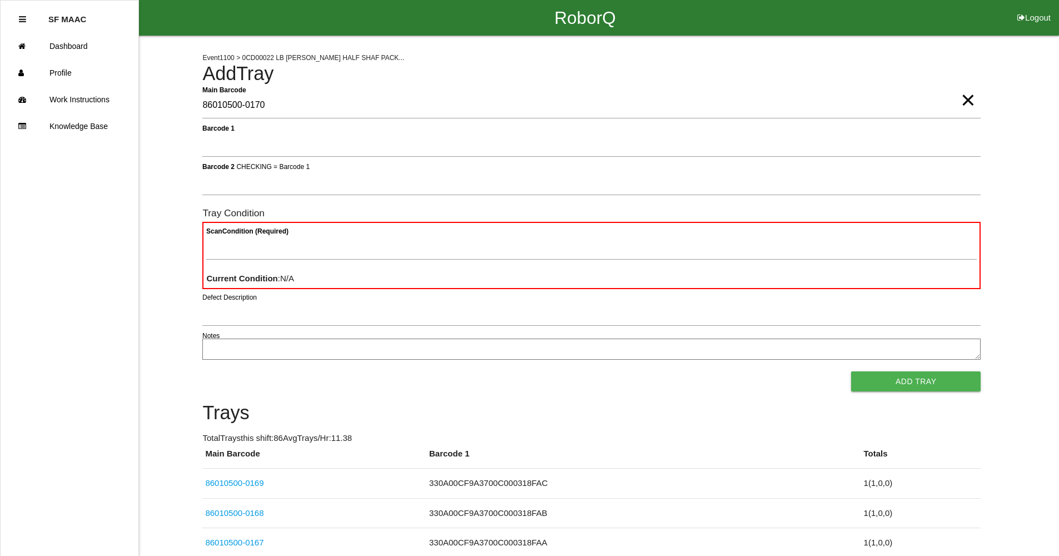
type Barcode "86010500-0170"
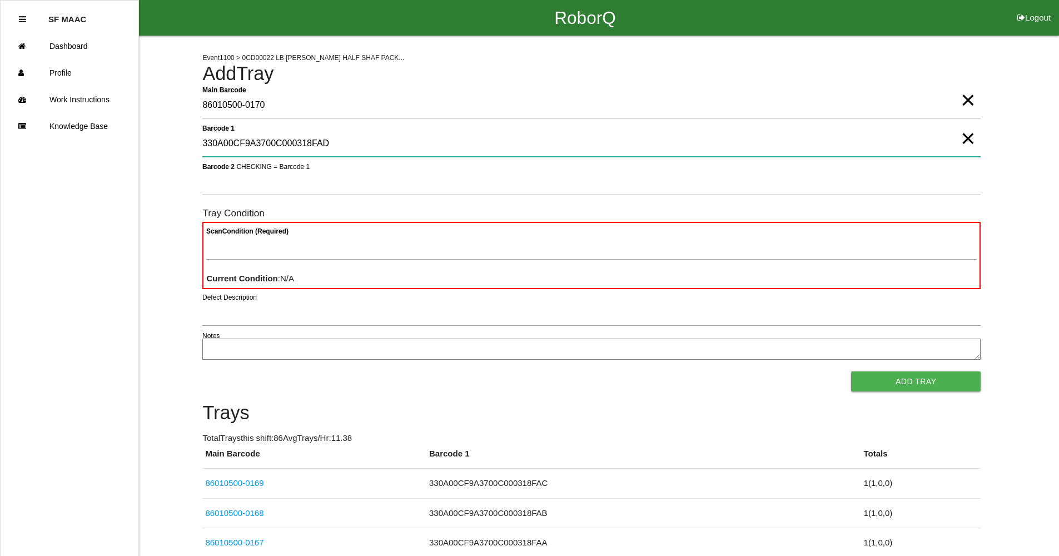
type 1 "330A00CF9A3700C000318FAD"
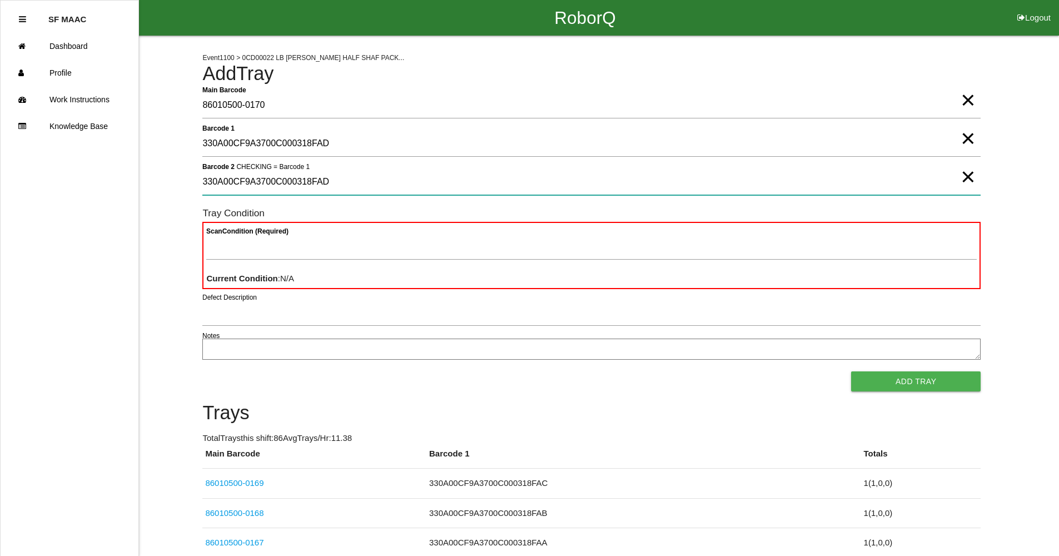
type 2 "330A00CF9A3700C000318FAD"
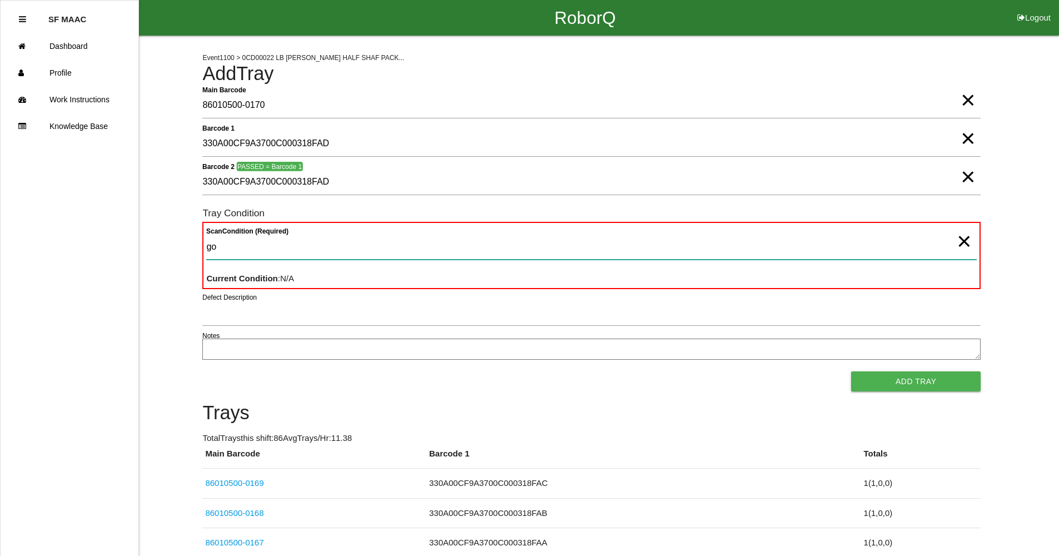
type Condition "goo"
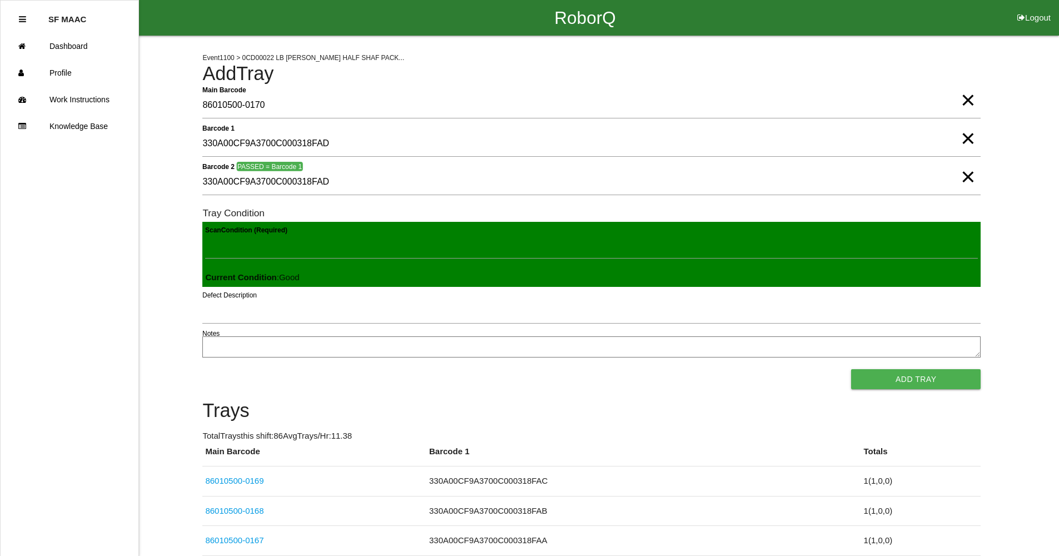
click at [851, 369] on button "Add Tray" at bounding box center [916, 379] width 130 height 20
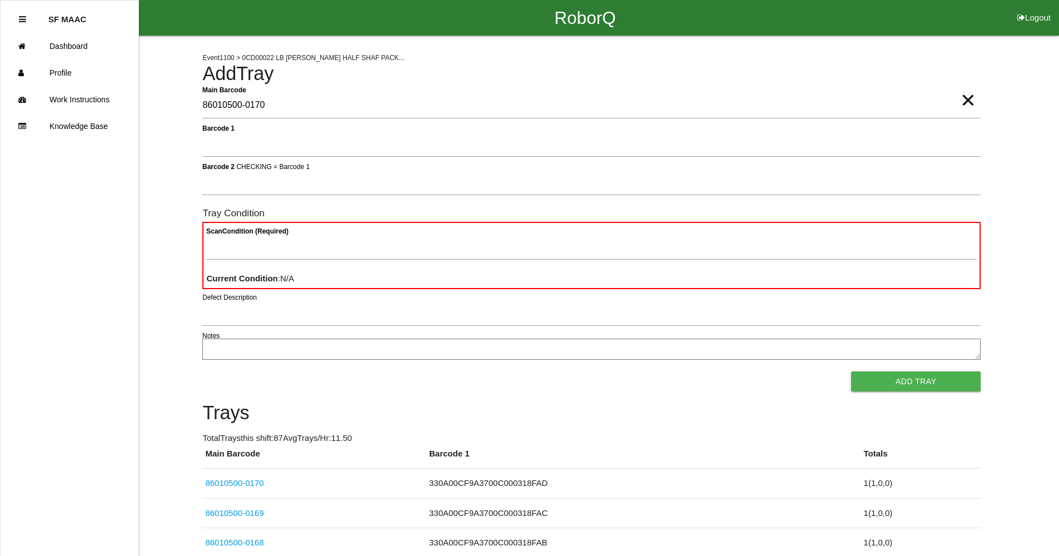
type Barcode "86010500-0170"
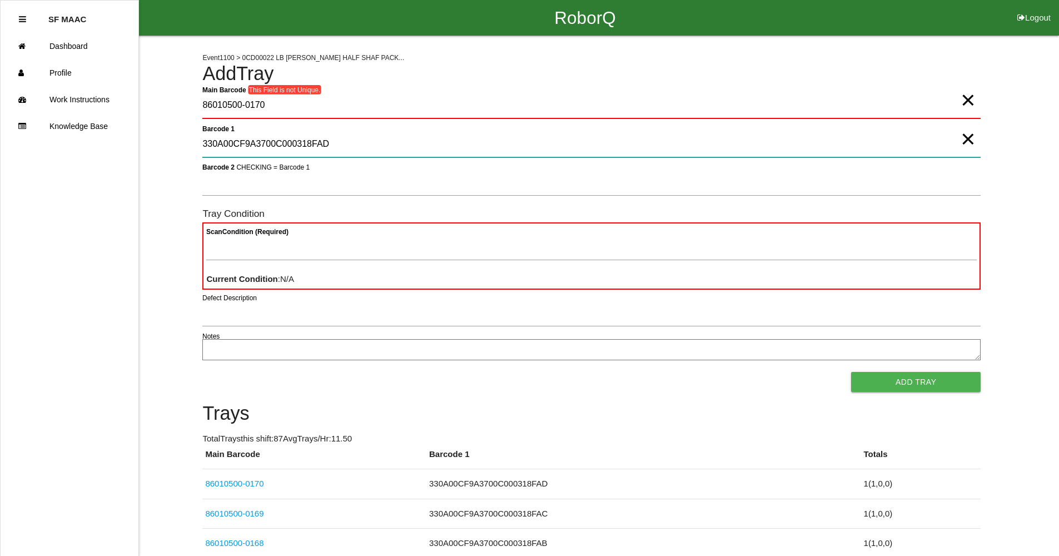
type 1 "330A00CF9A3700C000318FAD"
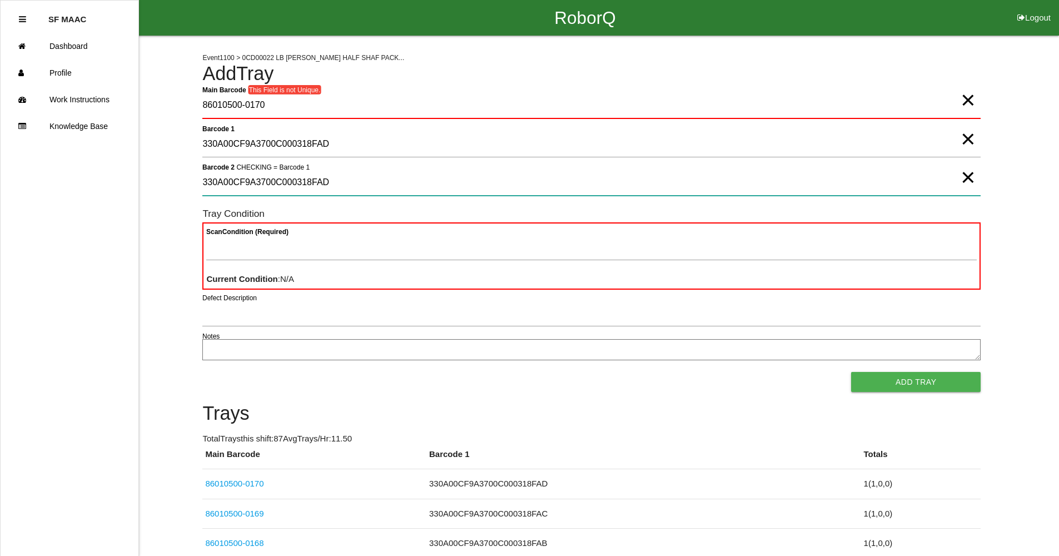
type 2 "330A00CF9A3700C000318FAD"
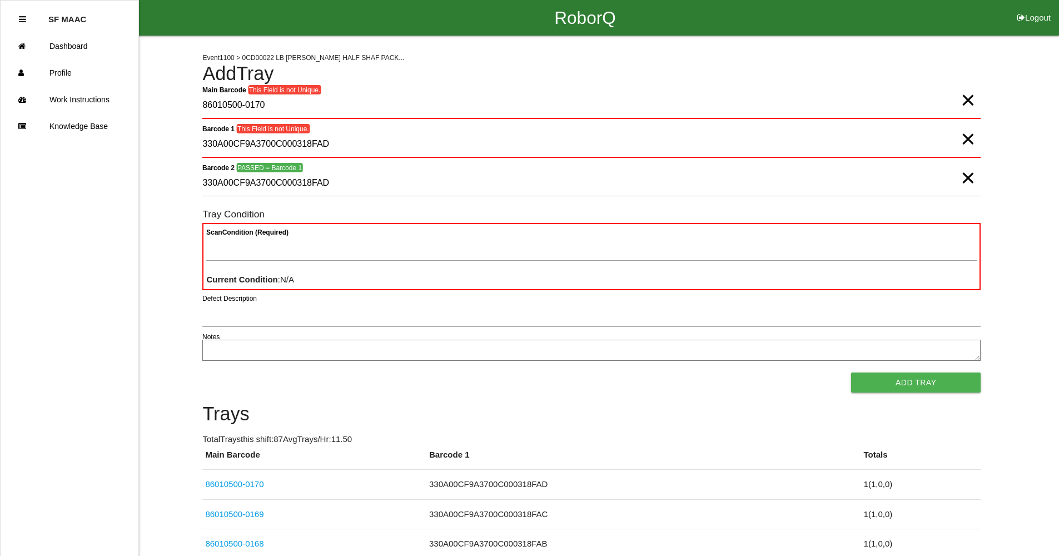
click at [969, 97] on span "×" at bounding box center [967, 89] width 14 height 22
click at [972, 135] on span "×" at bounding box center [967, 128] width 14 height 22
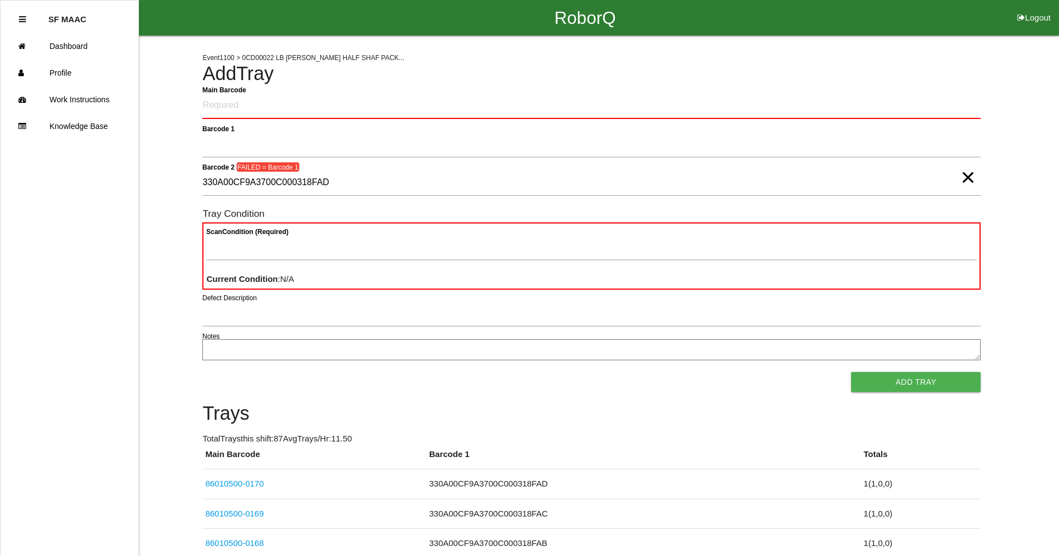
click at [969, 171] on span "×" at bounding box center [967, 166] width 14 height 22
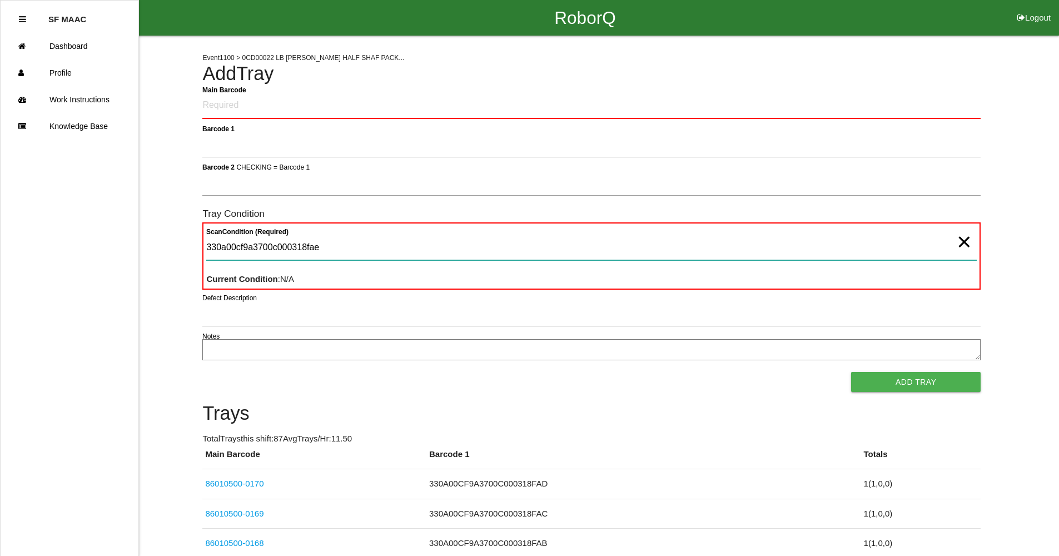
type Condition "330a00cf9a3700c000318fae"
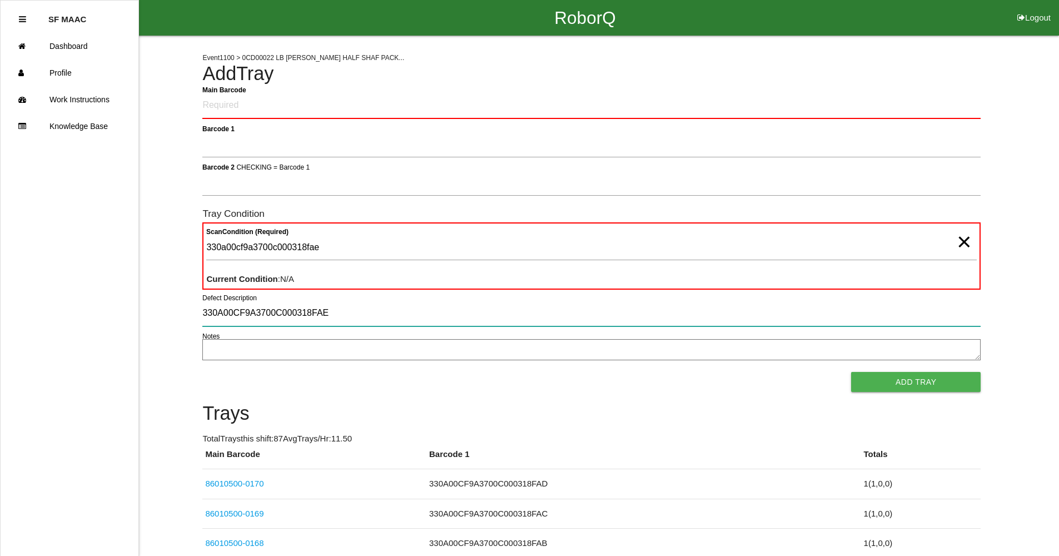
type input "330A00CF9A3700C000318FAE"
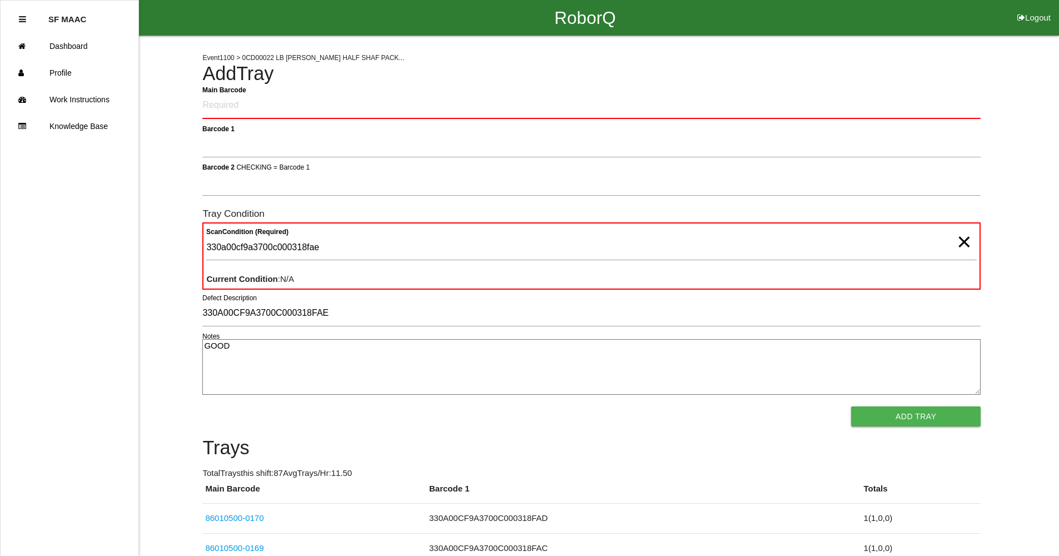
type textarea "GOOD"
click at [851, 406] on button "Add Tray" at bounding box center [916, 416] width 130 height 20
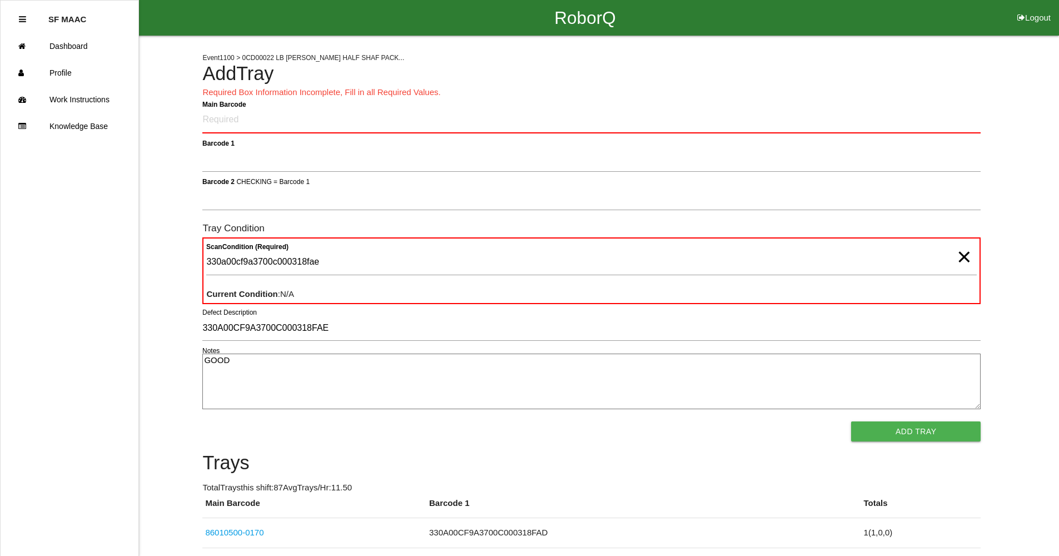
scroll to position [284, 0]
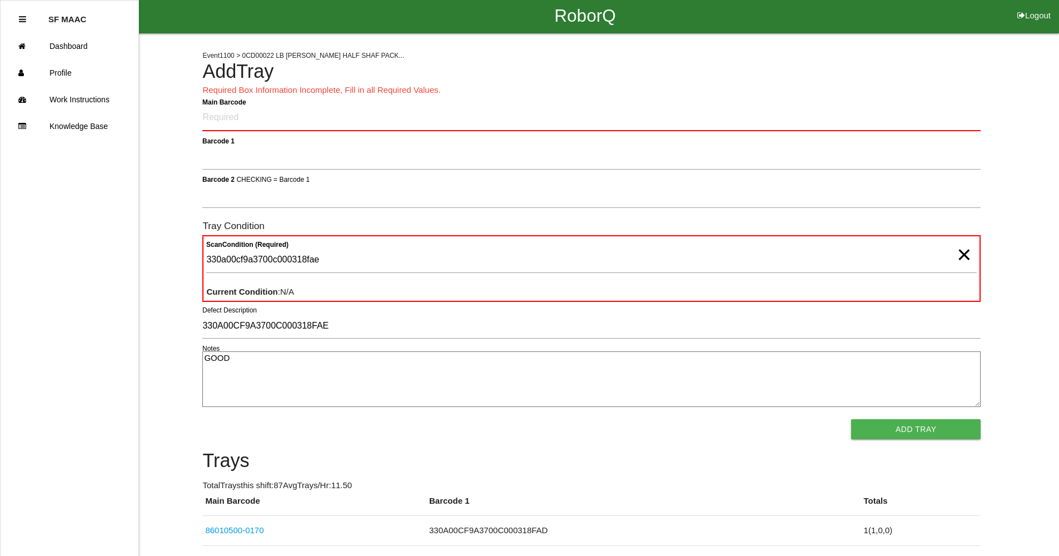
scroll to position [0, 0]
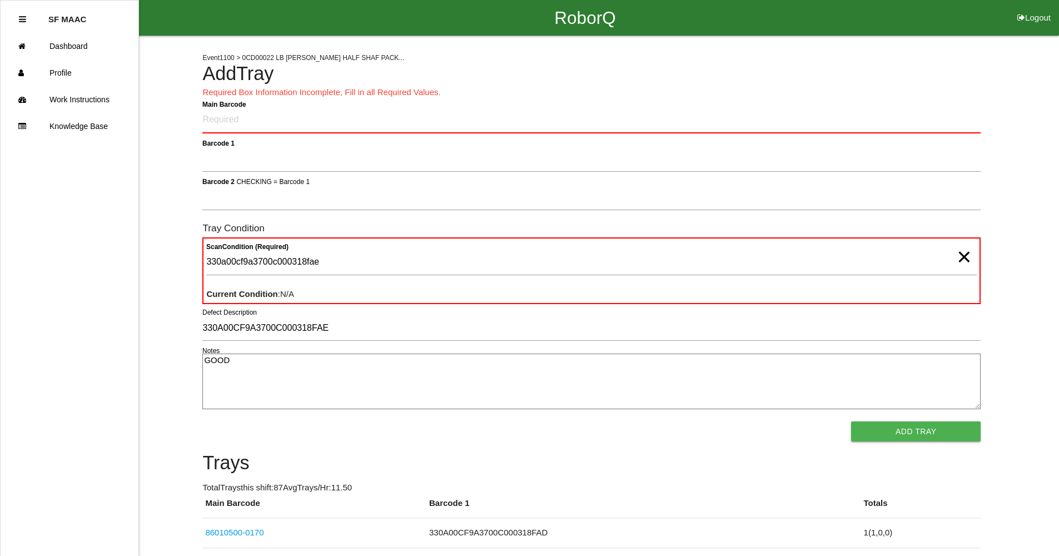
click at [965, 257] on span "×" at bounding box center [964, 246] width 14 height 22
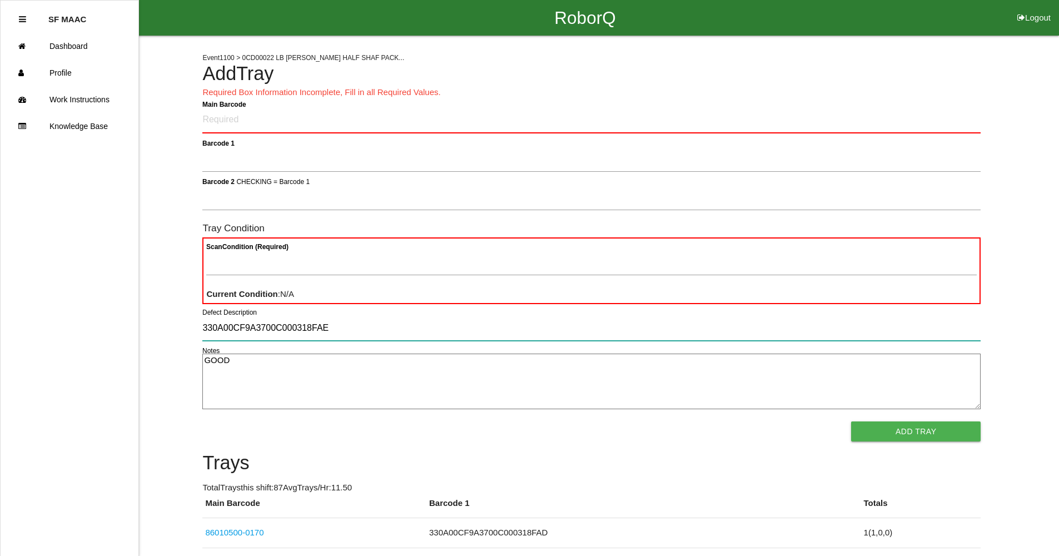
click at [343, 333] on input "330A00CF9A3700C000318FAE" at bounding box center [591, 328] width 778 height 26
type input "3"
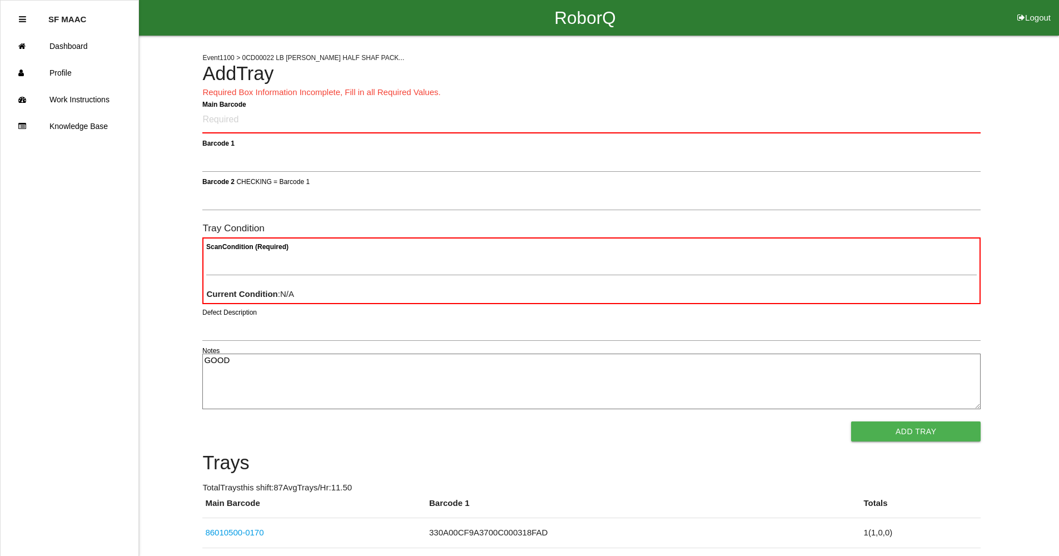
click at [231, 366] on textarea "GOOD" at bounding box center [591, 381] width 778 height 56
type textarea "G"
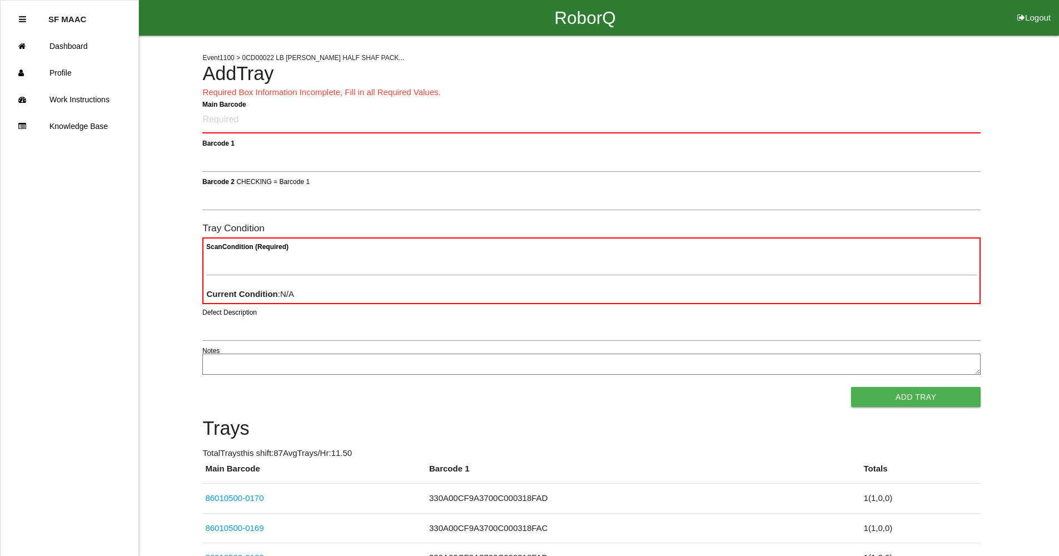
click at [254, 131] on Barcode "Main Barcode" at bounding box center [591, 120] width 778 height 26
type Barcode "86010500-0171"
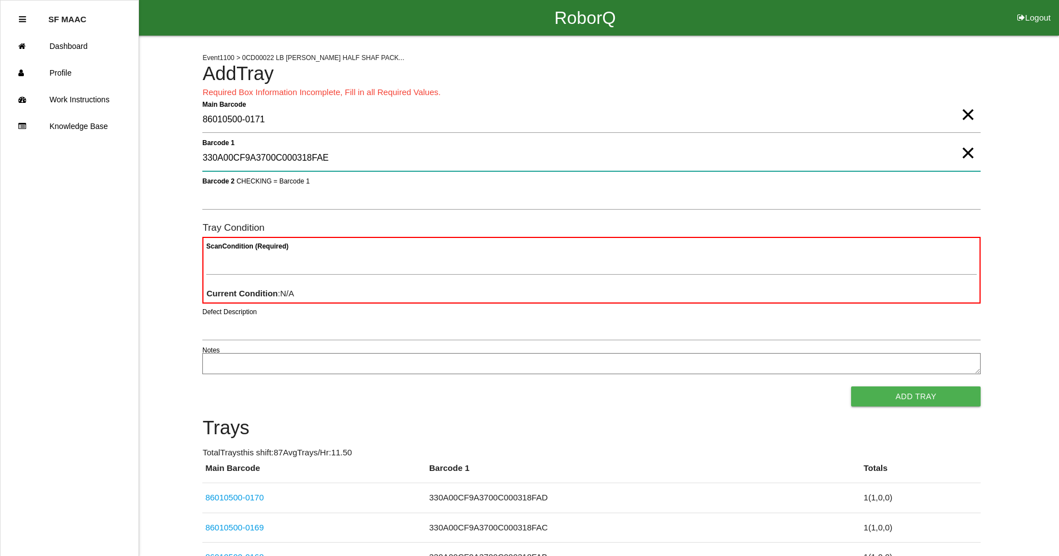
type 1 "330A00CF9A3700C000318FAE"
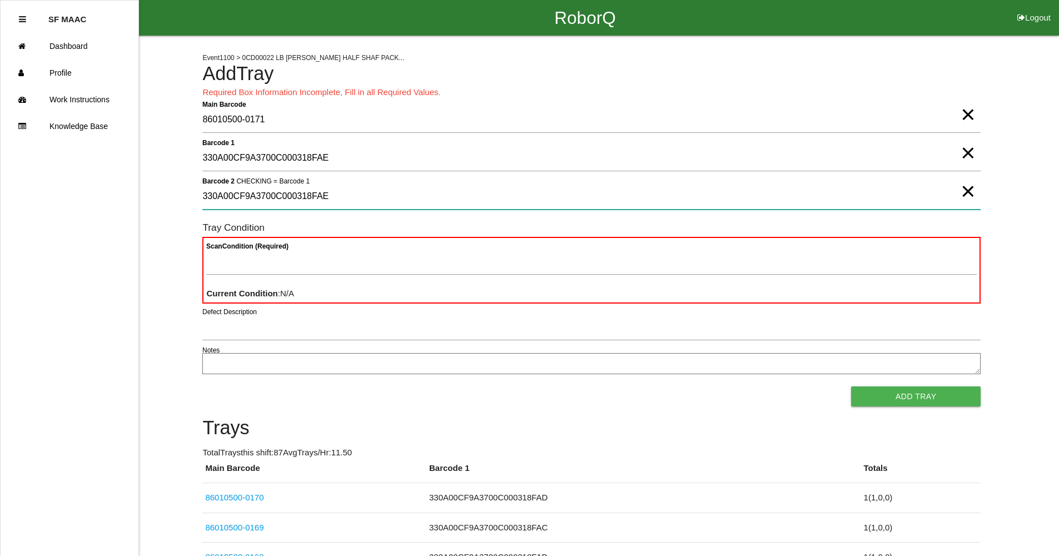
type 2 "330A00CF9A3700C000318FAE"
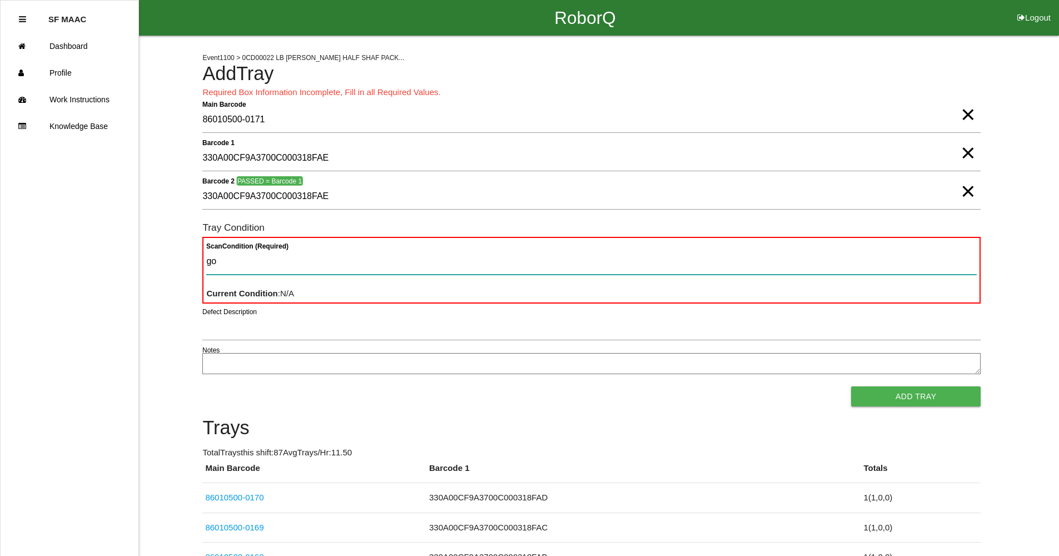
type Condition "goo"
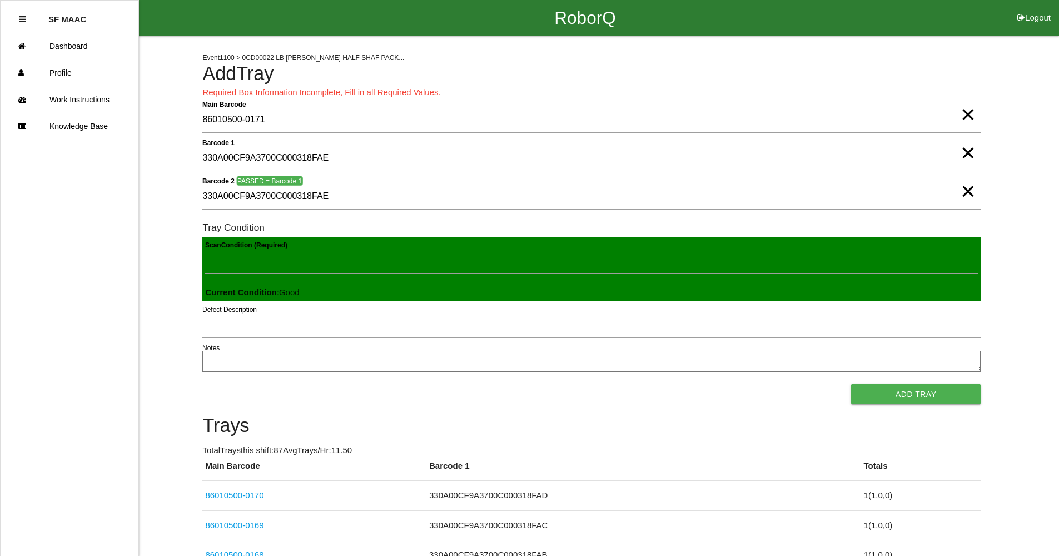
click at [851, 384] on button "Add Tray" at bounding box center [916, 394] width 130 height 20
